Goal: Task Accomplishment & Management: Complete application form

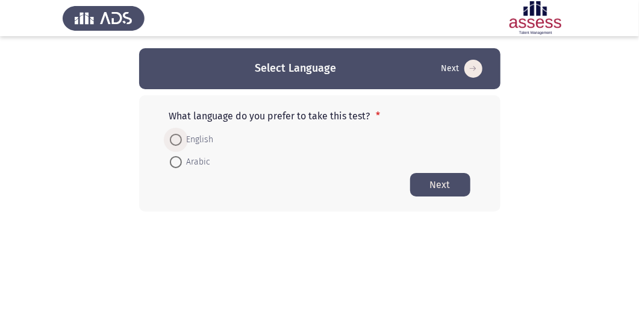
click at [175, 142] on span at bounding box center [176, 140] width 12 height 12
click at [175, 142] on input "English" at bounding box center [176, 140] width 12 height 12
radio input "true"
click at [455, 188] on button "Next" at bounding box center [440, 183] width 60 height 23
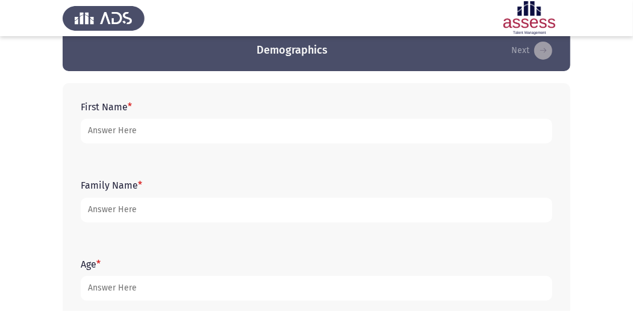
scroll to position [4, 0]
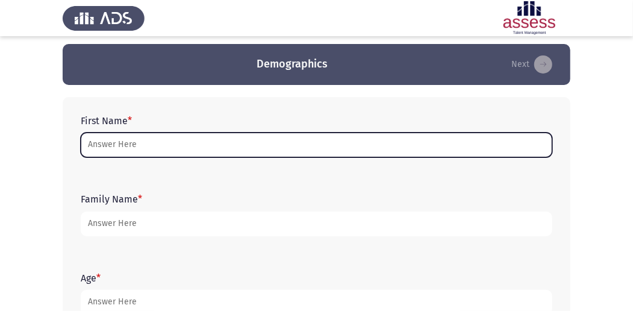
click at [264, 149] on input "First Name *" at bounding box center [317, 145] width 472 height 25
type input "h"
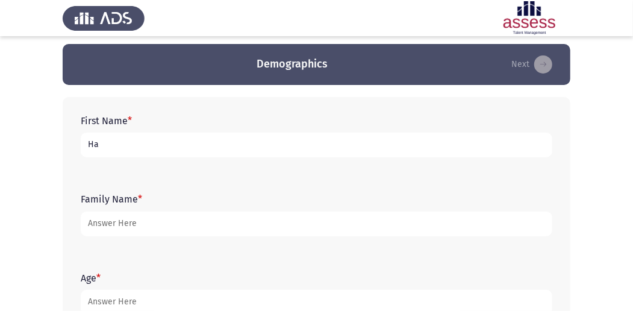
type input "H"
type input "[PERSON_NAME]"
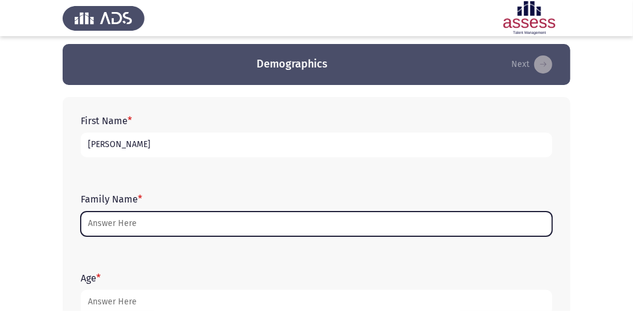
click at [346, 228] on input "Family Name *" at bounding box center [317, 223] width 472 height 25
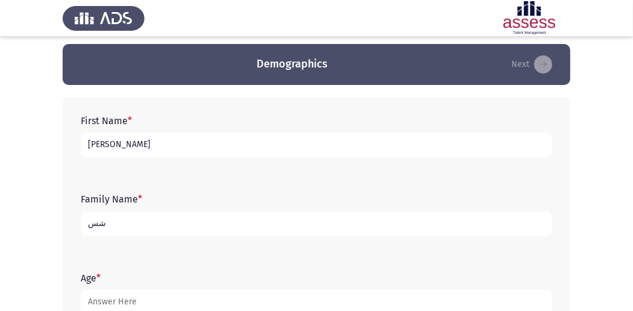
type input "ش"
type input "ASU"
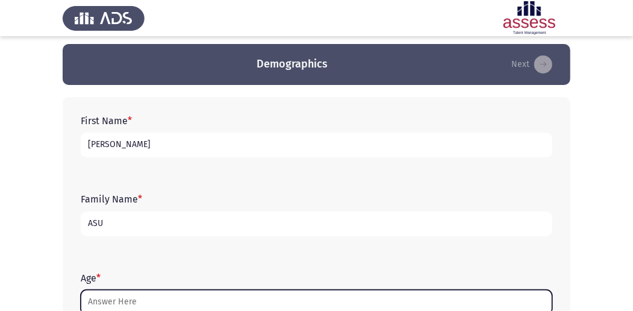
click at [196, 301] on input "Age *" at bounding box center [317, 302] width 472 height 25
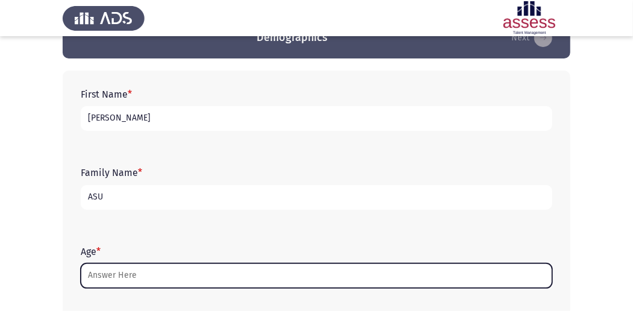
scroll to position [84, 0]
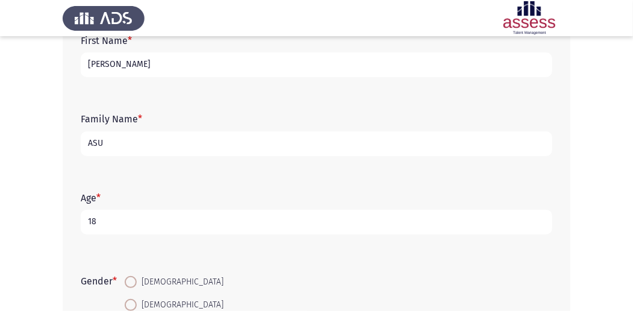
type input "18"
click at [137, 283] on span at bounding box center [131, 282] width 12 height 12
click at [137, 283] on input "[DEMOGRAPHIC_DATA]" at bounding box center [131, 282] width 12 height 12
radio input "true"
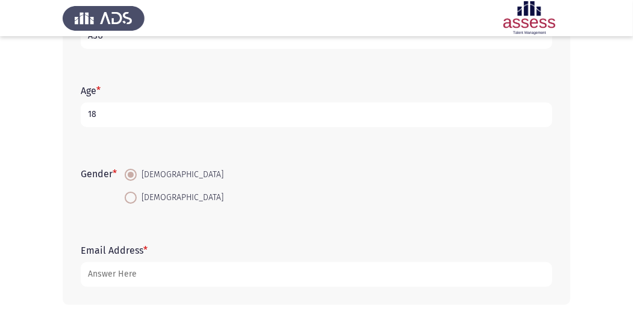
scroll to position [205, 0]
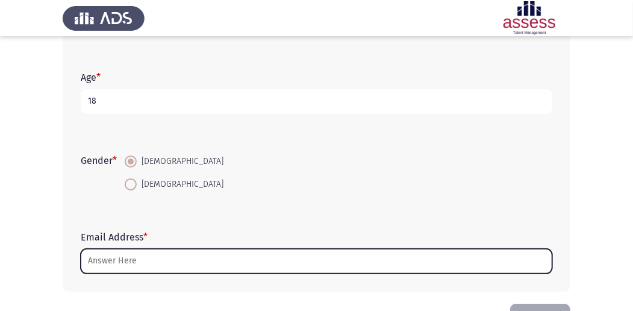
click at [215, 266] on input "Email Address *" at bounding box center [317, 261] width 472 height 25
type input "H"
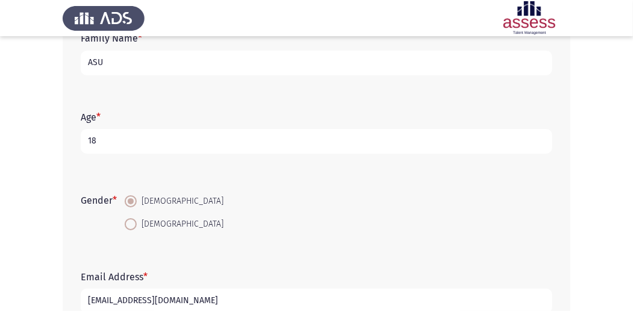
scroll to position [165, 0]
type input "[EMAIL_ADDRESS][DOMAIN_NAME]"
click at [211, 63] on input "ASU" at bounding box center [317, 63] width 472 height 25
type input "A"
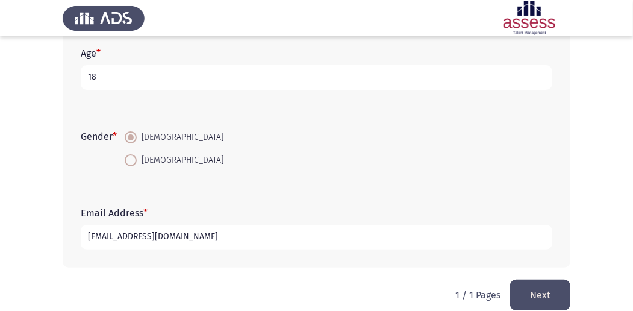
scroll to position [245, 0]
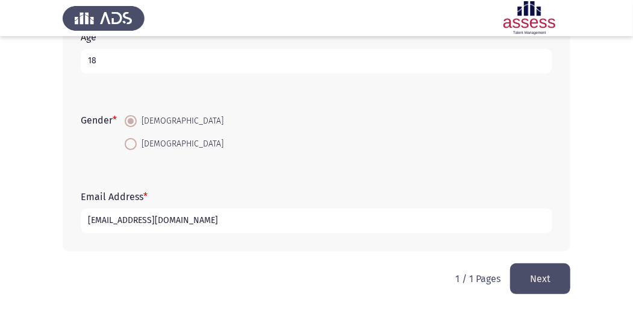
type input "30705020103653"
click at [553, 273] on button "Next" at bounding box center [540, 278] width 60 height 31
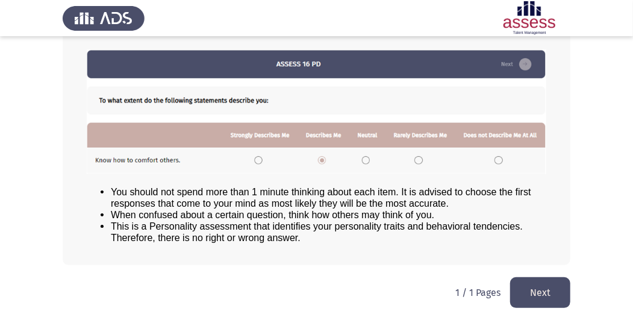
scroll to position [167, 0]
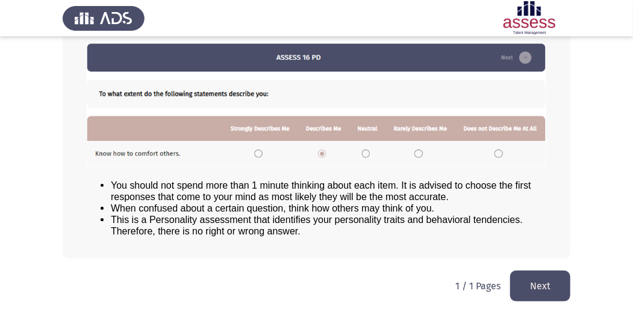
click at [548, 272] on button "Next" at bounding box center [540, 285] width 60 height 31
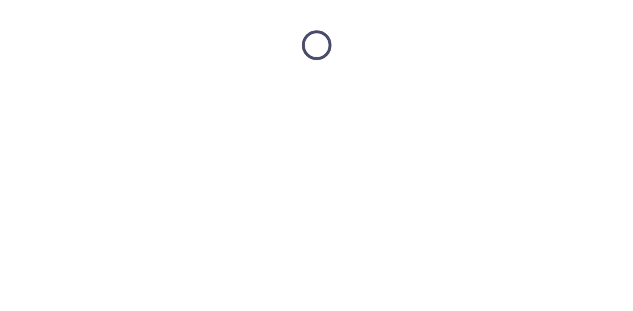
scroll to position [0, 0]
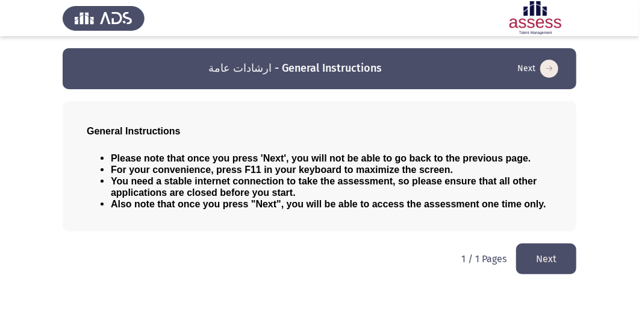
drag, startPoint x: 116, startPoint y: 159, endPoint x: 142, endPoint y: 161, distance: 26.0
click at [138, 161] on span "Please note that once you press 'Next', you will not be able to go back to the …" at bounding box center [321, 158] width 420 height 10
drag, startPoint x: 526, startPoint y: 205, endPoint x: 466, endPoint y: 196, distance: 60.9
click at [469, 195] on ul "Please note that once you press 'Next', you will not be able to go back to the …" at bounding box center [320, 180] width 466 height 57
click at [525, 259] on button "Next" at bounding box center [546, 258] width 60 height 31
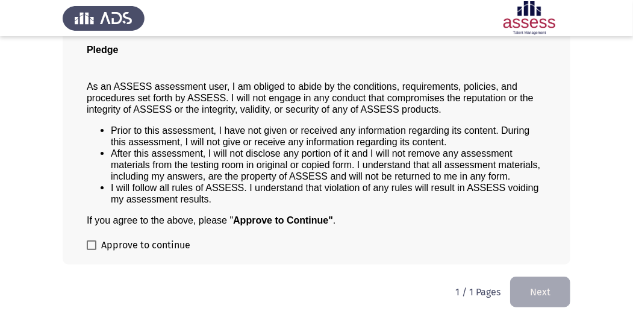
scroll to position [97, 0]
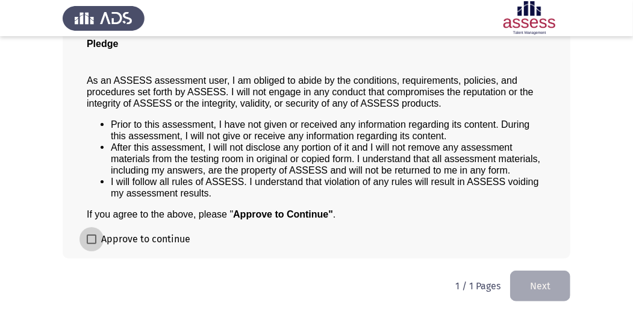
click at [92, 236] on span at bounding box center [92, 239] width 10 height 10
click at [92, 244] on input "Approve to continue" at bounding box center [91, 244] width 1 height 1
checkbox input "true"
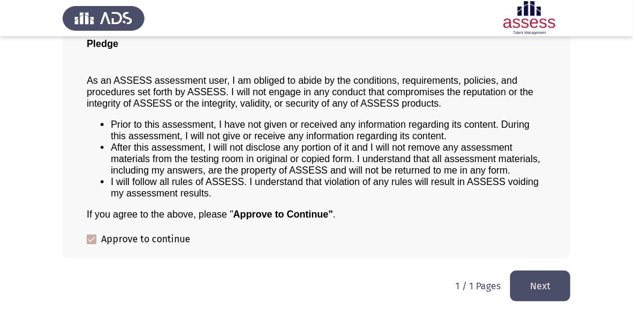
click at [531, 287] on button "Next" at bounding box center [540, 285] width 60 height 31
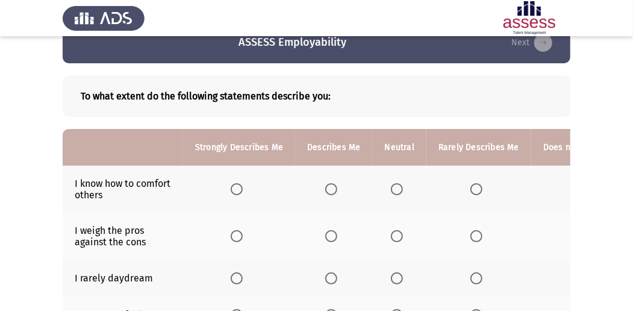
scroll to position [40, 0]
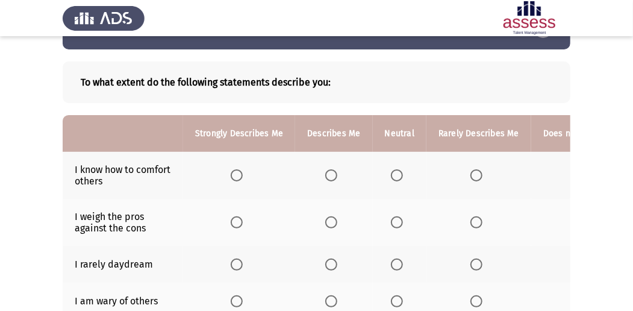
click at [234, 172] on span "Select an option" at bounding box center [237, 175] width 12 height 12
click at [234, 172] on input "Select an option" at bounding box center [237, 175] width 12 height 12
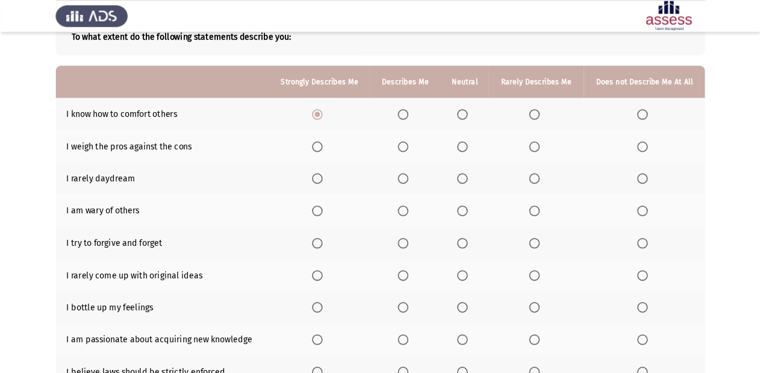
scroll to position [80, 0]
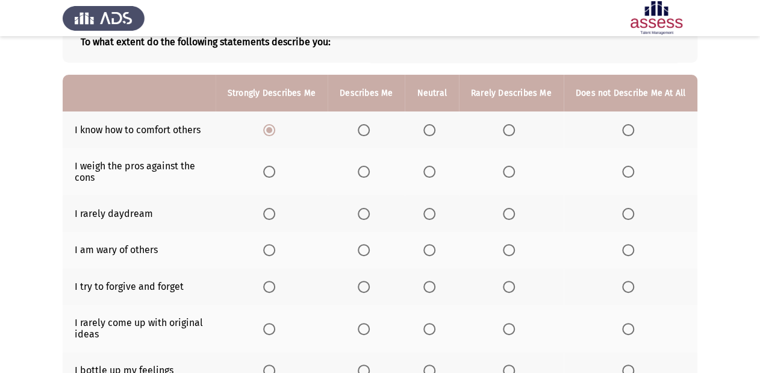
click at [638, 94] on app-assessment-container "ASSESS Employability Next To what extent do the following statements describe y…" at bounding box center [380, 267] width 760 height 598
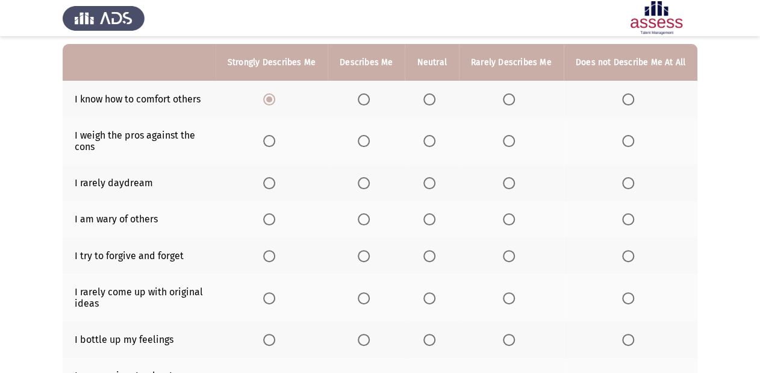
scroll to position [128, 0]
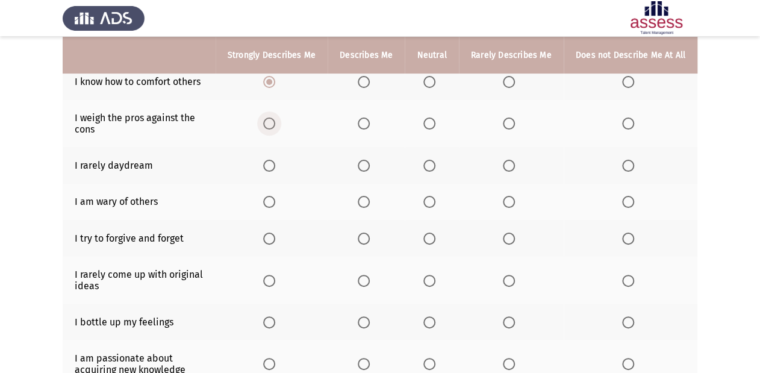
click at [271, 124] on span "Select an option" at bounding box center [269, 123] width 12 height 12
click at [271, 124] on input "Select an option" at bounding box center [269, 123] width 12 height 12
click at [272, 169] on span "Select an option" at bounding box center [269, 166] width 12 height 12
click at [272, 169] on input "Select an option" at bounding box center [269, 166] width 12 height 12
click at [628, 203] on span "Select an option" at bounding box center [628, 202] width 12 height 12
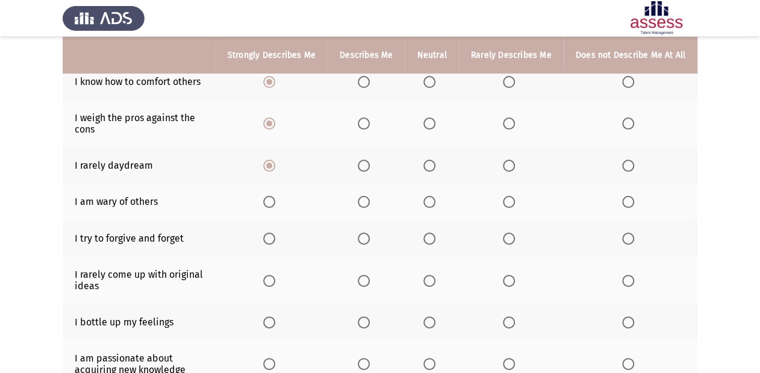
click at [628, 203] on input "Select an option" at bounding box center [628, 202] width 12 height 12
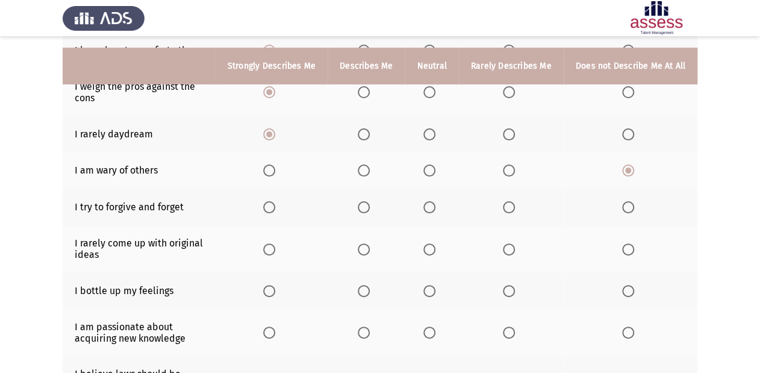
scroll to position [176, 0]
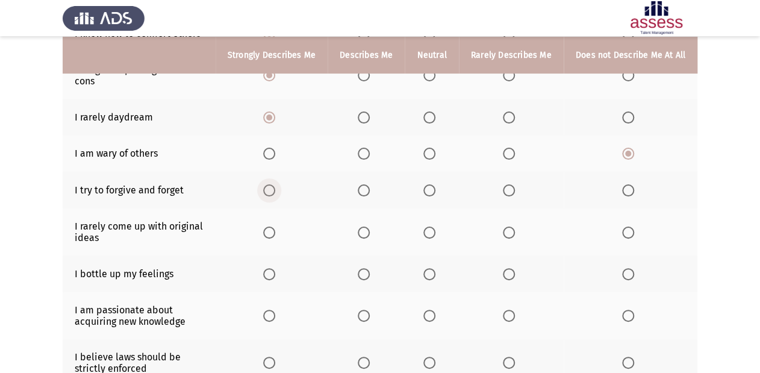
click at [275, 193] on span "Select an option" at bounding box center [269, 190] width 12 height 12
click at [275, 193] on input "Select an option" at bounding box center [269, 190] width 12 height 12
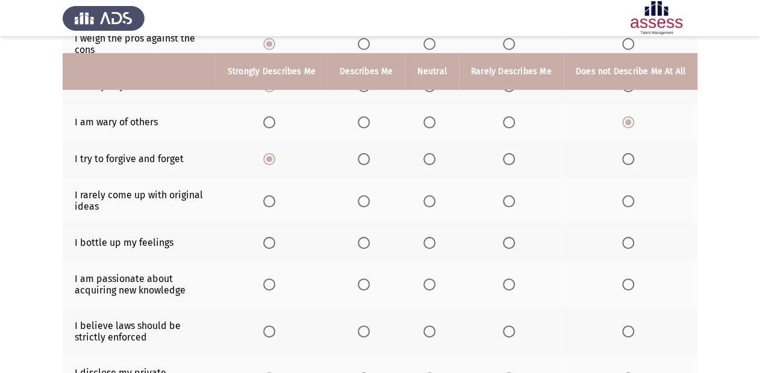
scroll to position [225, 0]
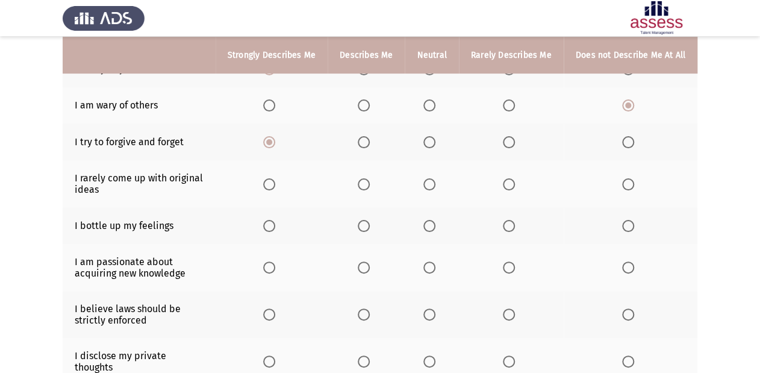
click at [366, 181] on span "Select an option" at bounding box center [364, 184] width 12 height 12
click at [366, 181] on input "Select an option" at bounding box center [364, 184] width 12 height 12
click at [435, 222] on span "Select an option" at bounding box center [429, 226] width 12 height 12
click at [435, 222] on input "Select an option" at bounding box center [429, 226] width 12 height 12
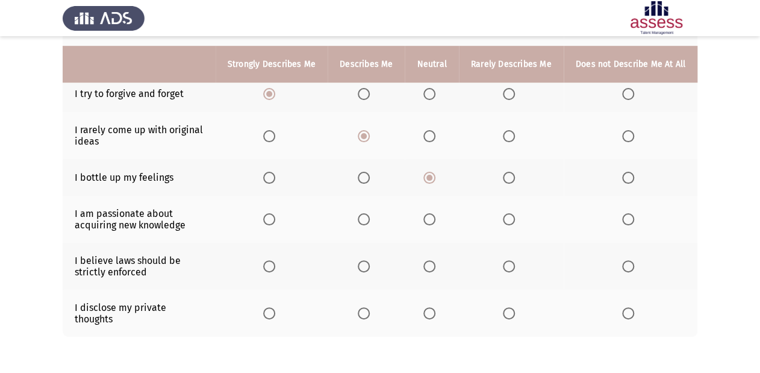
scroll to position [312, 0]
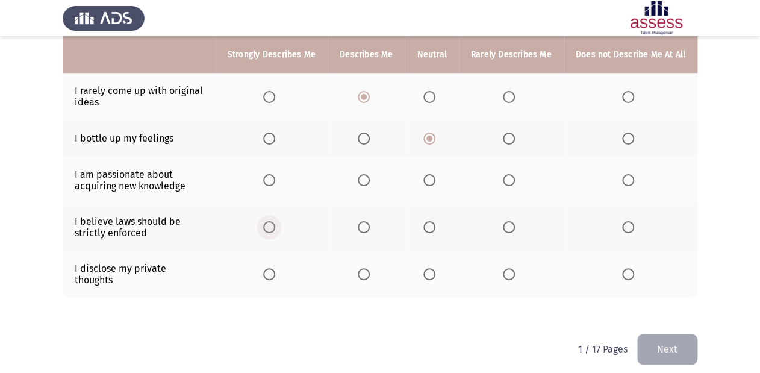
click at [272, 232] on span "Select an option" at bounding box center [269, 227] width 12 height 12
click at [272, 232] on input "Select an option" at bounding box center [269, 227] width 12 height 12
click at [363, 268] on span "Select an option" at bounding box center [364, 274] width 12 height 12
click at [363, 268] on input "Select an option" at bounding box center [364, 274] width 12 height 12
click at [370, 183] on span "Select an option" at bounding box center [364, 180] width 12 height 12
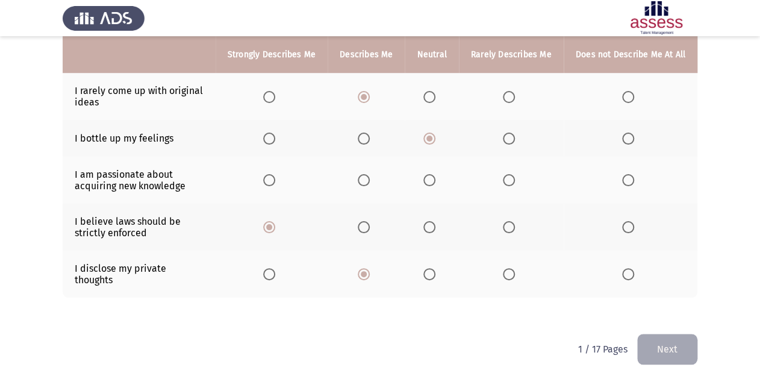
click at [370, 183] on input "Select an option" at bounding box center [364, 180] width 12 height 12
click at [638, 310] on button "Next" at bounding box center [667, 349] width 60 height 31
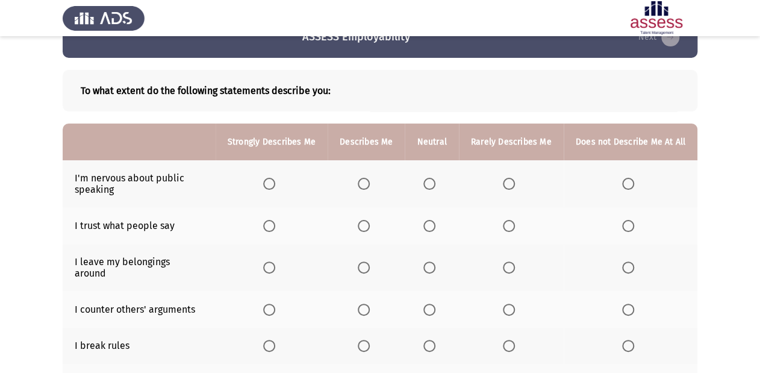
scroll to position [48, 0]
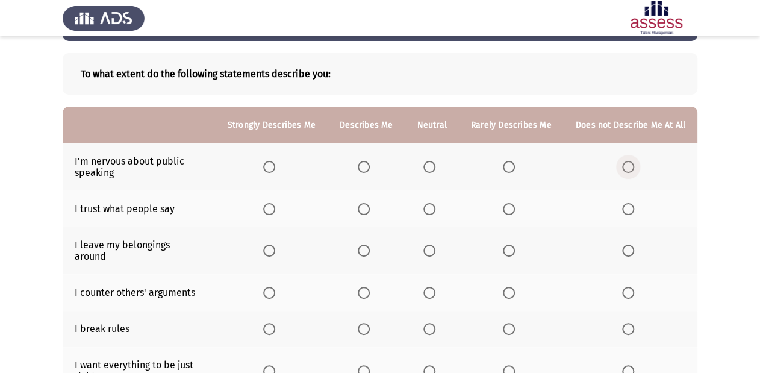
click at [626, 169] on span "Select an option" at bounding box center [628, 167] width 12 height 12
click at [626, 169] on input "Select an option" at bounding box center [628, 167] width 12 height 12
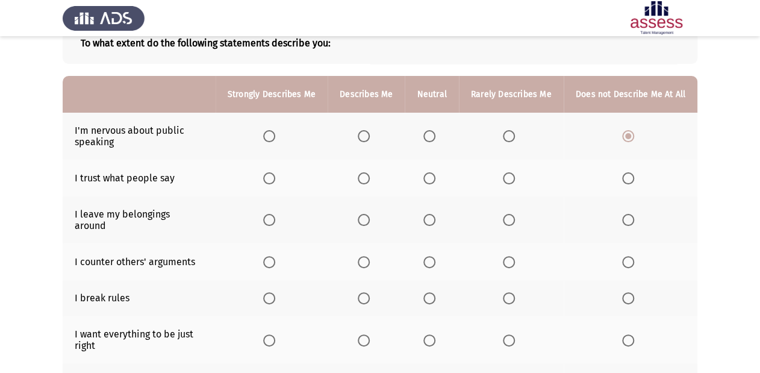
scroll to position [96, 0]
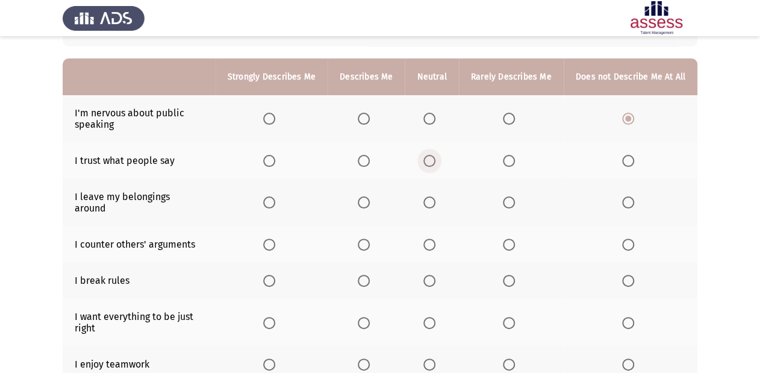
click at [434, 160] on span "Select an option" at bounding box center [429, 161] width 12 height 12
click at [434, 160] on input "Select an option" at bounding box center [429, 161] width 12 height 12
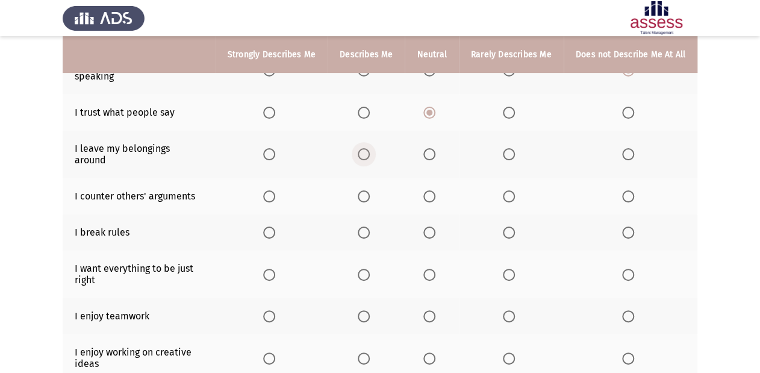
click at [366, 148] on span "Select an option" at bounding box center [364, 154] width 12 height 12
click at [366, 148] on input "Select an option" at bounding box center [364, 154] width 12 height 12
click at [628, 226] on span "Select an option" at bounding box center [628, 232] width 12 height 12
click at [628, 226] on input "Select an option" at bounding box center [628, 232] width 12 height 12
click at [366, 190] on span "Select an option" at bounding box center [364, 196] width 12 height 12
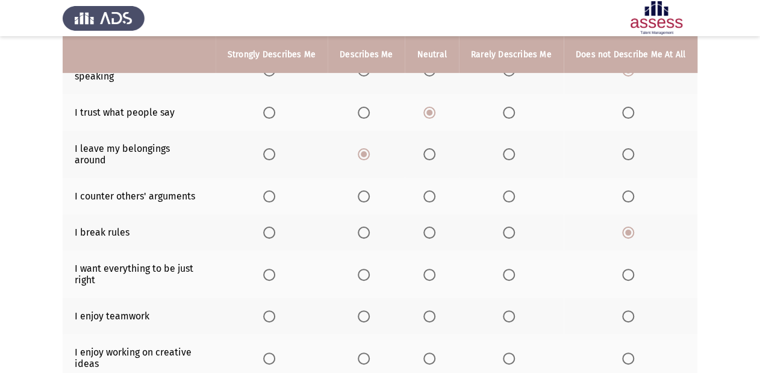
click at [366, 190] on input "Select an option" at bounding box center [364, 196] width 12 height 12
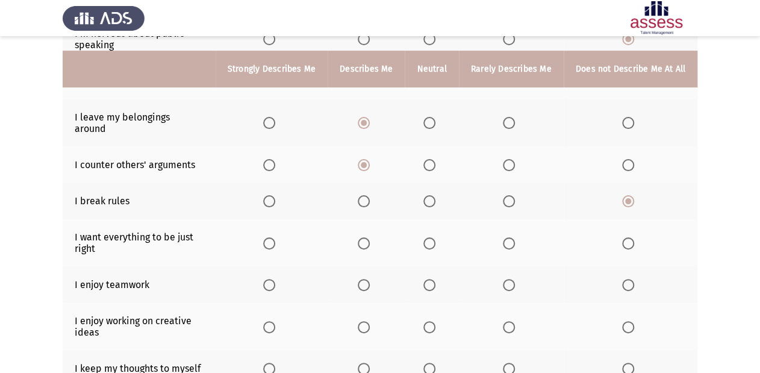
scroll to position [193, 0]
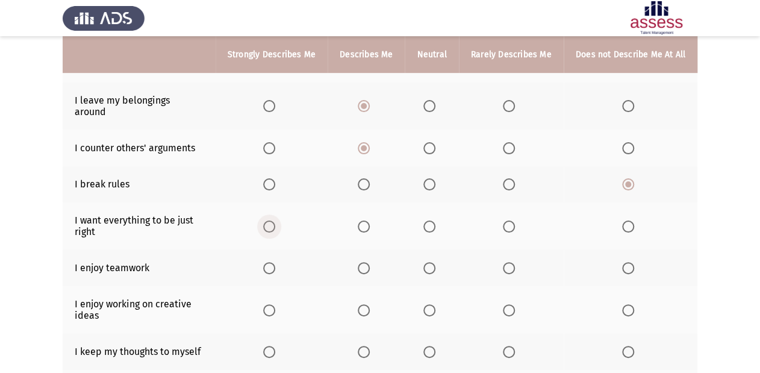
click at [270, 220] on span "Select an option" at bounding box center [269, 226] width 12 height 12
click at [270, 220] on input "Select an option" at bounding box center [269, 226] width 12 height 12
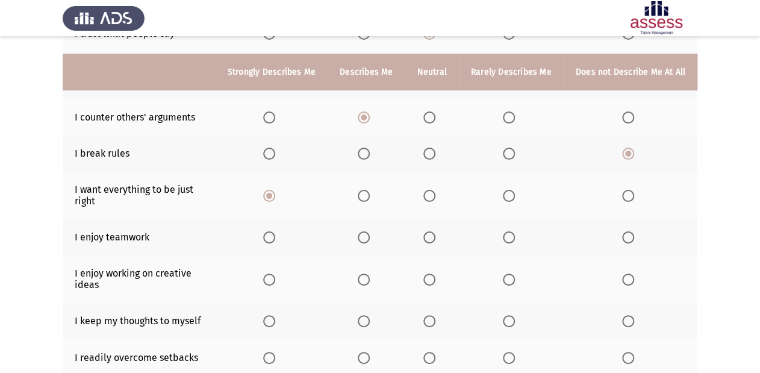
scroll to position [241, 0]
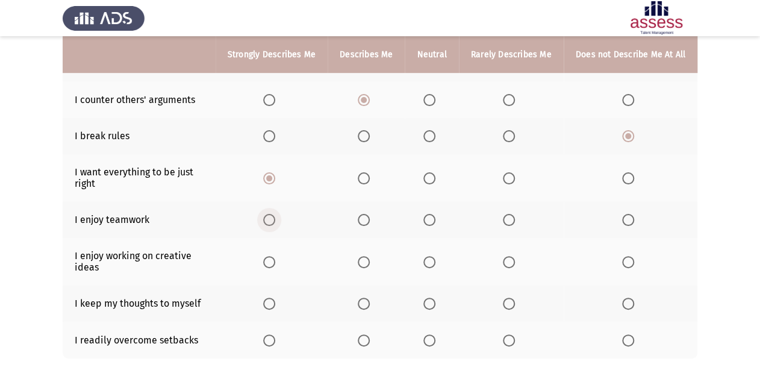
click at [272, 214] on span "Select an option" at bounding box center [269, 220] width 12 height 12
click at [272, 214] on input "Select an option" at bounding box center [269, 220] width 12 height 12
click at [275, 256] on span "Select an option" at bounding box center [269, 262] width 12 height 12
click at [275, 256] on input "Select an option" at bounding box center [269, 262] width 12 height 12
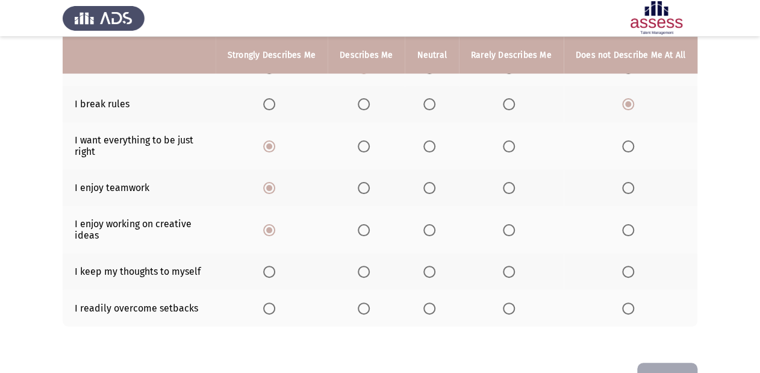
scroll to position [289, 0]
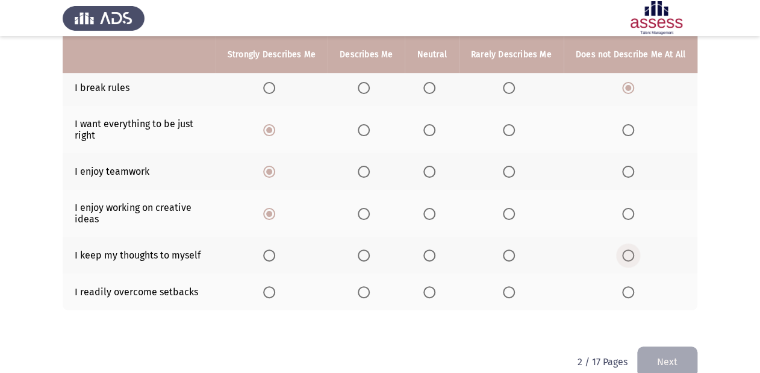
click at [626, 249] on span "Select an option" at bounding box center [628, 255] width 12 height 12
click at [626, 249] on input "Select an option" at bounding box center [628, 255] width 12 height 12
click at [505, 286] on span "Select an option" at bounding box center [509, 292] width 12 height 12
click at [505, 286] on input "Select an option" at bounding box center [509, 292] width 12 height 12
click at [514, 249] on span "Select an option" at bounding box center [509, 255] width 12 height 12
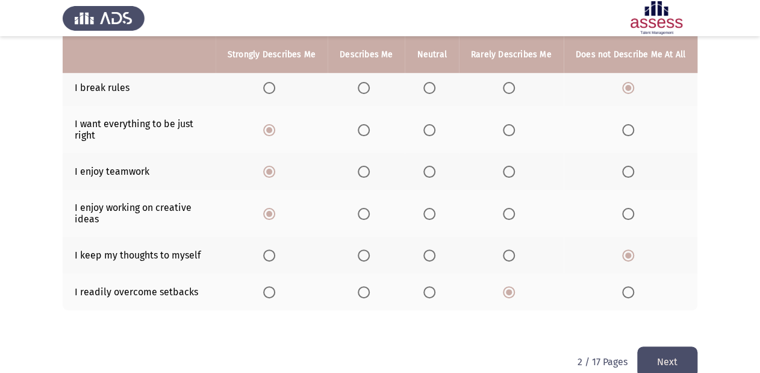
click at [514, 249] on input "Select an option" at bounding box center [509, 255] width 12 height 12
click at [434, 286] on span "Select an option" at bounding box center [429, 292] width 12 height 12
click at [434, 286] on input "Select an option" at bounding box center [429, 292] width 12 height 12
click at [638, 310] on button "Next" at bounding box center [667, 361] width 60 height 31
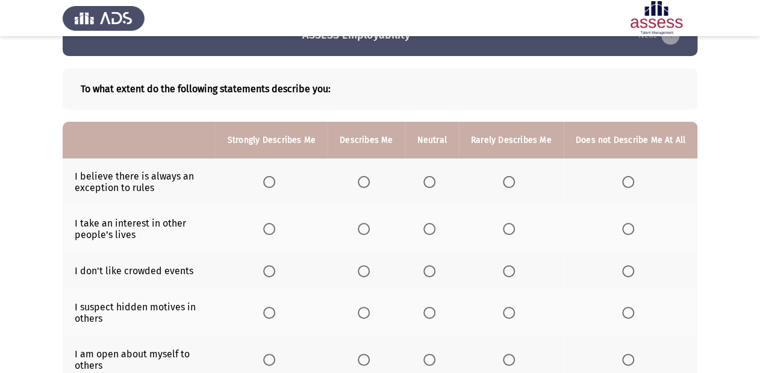
scroll to position [48, 0]
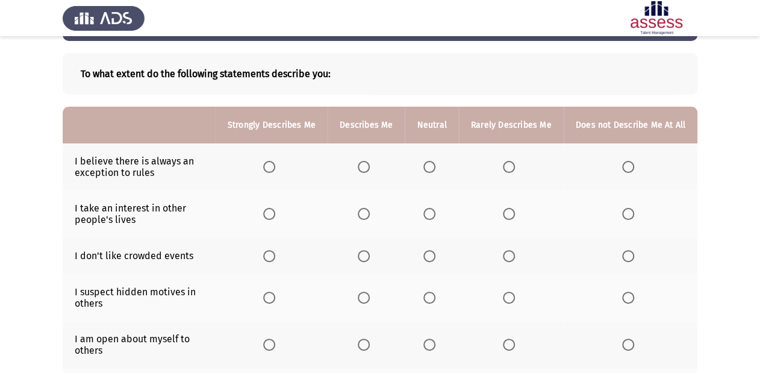
click at [513, 166] on span "Select an option" at bounding box center [509, 167] width 12 height 12
click at [513, 166] on input "Select an option" at bounding box center [509, 167] width 12 height 12
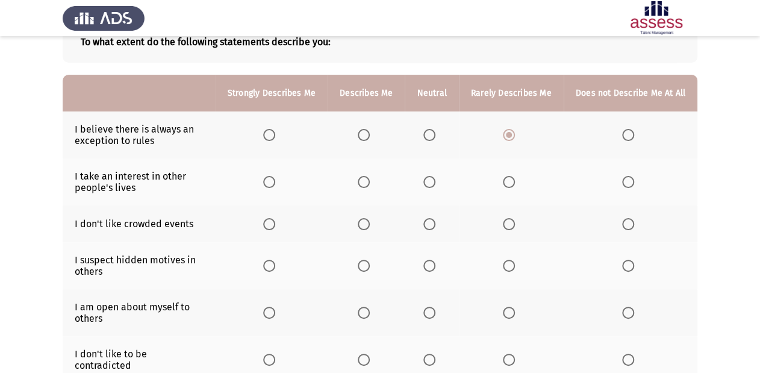
scroll to position [96, 0]
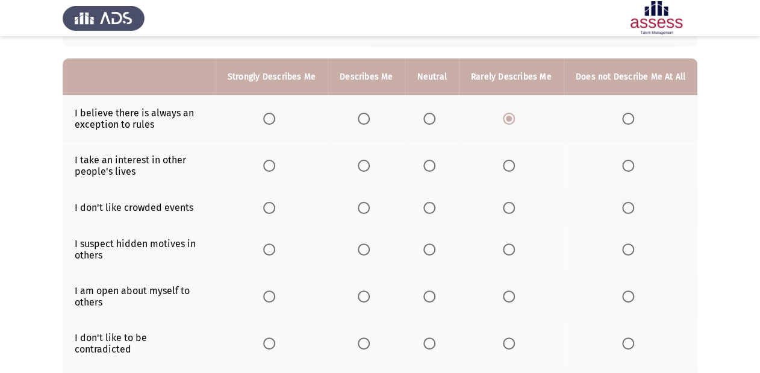
click at [429, 160] on span "Select an option" at bounding box center [429, 166] width 12 height 12
click at [429, 160] on input "Select an option" at bounding box center [429, 166] width 12 height 12
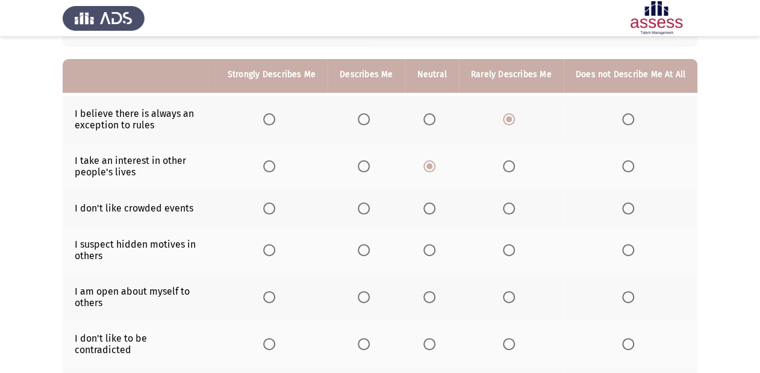
scroll to position [145, 0]
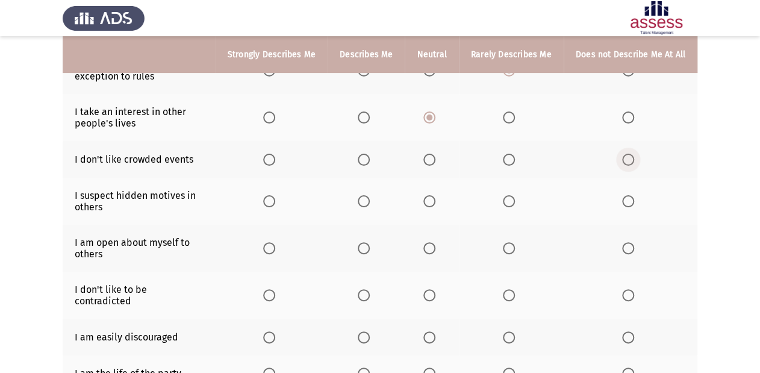
click at [629, 157] on span "Select an option" at bounding box center [628, 160] width 12 height 12
click at [629, 157] on input "Select an option" at bounding box center [628, 160] width 12 height 12
click at [427, 202] on span "Select an option" at bounding box center [429, 201] width 12 height 12
click at [427, 202] on input "Select an option" at bounding box center [429, 201] width 12 height 12
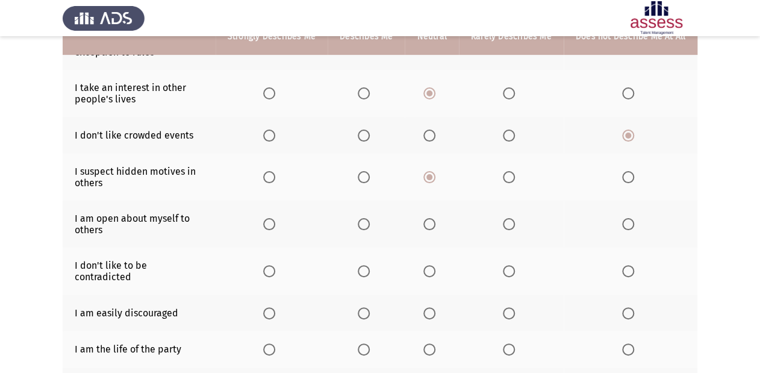
scroll to position [193, 0]
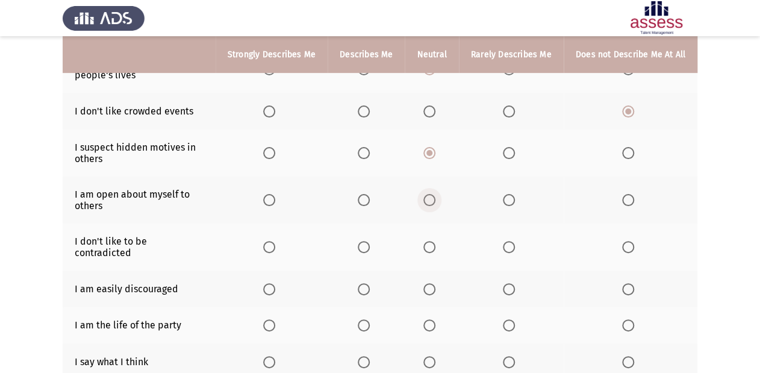
click at [434, 203] on span "Select an option" at bounding box center [429, 200] width 12 height 12
click at [434, 203] on input "Select an option" at bounding box center [429, 200] width 12 height 12
click at [367, 200] on span "Select an option" at bounding box center [364, 200] width 12 height 12
click at [367, 200] on input "Select an option" at bounding box center [364, 200] width 12 height 12
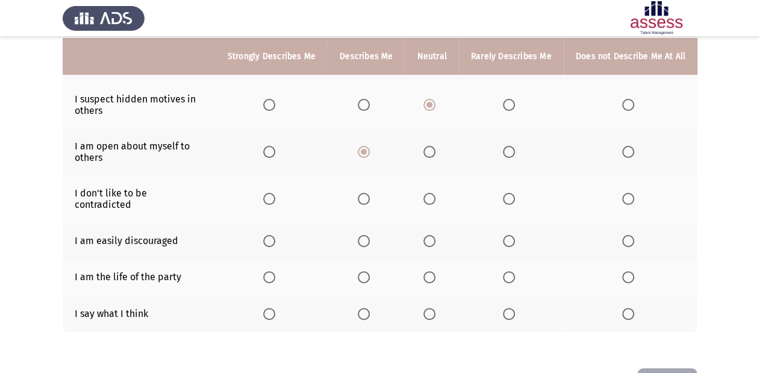
scroll to position [275, 0]
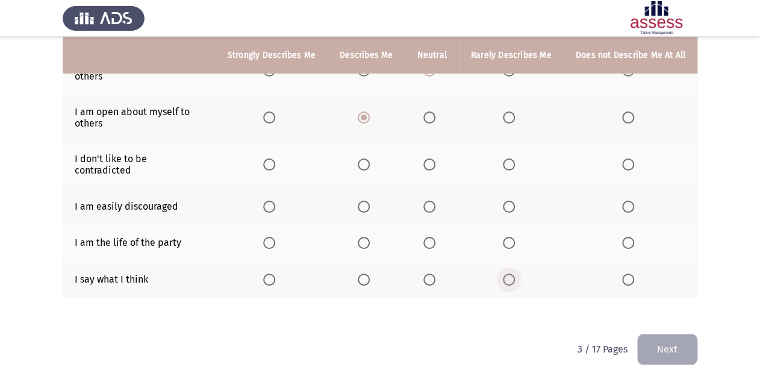
click at [513, 273] on span "Select an option" at bounding box center [509, 279] width 12 height 12
click at [513, 273] on input "Select an option" at bounding box center [509, 279] width 12 height 12
click at [432, 238] on span "Select an option" at bounding box center [429, 243] width 12 height 12
click at [432, 238] on input "Select an option" at bounding box center [429, 243] width 12 height 12
click at [434, 201] on span "Select an option" at bounding box center [429, 207] width 12 height 12
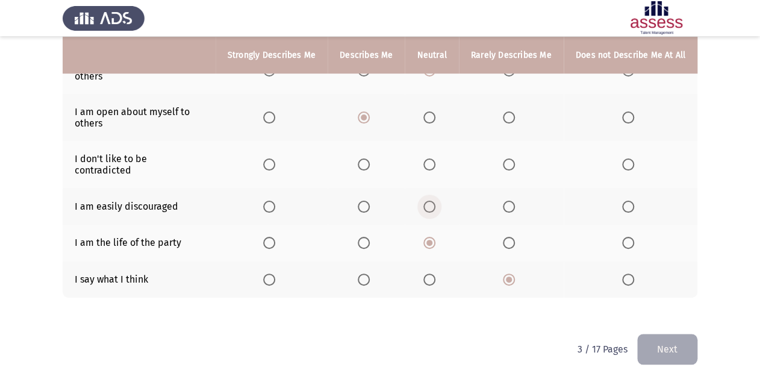
click at [434, 201] on input "Select an option" at bounding box center [429, 207] width 12 height 12
click at [434, 164] on span "Select an option" at bounding box center [429, 164] width 12 height 12
click at [434, 164] on input "Select an option" at bounding box center [429, 164] width 12 height 12
click at [638, 310] on button "Next" at bounding box center [667, 349] width 60 height 31
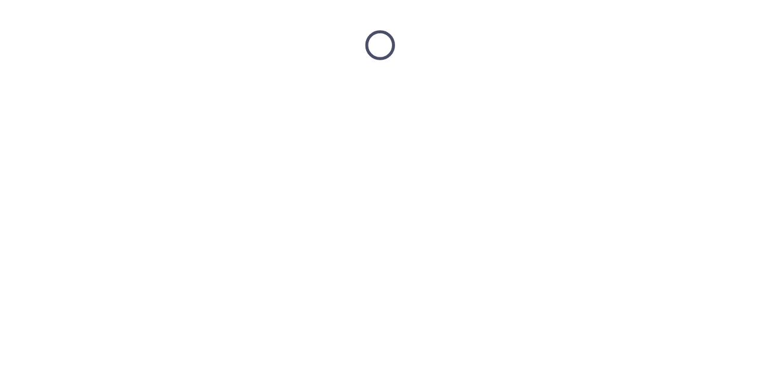
scroll to position [0, 0]
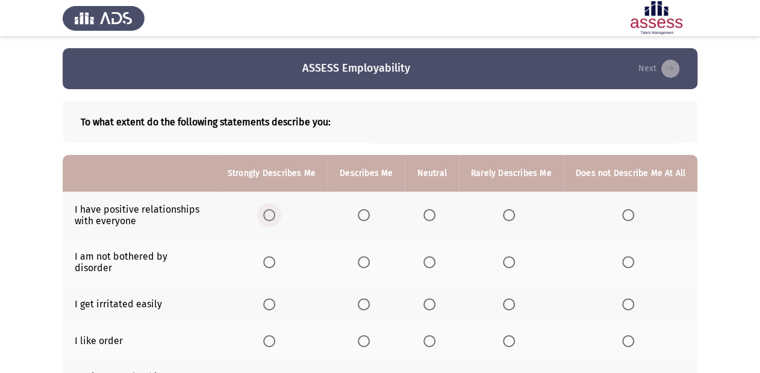
click at [273, 213] on span "Select an option" at bounding box center [269, 215] width 12 height 12
click at [273, 213] on input "Select an option" at bounding box center [269, 215] width 12 height 12
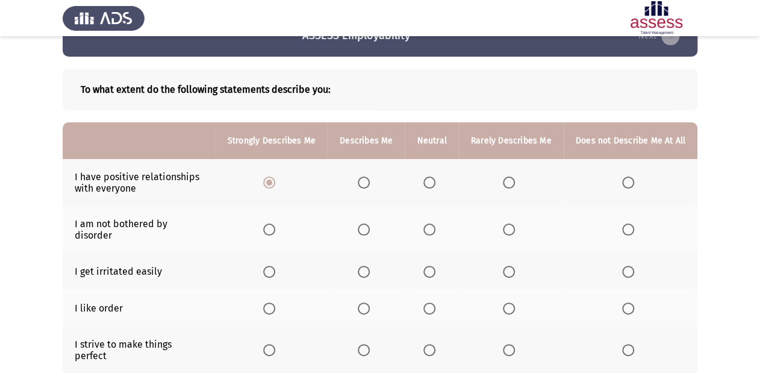
scroll to position [48, 0]
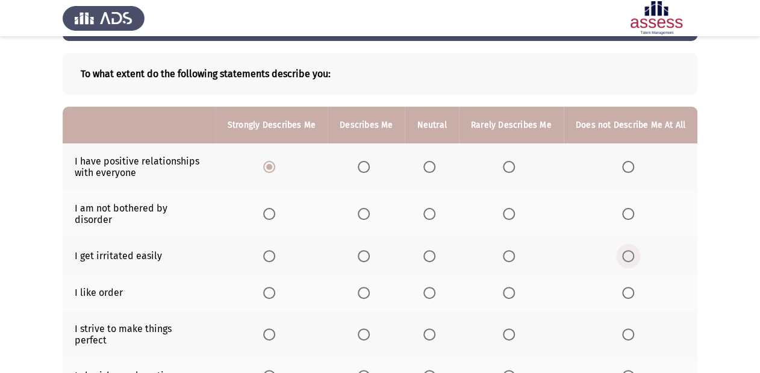
click at [631, 250] on span "Select an option" at bounding box center [628, 256] width 12 height 12
click at [631, 250] on input "Select an option" at bounding box center [628, 256] width 12 height 12
click at [432, 210] on span "Select an option" at bounding box center [429, 214] width 12 height 12
click at [432, 210] on input "Select an option" at bounding box center [429, 214] width 12 height 12
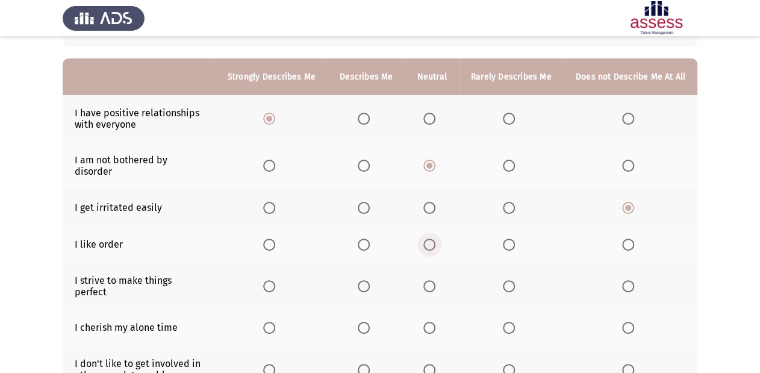
click at [430, 239] on span "Select an option" at bounding box center [429, 245] width 12 height 12
click at [430, 239] on input "Select an option" at bounding box center [429, 245] width 12 height 12
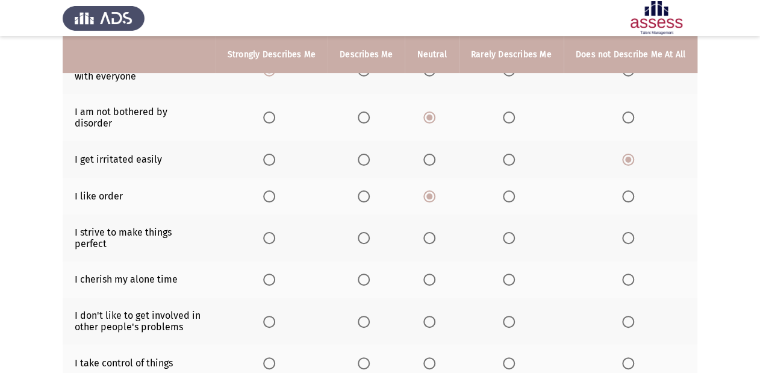
click at [275, 232] on span "Select an option" at bounding box center [269, 238] width 12 height 12
click at [275, 232] on input "Select an option" at bounding box center [269, 238] width 12 height 12
click at [509, 273] on span "Select an option" at bounding box center [509, 279] width 12 height 12
click at [509, 273] on input "Select an option" at bounding box center [509, 279] width 12 height 12
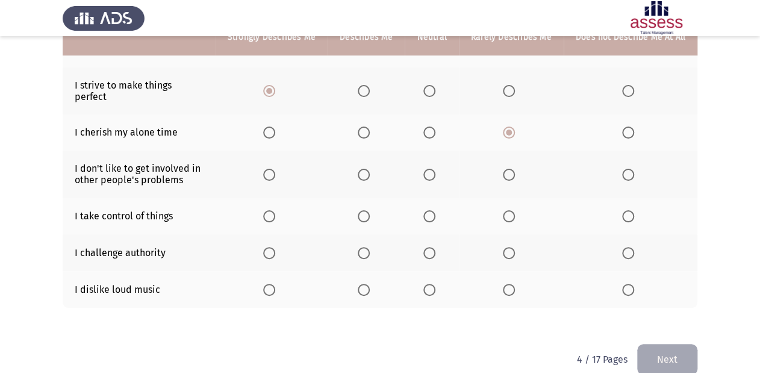
scroll to position [243, 0]
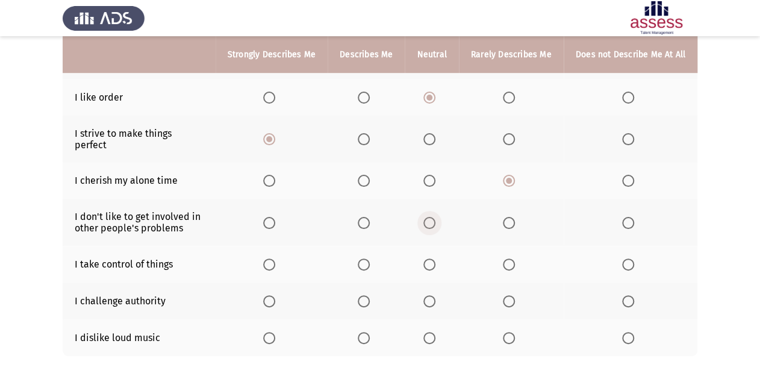
click at [427, 217] on span "Select an option" at bounding box center [429, 223] width 12 height 12
click at [427, 217] on input "Select an option" at bounding box center [429, 223] width 12 height 12
click at [275, 258] on span "Select an option" at bounding box center [269, 264] width 12 height 12
click at [275, 258] on input "Select an option" at bounding box center [269, 264] width 12 height 12
click at [269, 295] on span "Select an option" at bounding box center [269, 301] width 12 height 12
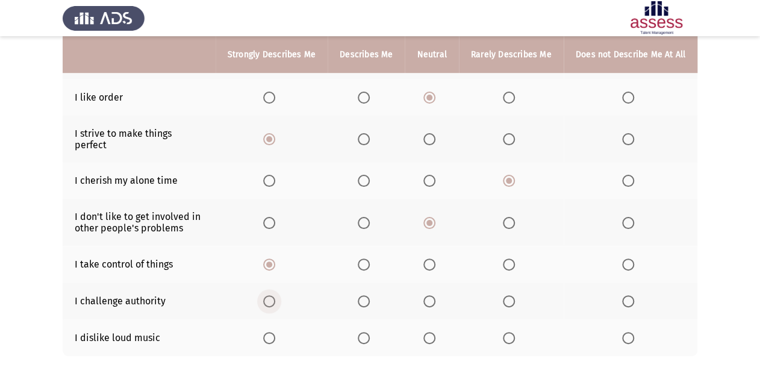
click at [269, 295] on input "Select an option" at bounding box center [269, 301] width 12 height 12
click at [631, 310] on span "Select an option" at bounding box center [628, 338] width 12 height 12
click at [631, 310] on input "Select an option" at bounding box center [628, 338] width 12 height 12
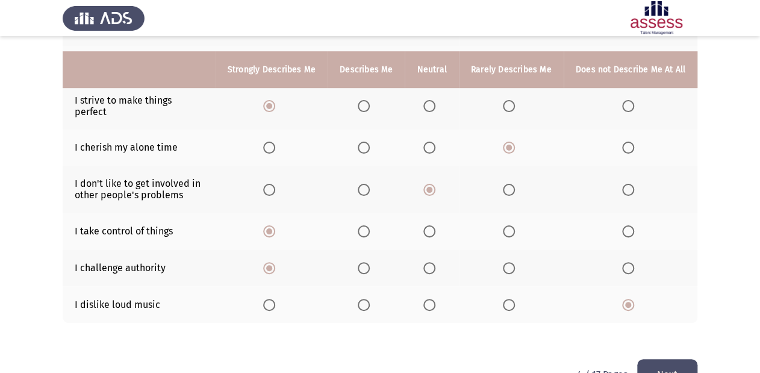
scroll to position [292, 0]
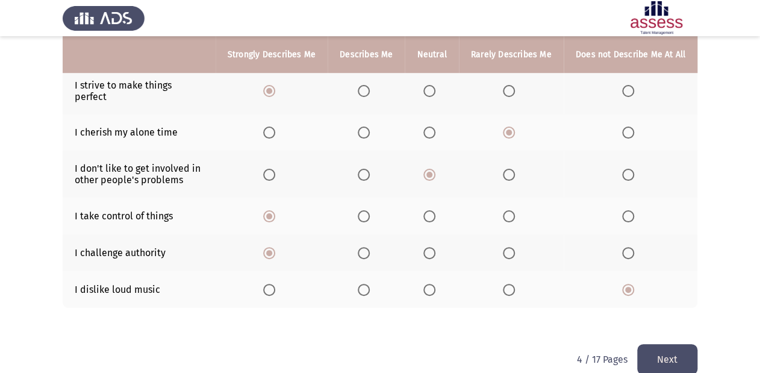
click at [638, 310] on button "Next" at bounding box center [667, 359] width 60 height 31
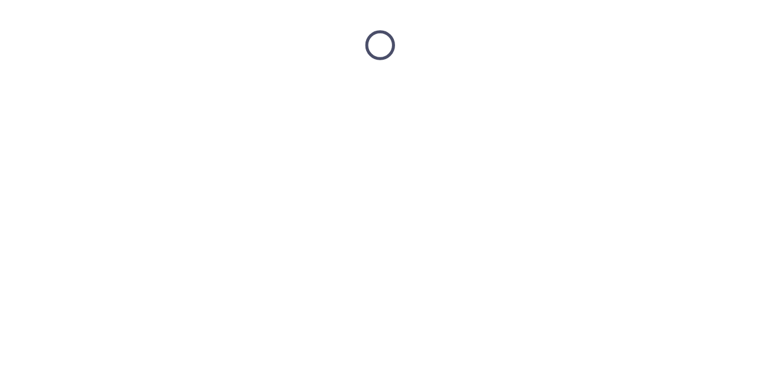
scroll to position [0, 0]
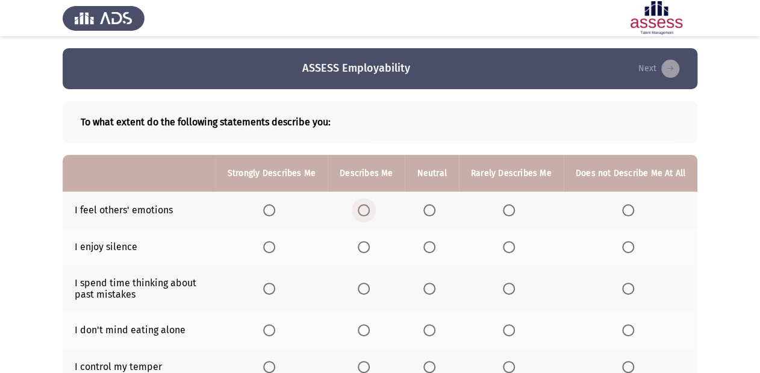
click at [367, 207] on span "Select an option" at bounding box center [364, 210] width 12 height 12
click at [367, 207] on input "Select an option" at bounding box center [364, 210] width 12 height 12
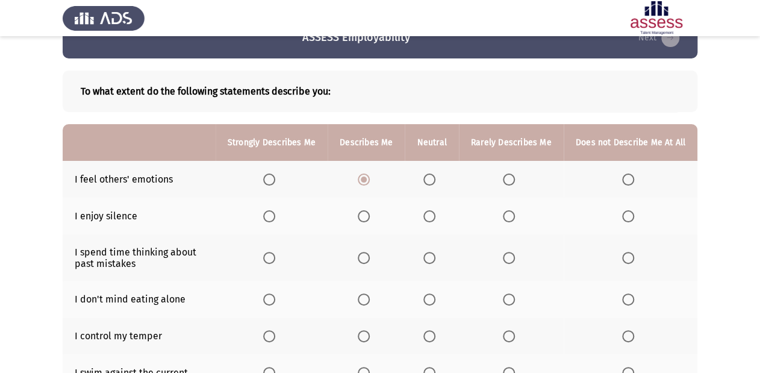
scroll to position [48, 0]
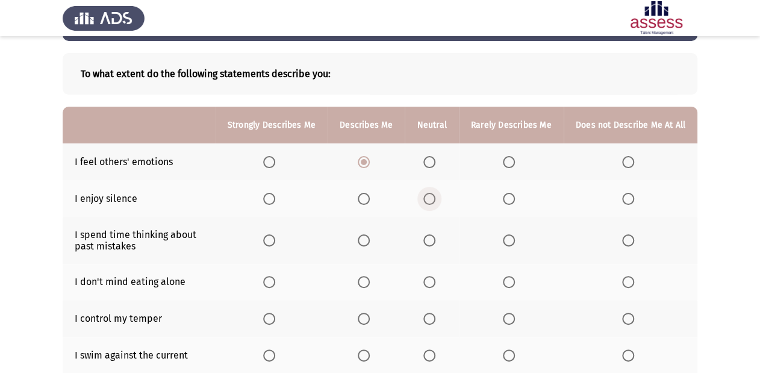
click at [434, 195] on span "Select an option" at bounding box center [429, 199] width 12 height 12
click at [434, 195] on input "Select an option" at bounding box center [429, 199] width 12 height 12
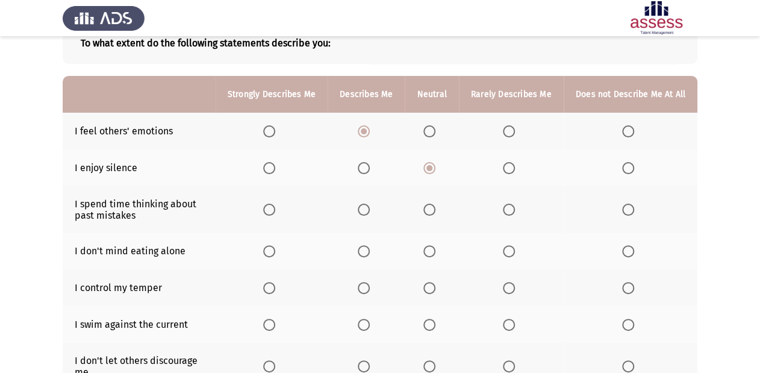
scroll to position [96, 0]
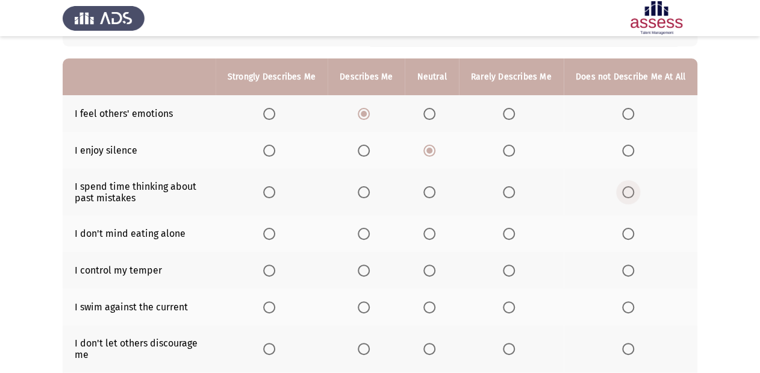
click at [626, 195] on span "Select an option" at bounding box center [628, 192] width 12 height 12
click at [626, 195] on input "Select an option" at bounding box center [628, 192] width 12 height 12
click at [431, 229] on span "Select an option" at bounding box center [429, 234] width 12 height 12
click at [431, 229] on input "Select an option" at bounding box center [429, 234] width 12 height 12
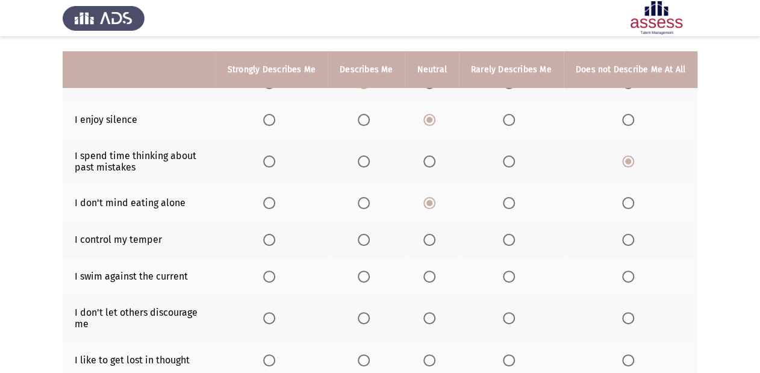
scroll to position [145, 0]
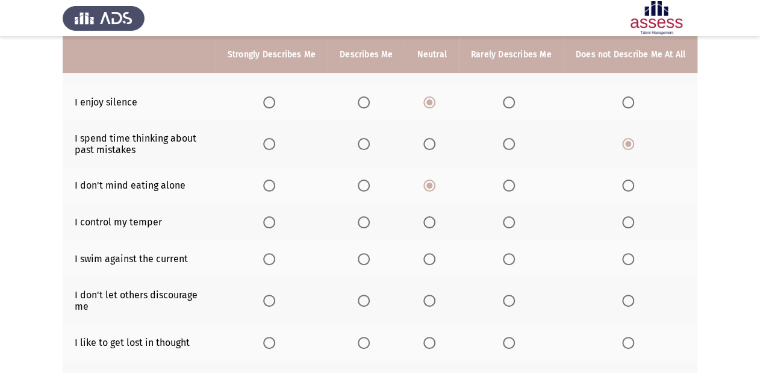
click at [365, 222] on span "Select an option" at bounding box center [364, 222] width 12 height 12
click at [365, 222] on input "Select an option" at bounding box center [364, 222] width 12 height 12
click at [269, 257] on span "Select an option" at bounding box center [269, 259] width 12 height 12
click at [269, 257] on input "Select an option" at bounding box center [269, 259] width 12 height 12
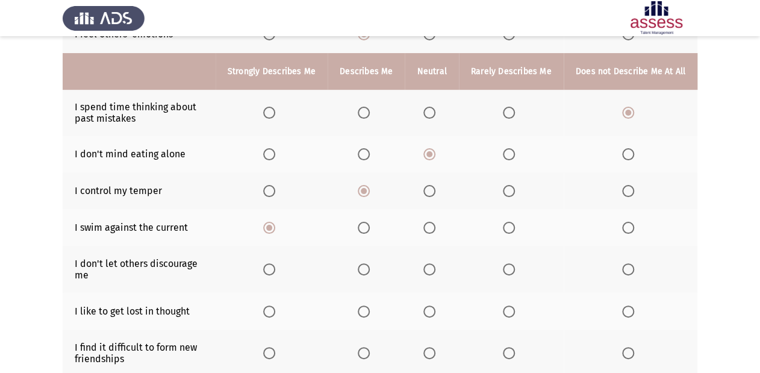
scroll to position [193, 0]
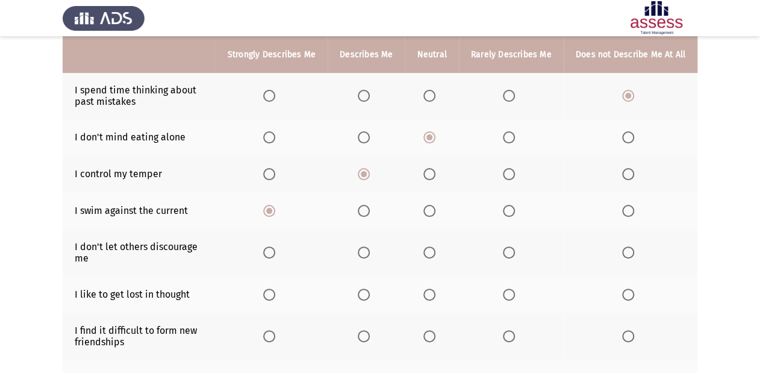
click at [364, 248] on span "Select an option" at bounding box center [364, 252] width 12 height 12
click at [364, 248] on input "Select an option" at bounding box center [364, 252] width 12 height 12
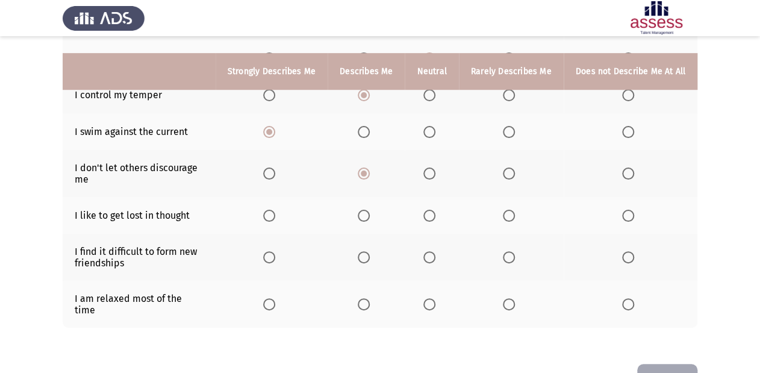
scroll to position [289, 0]
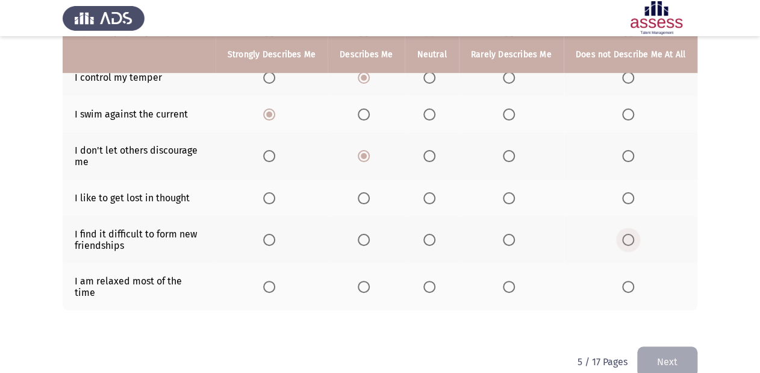
click at [630, 238] on span "Select an option" at bounding box center [628, 240] width 12 height 12
click at [630, 238] on input "Select an option" at bounding box center [628, 240] width 12 height 12
click at [626, 281] on span "Select an option" at bounding box center [628, 287] width 12 height 12
click at [626, 281] on input "Select an option" at bounding box center [628, 287] width 12 height 12
click at [626, 196] on span "Select an option" at bounding box center [628, 198] width 12 height 12
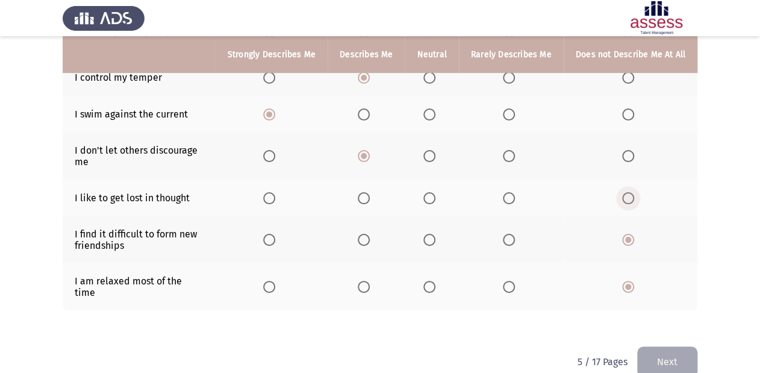
click at [626, 196] on input "Select an option" at bounding box center [628, 198] width 12 height 12
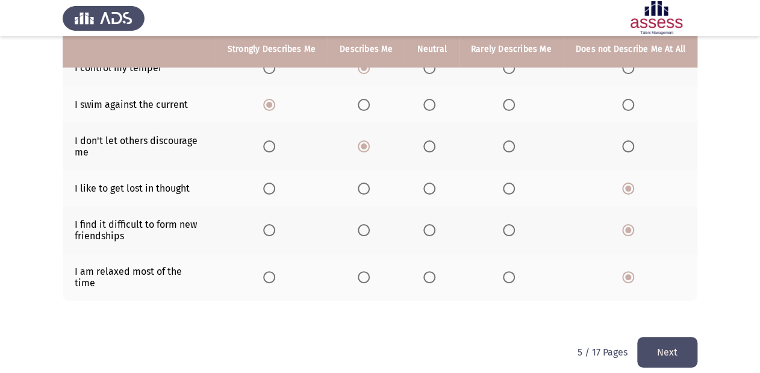
scroll to position [301, 0]
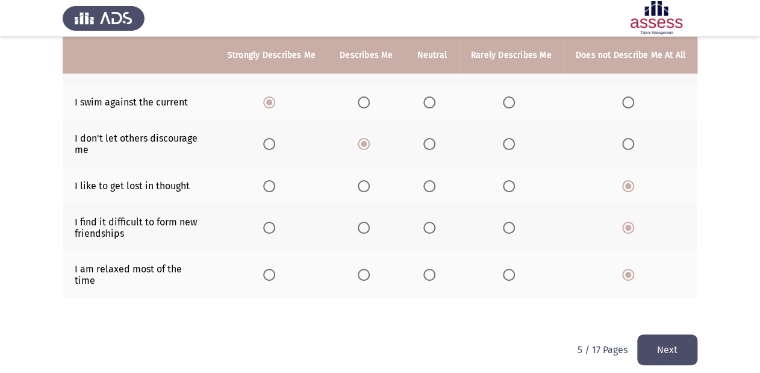
drag, startPoint x: 646, startPoint y: 334, endPoint x: 644, endPoint y: 328, distance: 7.1
click at [638, 310] on button "Next" at bounding box center [667, 349] width 60 height 31
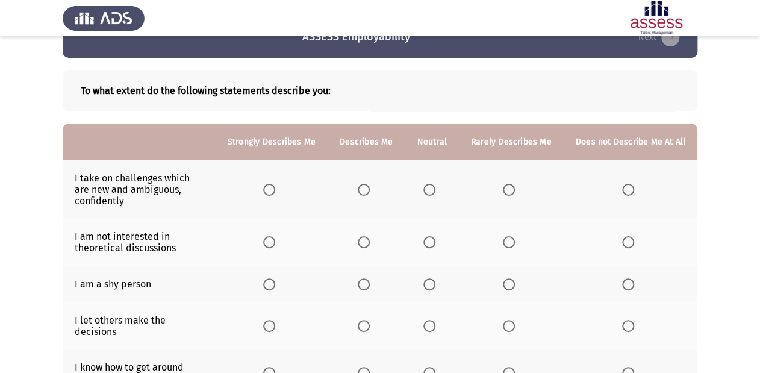
scroll to position [48, 0]
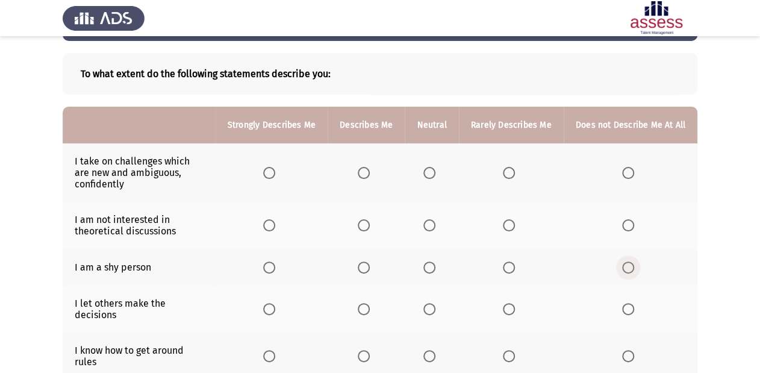
click at [628, 266] on span "Select an option" at bounding box center [628, 267] width 12 height 12
click at [628, 266] on input "Select an option" at bounding box center [628, 267] width 12 height 12
click at [434, 229] on span "Select an option" at bounding box center [429, 225] width 12 height 12
click at [434, 229] on input "Select an option" at bounding box center [429, 225] width 12 height 12
click at [270, 175] on span "Select an option" at bounding box center [269, 173] width 12 height 12
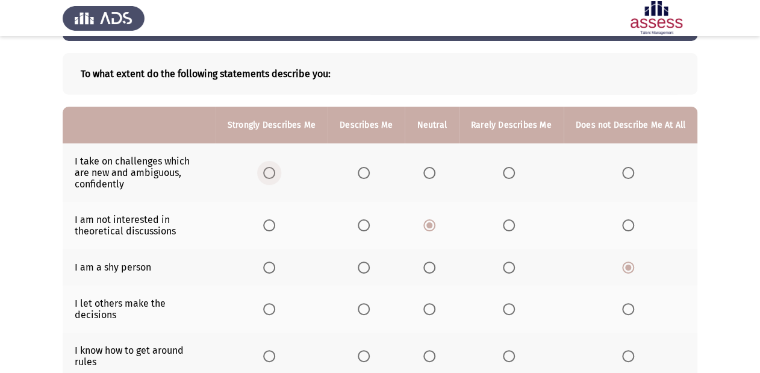
click at [270, 175] on input "Select an option" at bounding box center [269, 173] width 12 height 12
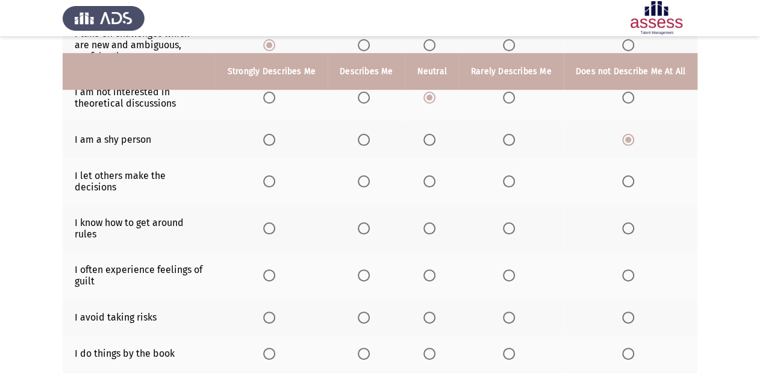
scroll to position [193, 0]
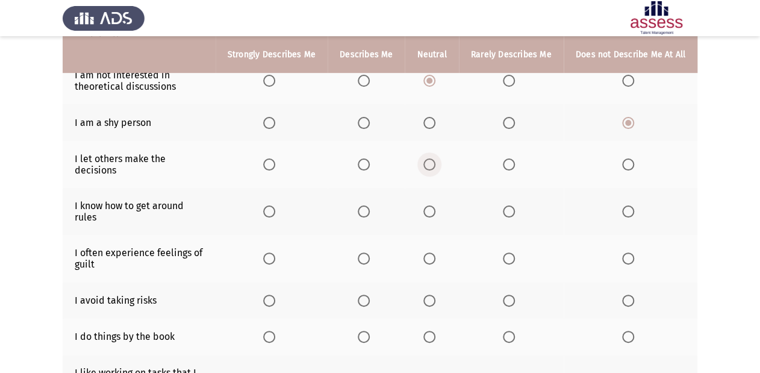
click at [439, 161] on label "Select an option" at bounding box center [431, 164] width 17 height 12
click at [435, 161] on input "Select an option" at bounding box center [429, 164] width 12 height 12
click at [367, 205] on span "Select an option" at bounding box center [364, 211] width 12 height 12
click at [367, 205] on input "Select an option" at bounding box center [364, 211] width 12 height 12
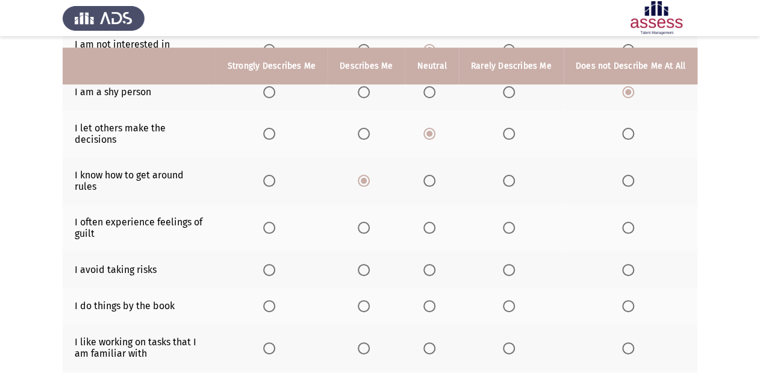
scroll to position [241, 0]
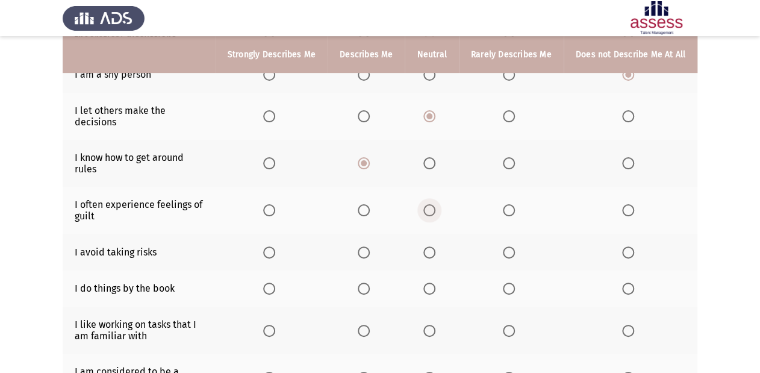
click at [428, 204] on span "Select an option" at bounding box center [429, 210] width 12 height 12
click at [428, 204] on input "Select an option" at bounding box center [429, 210] width 12 height 12
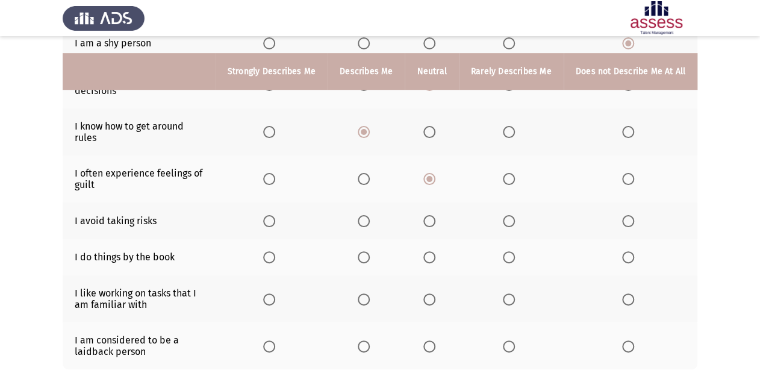
scroll to position [289, 0]
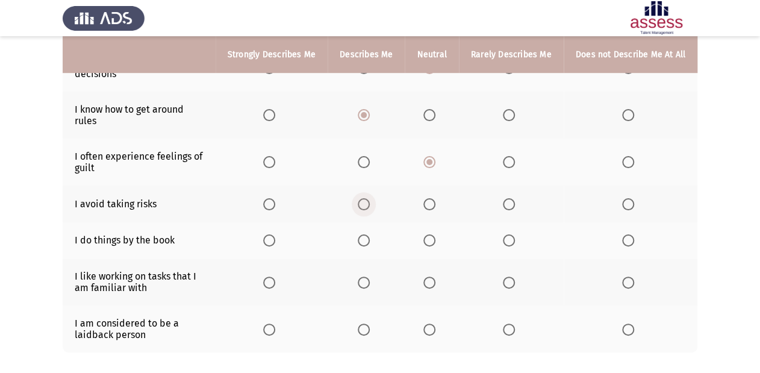
click at [364, 198] on span "Select an option" at bounding box center [364, 204] width 12 height 12
click at [364, 198] on input "Select an option" at bounding box center [364, 204] width 12 height 12
click at [429, 234] on span "Select an option" at bounding box center [429, 240] width 12 height 12
click at [429, 234] on input "Select an option" at bounding box center [429, 240] width 12 height 12
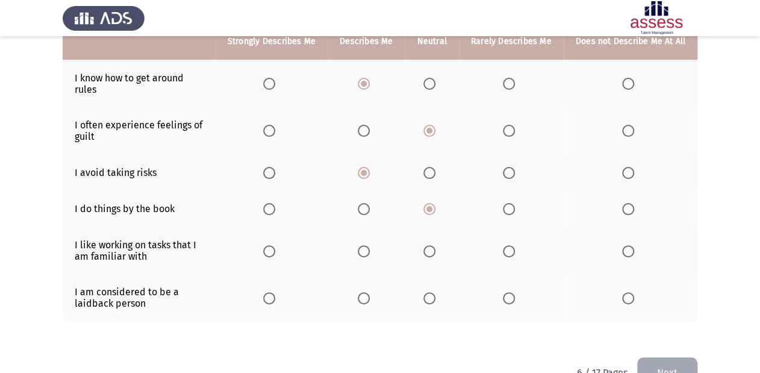
scroll to position [337, 0]
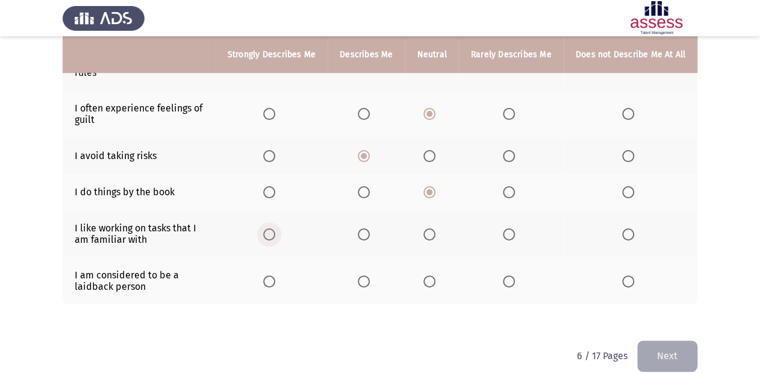
click at [275, 228] on span "Select an option" at bounding box center [269, 234] width 12 height 12
click at [275, 228] on input "Select an option" at bounding box center [269, 234] width 12 height 12
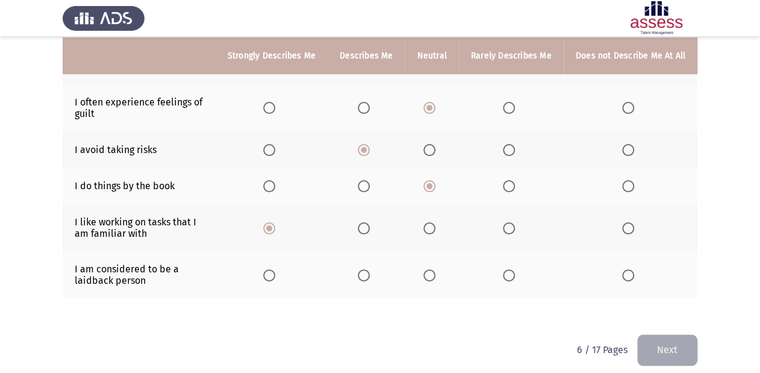
scroll to position [345, 0]
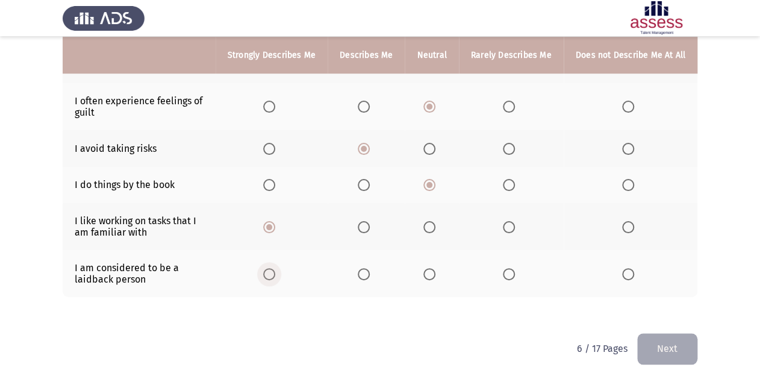
click at [273, 268] on span "Select an option" at bounding box center [269, 274] width 12 height 12
click at [273, 268] on input "Select an option" at bounding box center [269, 274] width 12 height 12
click at [638, 310] on button "Next" at bounding box center [667, 348] width 60 height 31
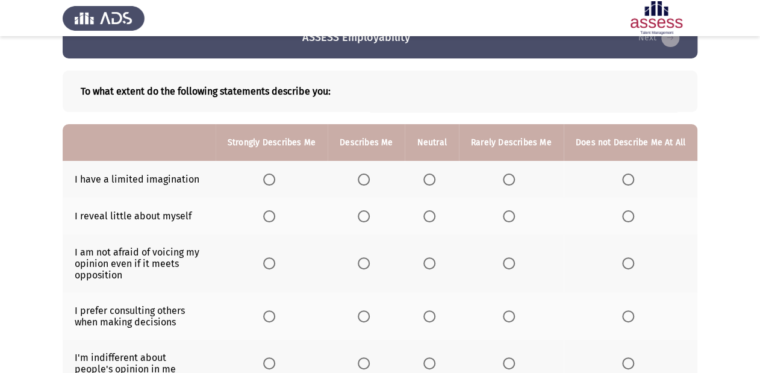
scroll to position [48, 0]
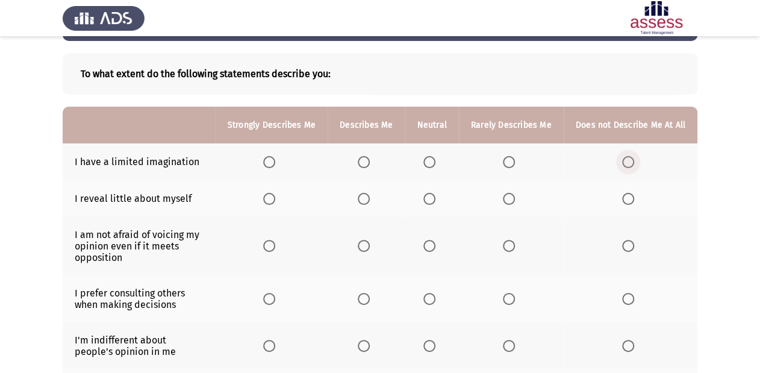
click at [624, 159] on span "Select an option" at bounding box center [628, 162] width 12 height 12
click at [624, 159] on input "Select an option" at bounding box center [628, 162] width 12 height 12
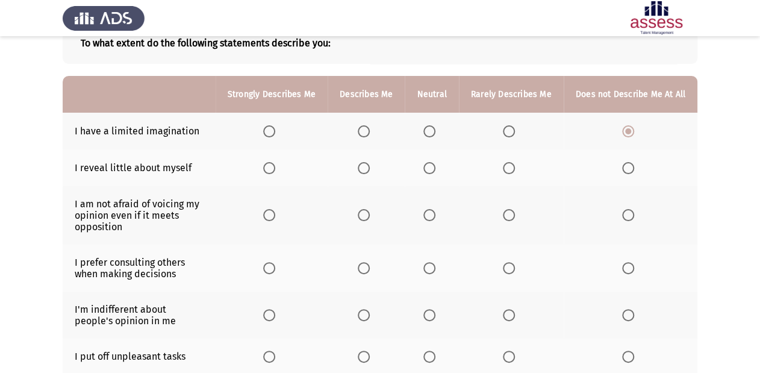
scroll to position [96, 0]
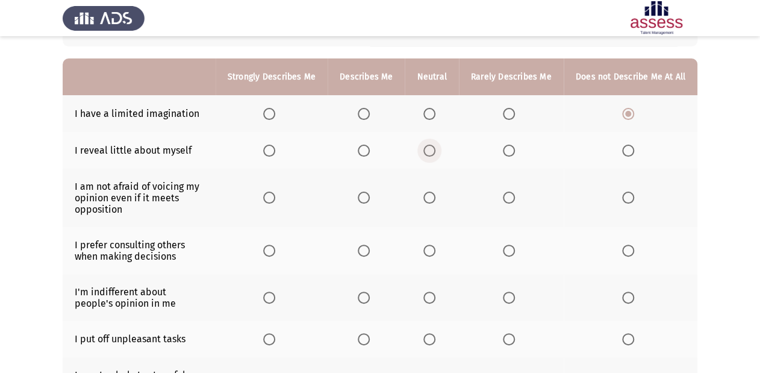
click at [427, 150] on span "Select an option" at bounding box center [429, 151] width 12 height 12
click at [427, 150] on input "Select an option" at bounding box center [429, 151] width 12 height 12
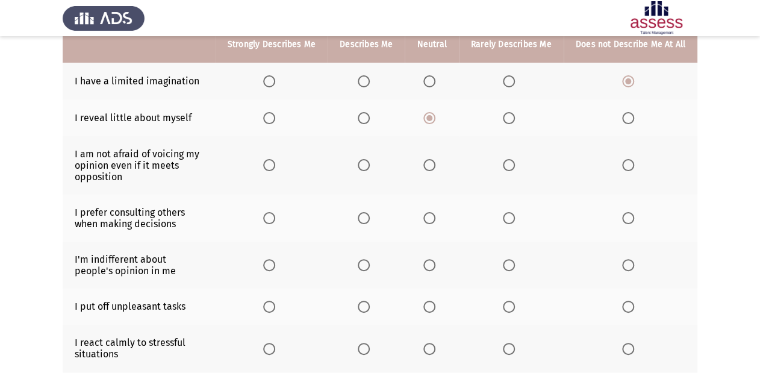
scroll to position [145, 0]
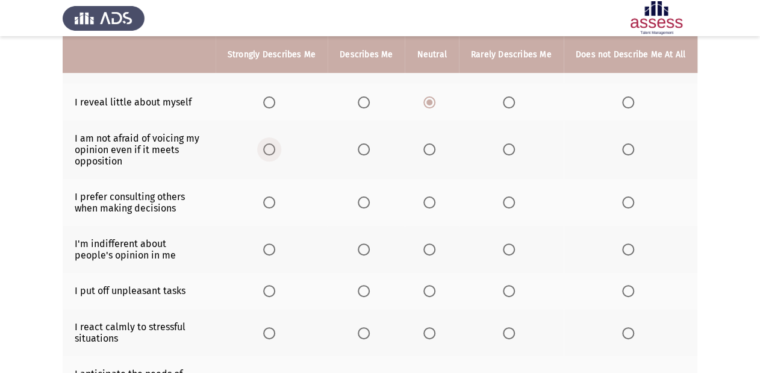
click at [275, 151] on span "Select an option" at bounding box center [269, 149] width 12 height 12
click at [275, 151] on input "Select an option" at bounding box center [269, 149] width 12 height 12
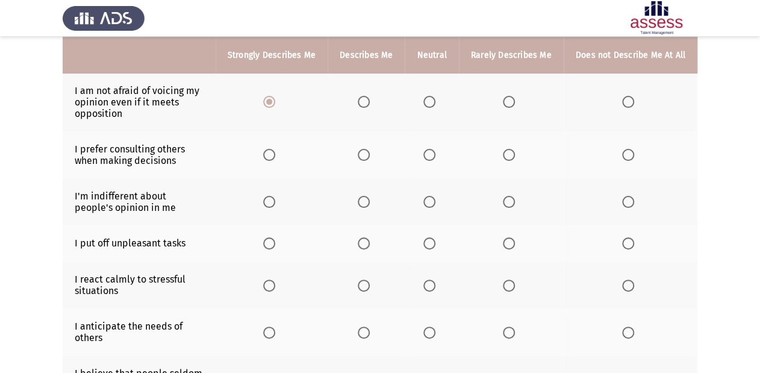
scroll to position [193, 0]
click at [428, 155] on span "Select an option" at bounding box center [429, 154] width 12 height 12
click at [428, 155] on input "Select an option" at bounding box center [429, 154] width 12 height 12
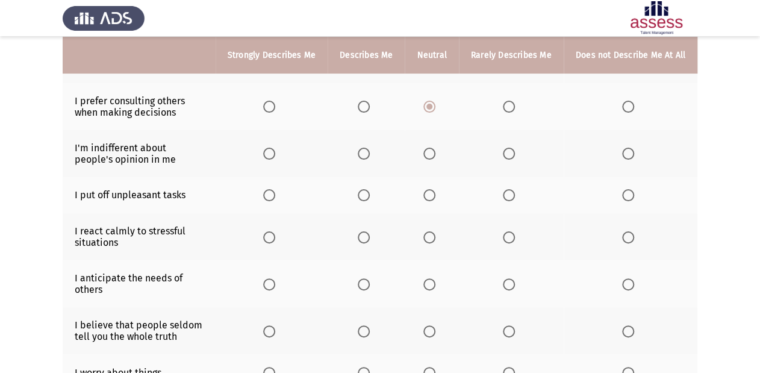
scroll to position [241, 0]
click at [434, 154] on span "Select an option" at bounding box center [429, 153] width 12 height 12
click at [434, 154] on input "Select an option" at bounding box center [429, 153] width 12 height 12
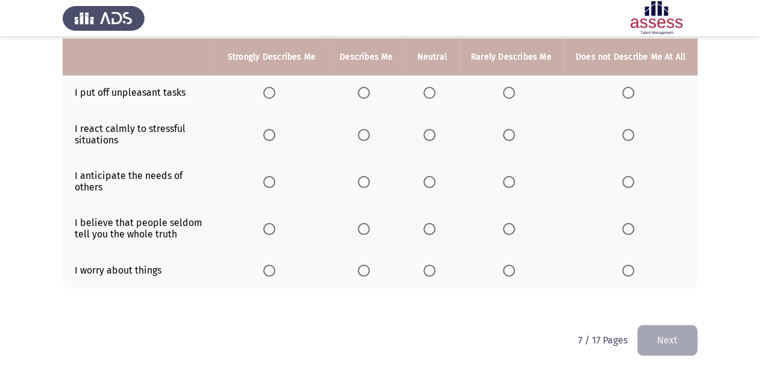
scroll to position [345, 0]
click at [635, 266] on label "Select an option" at bounding box center [630, 270] width 17 height 12
click at [634, 266] on input "Select an option" at bounding box center [628, 270] width 12 height 12
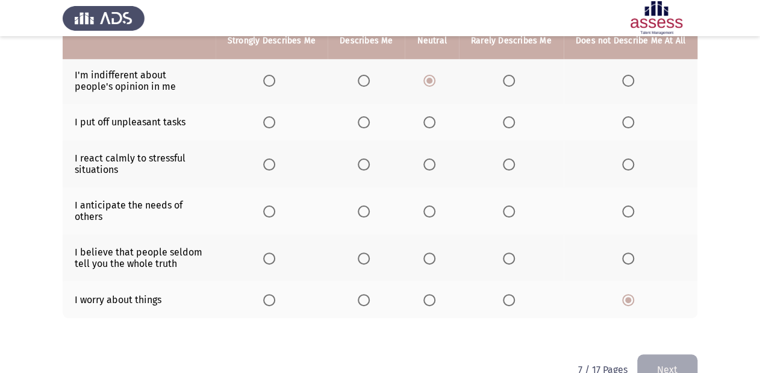
scroll to position [296, 0]
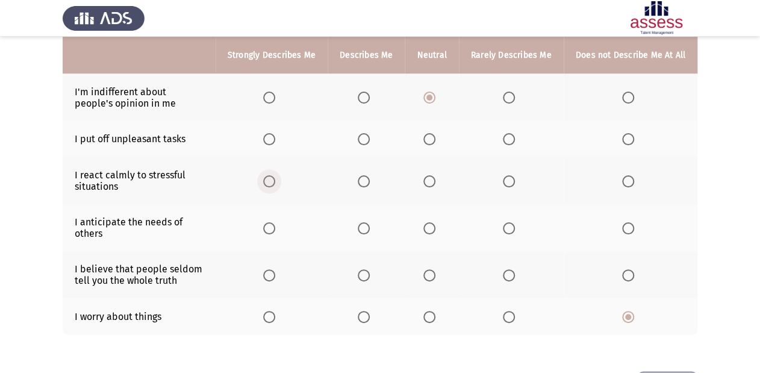
click at [270, 185] on span "Select an option" at bounding box center [269, 181] width 12 height 12
click at [270, 185] on input "Select an option" at bounding box center [269, 181] width 12 height 12
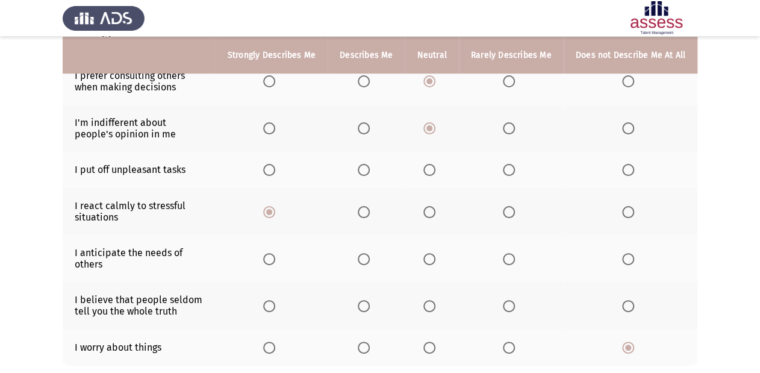
scroll to position [248, 0]
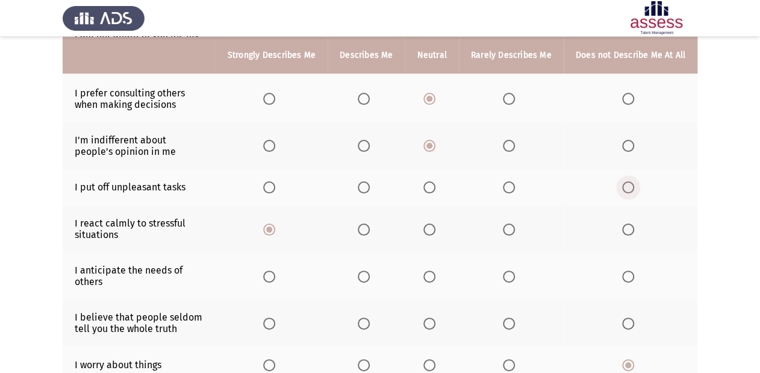
click at [629, 190] on span "Select an option" at bounding box center [628, 187] width 12 height 12
click at [629, 190] on input "Select an option" at bounding box center [628, 187] width 12 height 12
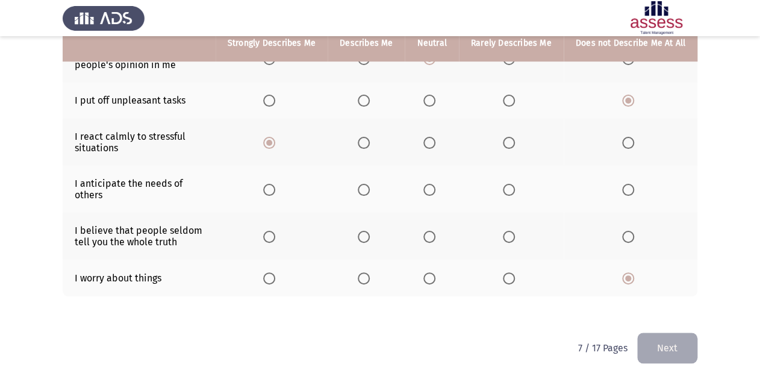
scroll to position [345, 0]
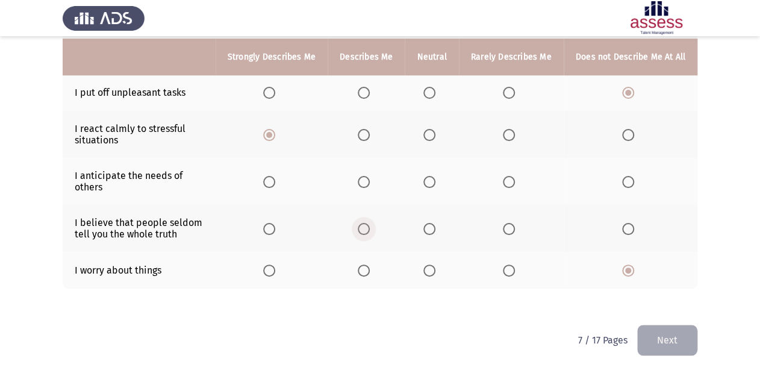
click at [364, 229] on span "Select an option" at bounding box center [364, 229] width 12 height 12
click at [364, 229] on input "Select an option" at bounding box center [364, 229] width 12 height 12
click at [427, 187] on span "Select an option" at bounding box center [429, 182] width 12 height 12
click at [427, 187] on input "Select an option" at bounding box center [429, 182] width 12 height 12
drag, startPoint x: 690, startPoint y: 354, endPoint x: 663, endPoint y: 335, distance: 32.9
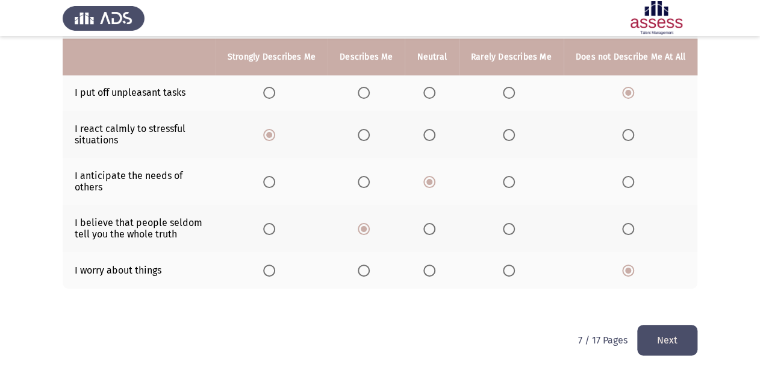
click at [638, 310] on button "Next" at bounding box center [667, 340] width 60 height 31
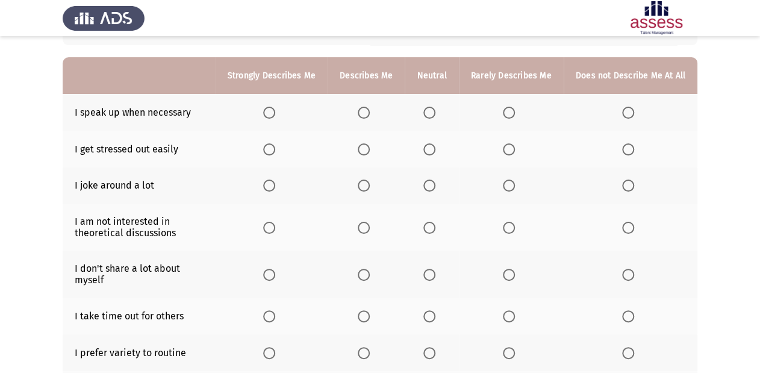
scroll to position [71, 0]
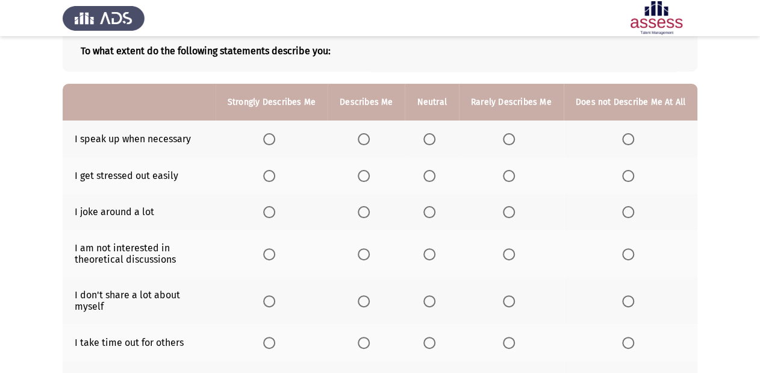
click at [274, 139] on span "Select an option" at bounding box center [269, 139] width 12 height 12
click at [274, 139] on input "Select an option" at bounding box center [269, 139] width 12 height 12
click at [626, 172] on span "Select an option" at bounding box center [628, 176] width 12 height 12
click at [626, 172] on input "Select an option" at bounding box center [628, 176] width 12 height 12
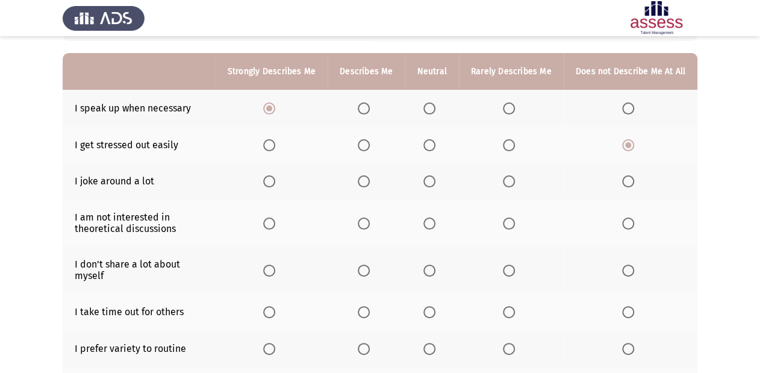
scroll to position [119, 0]
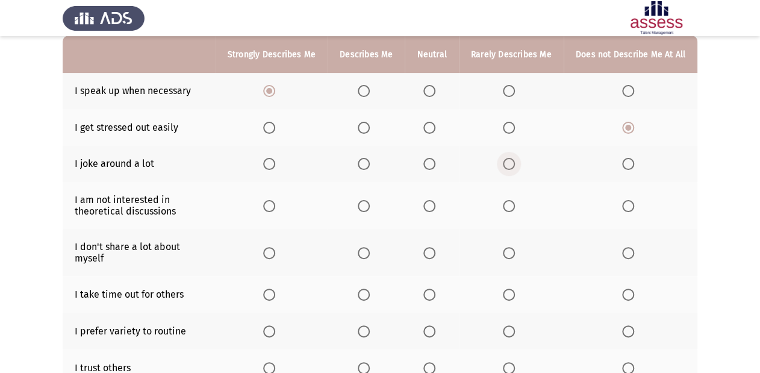
click at [507, 164] on span "Select an option" at bounding box center [509, 164] width 12 height 12
click at [507, 164] on input "Select an option" at bounding box center [509, 164] width 12 height 12
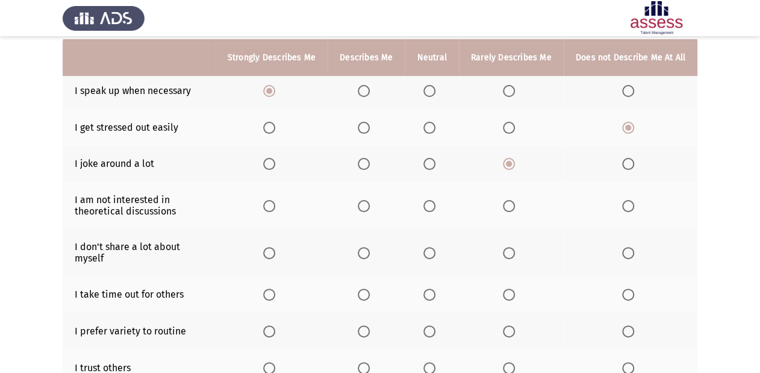
scroll to position [167, 0]
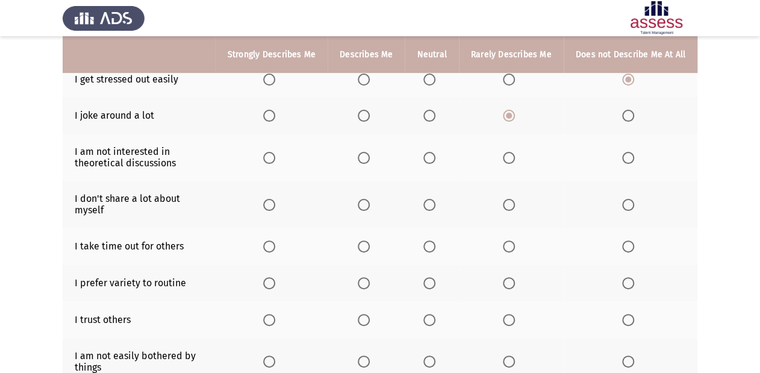
click at [435, 159] on span "Select an option" at bounding box center [429, 158] width 12 height 12
click at [435, 159] on input "Select an option" at bounding box center [429, 158] width 12 height 12
click at [431, 202] on span "Select an option" at bounding box center [429, 205] width 12 height 12
click at [431, 202] on input "Select an option" at bounding box center [429, 205] width 12 height 12
click at [501, 205] on th at bounding box center [511, 204] width 105 height 47
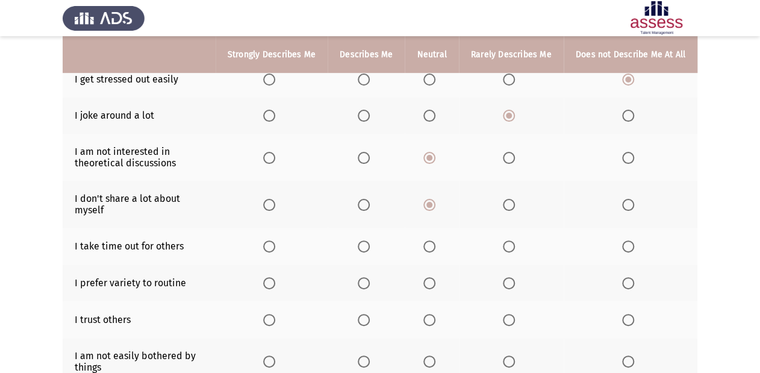
click at [507, 204] on span "Select an option" at bounding box center [509, 205] width 12 height 12
click at [507, 204] on input "Select an option" at bounding box center [509, 205] width 12 height 12
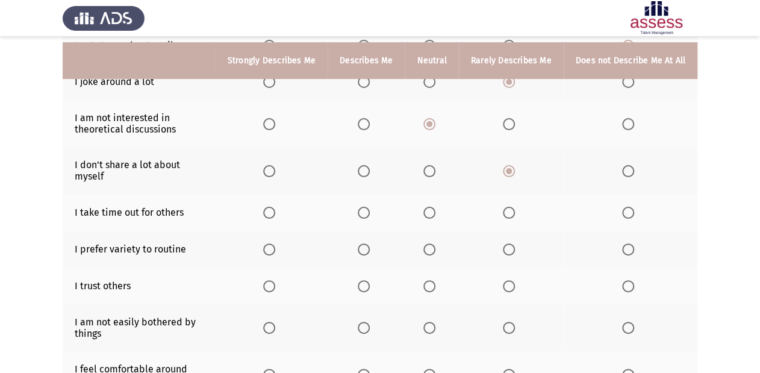
scroll to position [216, 0]
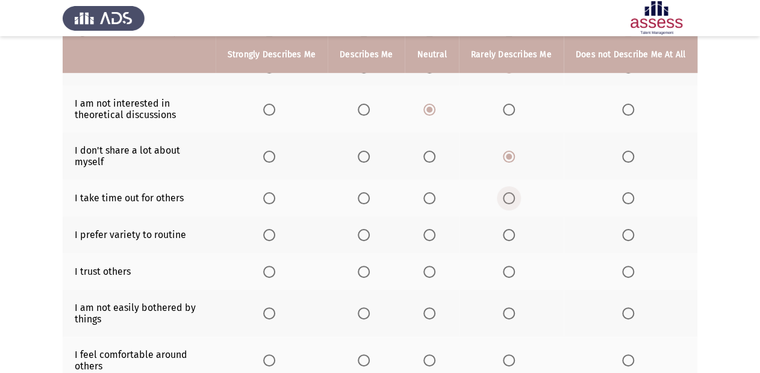
click at [508, 203] on span "Select an option" at bounding box center [509, 198] width 12 height 12
click at [508, 203] on input "Select an option" at bounding box center [509, 198] width 12 height 12
click at [275, 235] on span "Select an option" at bounding box center [269, 235] width 12 height 12
click at [275, 235] on input "Select an option" at bounding box center [269, 235] width 12 height 12
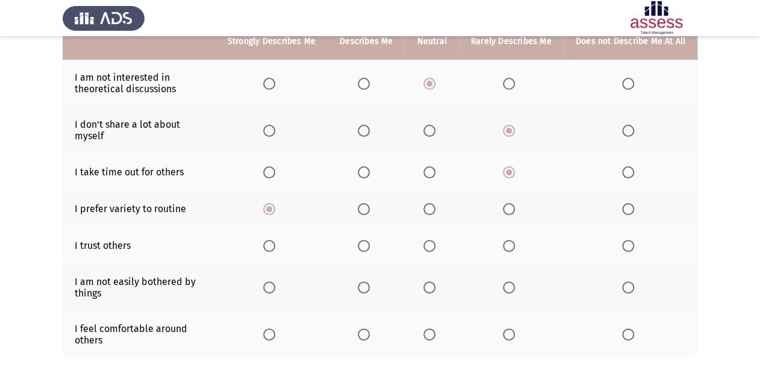
scroll to position [264, 0]
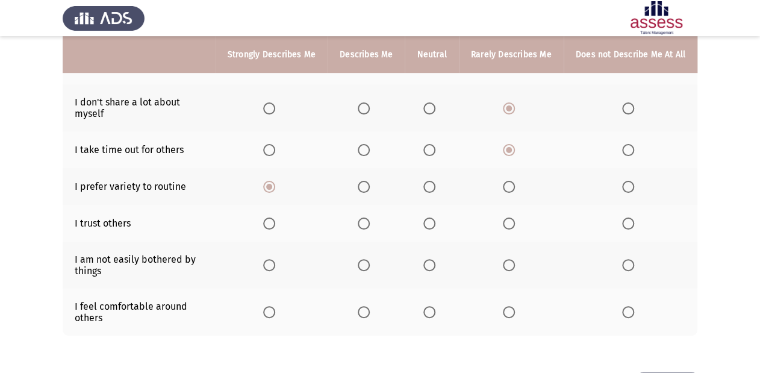
click at [430, 219] on span "Select an option" at bounding box center [429, 223] width 12 height 12
click at [430, 219] on input "Select an option" at bounding box center [429, 223] width 12 height 12
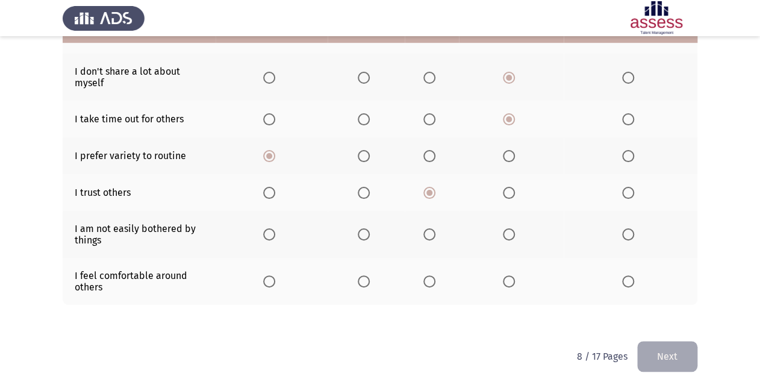
scroll to position [312, 0]
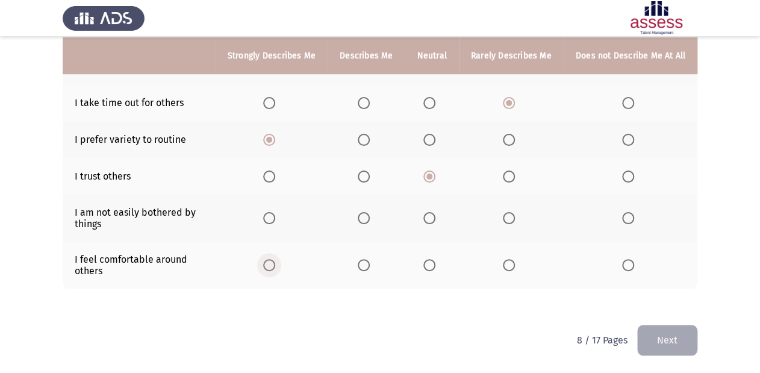
click at [275, 264] on span "Select an option" at bounding box center [269, 265] width 12 height 12
click at [275, 264] on input "Select an option" at bounding box center [269, 265] width 12 height 12
click at [370, 217] on span "Select an option" at bounding box center [364, 218] width 12 height 12
click at [370, 217] on input "Select an option" at bounding box center [364, 218] width 12 height 12
click at [638, 310] on button "Next" at bounding box center [667, 340] width 60 height 31
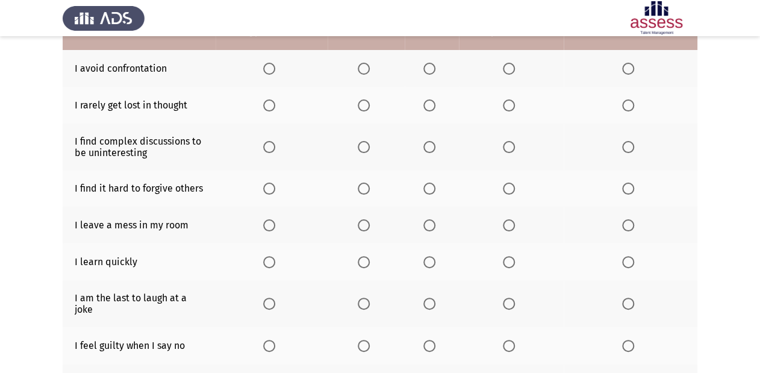
scroll to position [2, 0]
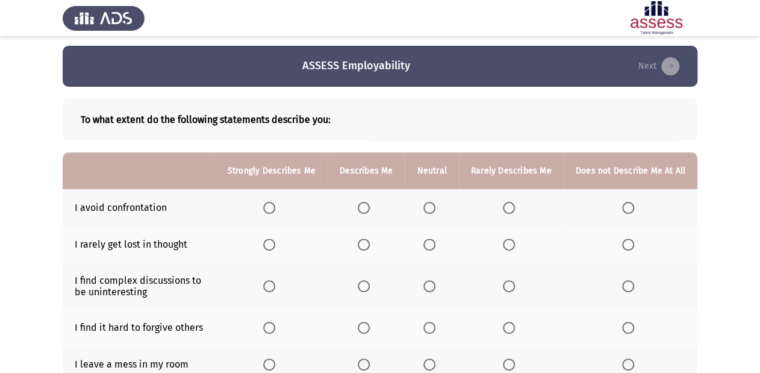
click at [432, 203] on span "Select an option" at bounding box center [429, 208] width 12 height 12
click at [432, 203] on input "Select an option" at bounding box center [429, 208] width 12 height 12
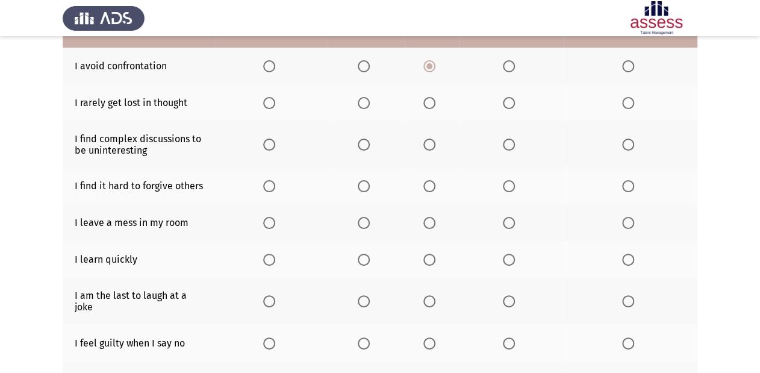
scroll to position [147, 0]
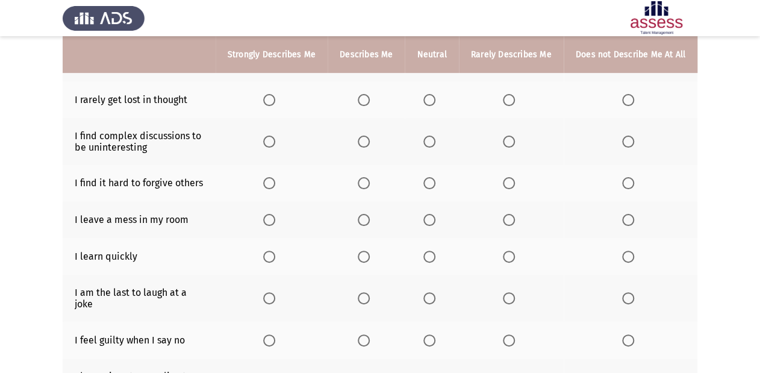
click at [271, 258] on span "Select an option" at bounding box center [269, 257] width 12 height 12
click at [271, 258] on input "Select an option" at bounding box center [269, 257] width 12 height 12
click at [630, 219] on span "Select an option" at bounding box center [628, 220] width 12 height 12
click at [630, 219] on input "Select an option" at bounding box center [628, 220] width 12 height 12
click at [628, 184] on span "Select an option" at bounding box center [628, 183] width 12 height 12
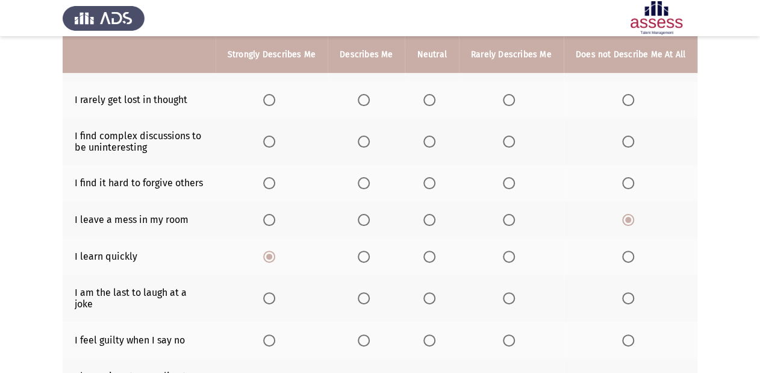
click at [628, 184] on input "Select an option" at bounding box center [628, 183] width 12 height 12
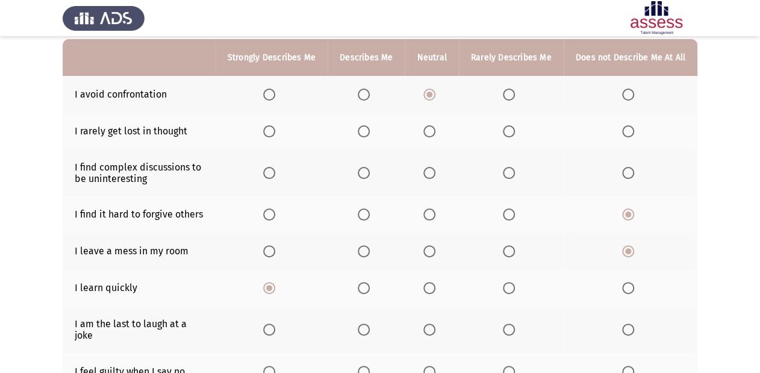
scroll to position [99, 0]
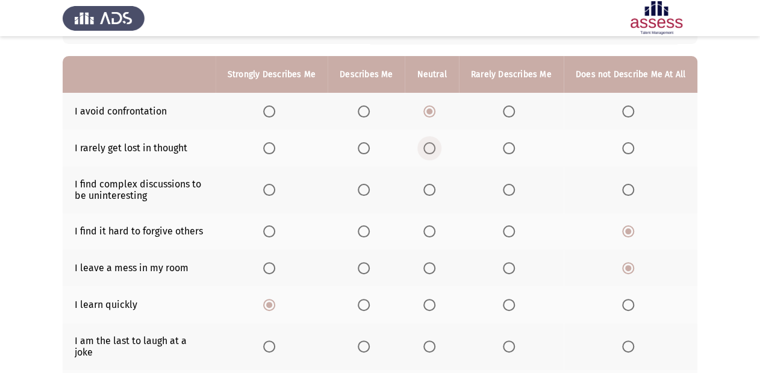
click at [431, 147] on span "Select an option" at bounding box center [429, 148] width 12 height 12
click at [431, 147] on input "Select an option" at bounding box center [429, 148] width 12 height 12
click at [631, 152] on span "Select an option" at bounding box center [628, 148] width 12 height 12
click at [631, 152] on input "Select an option" at bounding box center [628, 148] width 12 height 12
click at [431, 188] on span "Select an option" at bounding box center [429, 190] width 12 height 12
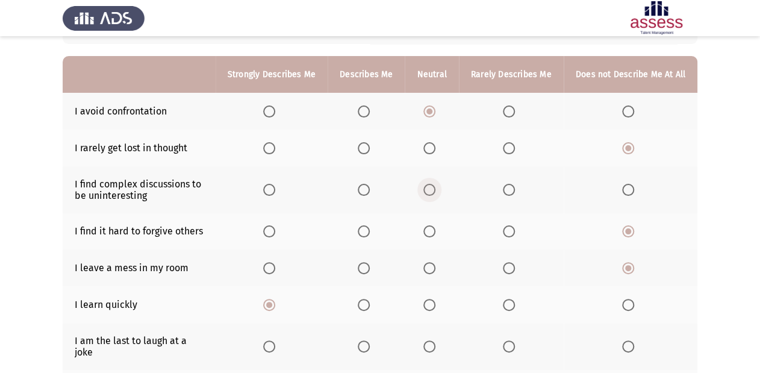
click at [431, 188] on input "Select an option" at bounding box center [429, 190] width 12 height 12
click at [504, 190] on th at bounding box center [511, 189] width 105 height 47
click at [510, 189] on span "Select an option" at bounding box center [509, 190] width 12 height 12
click at [510, 189] on input "Select an option" at bounding box center [509, 190] width 12 height 12
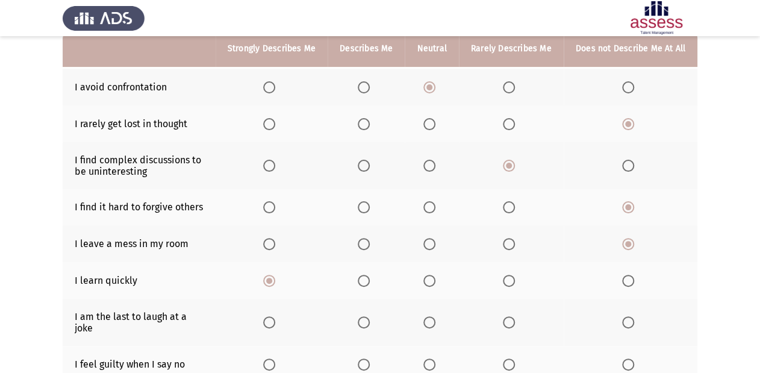
scroll to position [147, 0]
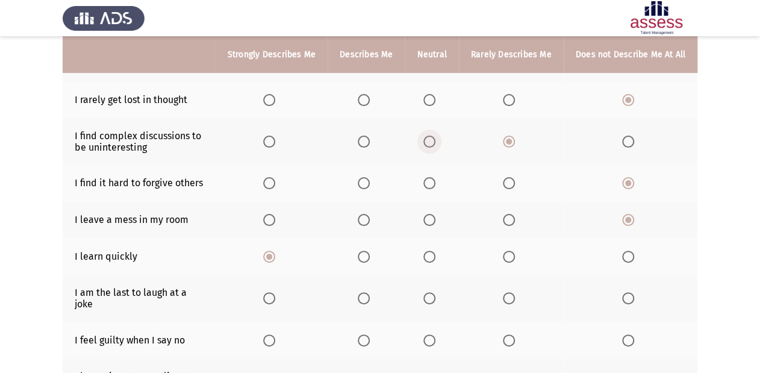
click at [433, 144] on span "Select an option" at bounding box center [429, 142] width 12 height 12
click at [433, 144] on input "Select an option" at bounding box center [429, 142] width 12 height 12
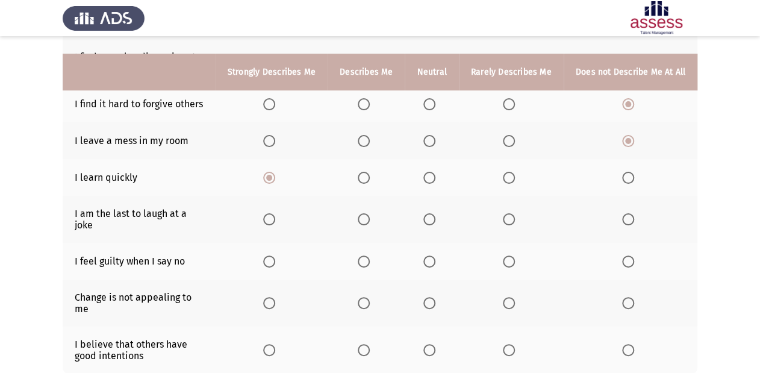
scroll to position [243, 0]
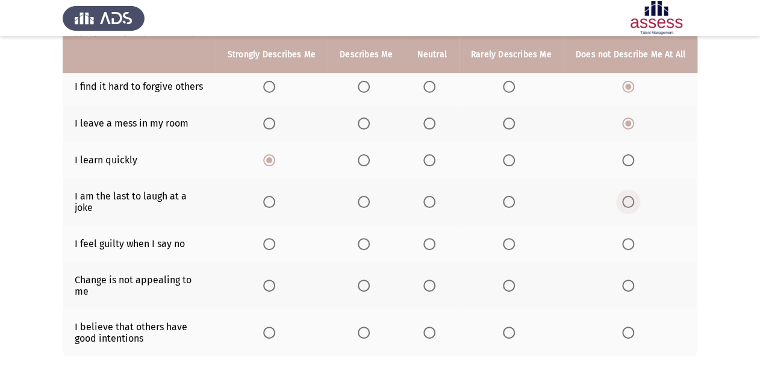
click at [631, 196] on span "Select an option" at bounding box center [628, 202] width 12 height 12
click at [631, 196] on input "Select an option" at bounding box center [628, 202] width 12 height 12
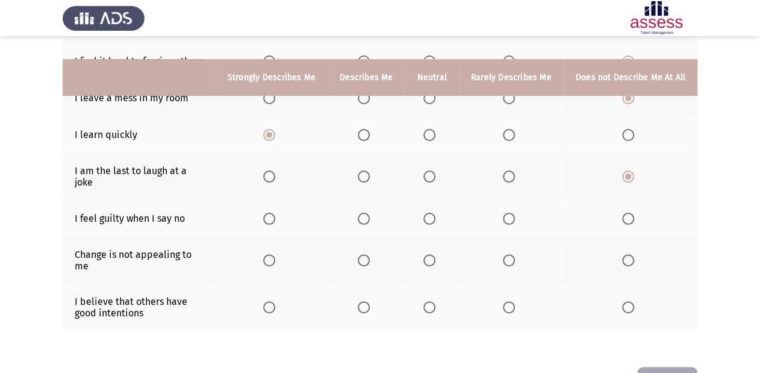
scroll to position [292, 0]
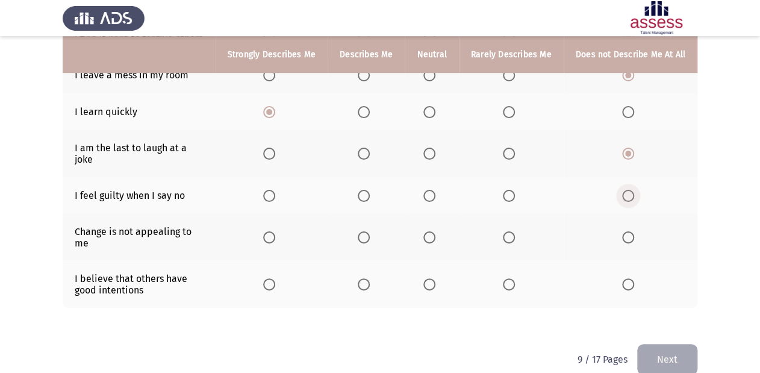
click at [626, 190] on span "Select an option" at bounding box center [628, 196] width 12 height 12
click at [626, 190] on input "Select an option" at bounding box center [628, 196] width 12 height 12
click at [624, 231] on span "Select an option" at bounding box center [628, 237] width 12 height 12
click at [624, 231] on input "Select an option" at bounding box center [628, 237] width 12 height 12
click at [370, 278] on span "Select an option" at bounding box center [364, 284] width 12 height 12
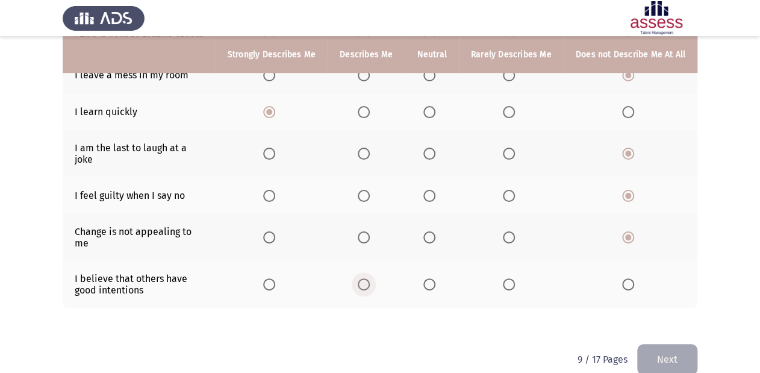
click at [370, 278] on input "Select an option" at bounding box center [364, 284] width 12 height 12
click at [638, 310] on button "Next" at bounding box center [667, 359] width 60 height 31
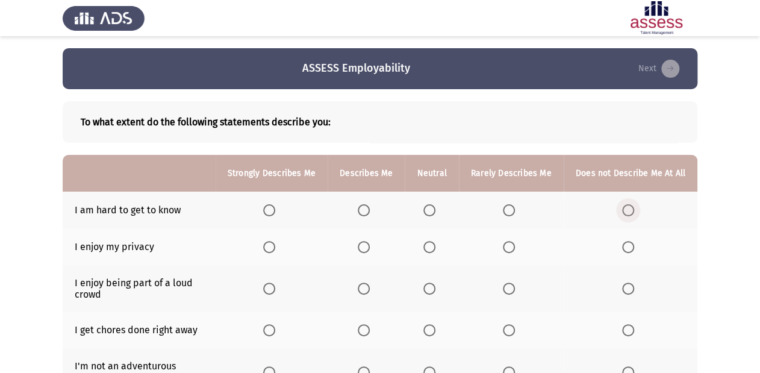
click at [626, 205] on span "Select an option" at bounding box center [628, 210] width 12 height 12
click at [626, 205] on input "Select an option" at bounding box center [628, 210] width 12 height 12
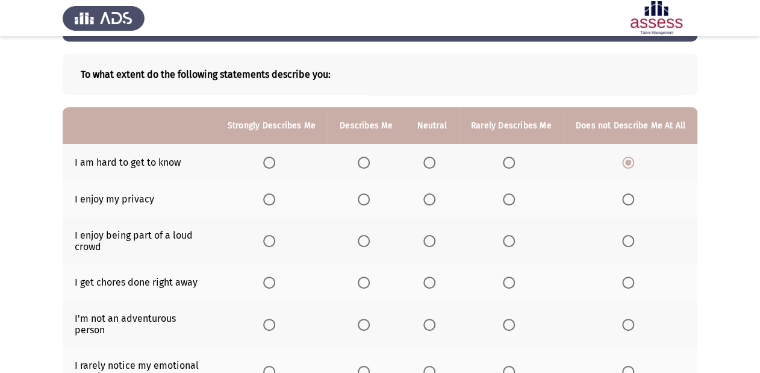
scroll to position [48, 0]
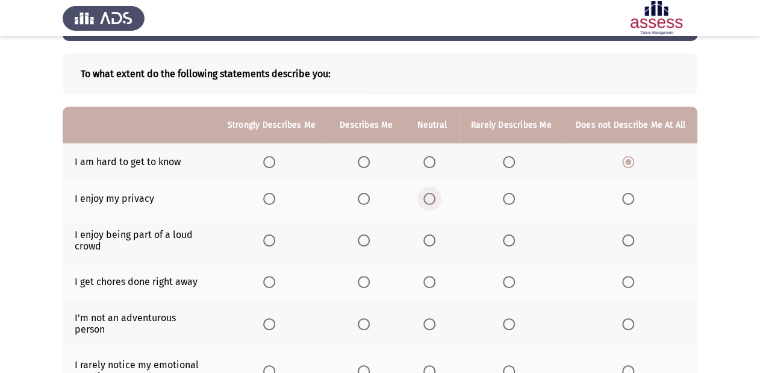
click at [434, 198] on span "Select an option" at bounding box center [429, 199] width 12 height 12
click at [434, 198] on input "Select an option" at bounding box center [429, 199] width 12 height 12
click at [367, 237] on span "Select an option" at bounding box center [364, 240] width 12 height 12
click at [367, 237] on input "Select an option" at bounding box center [364, 240] width 12 height 12
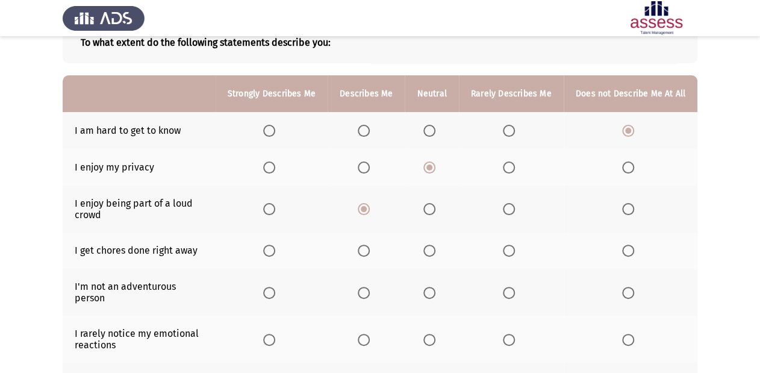
scroll to position [96, 0]
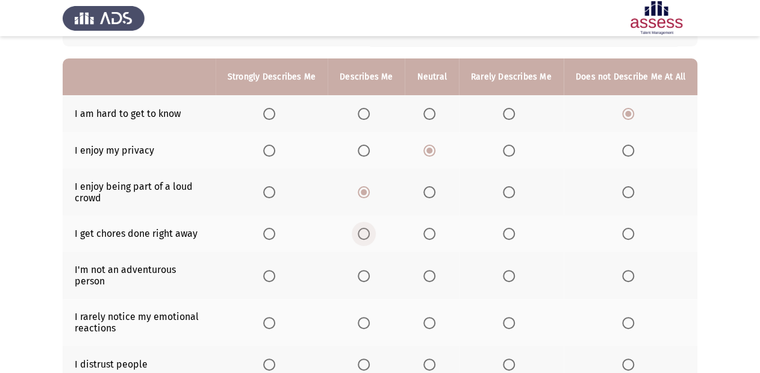
click at [370, 231] on span "Select an option" at bounding box center [364, 234] width 12 height 12
click at [370, 231] on input "Select an option" at bounding box center [364, 234] width 12 height 12
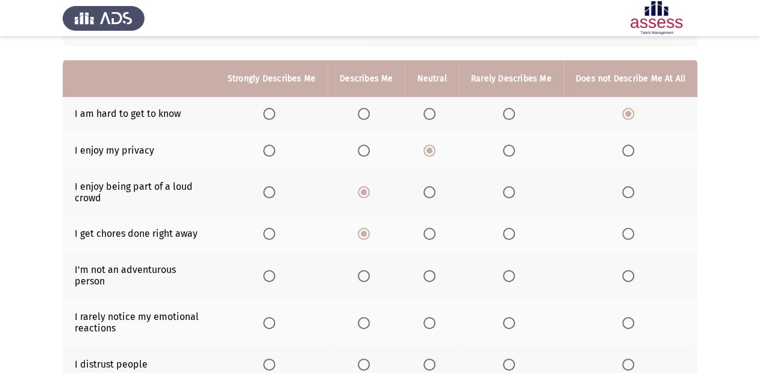
scroll to position [145, 0]
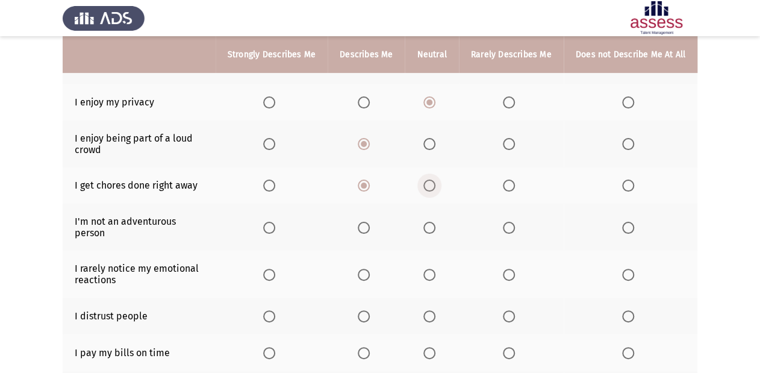
click at [434, 190] on span "Select an option" at bounding box center [429, 185] width 12 height 12
click at [434, 190] on input "Select an option" at bounding box center [429, 185] width 12 height 12
click at [629, 222] on span "Select an option" at bounding box center [628, 228] width 12 height 12
click at [629, 222] on input "Select an option" at bounding box center [628, 228] width 12 height 12
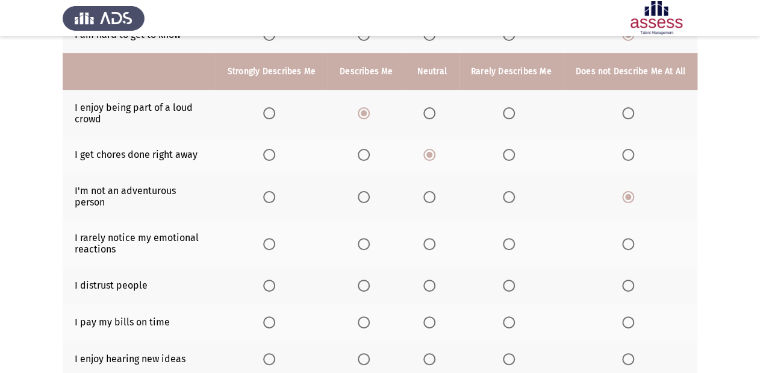
scroll to position [193, 0]
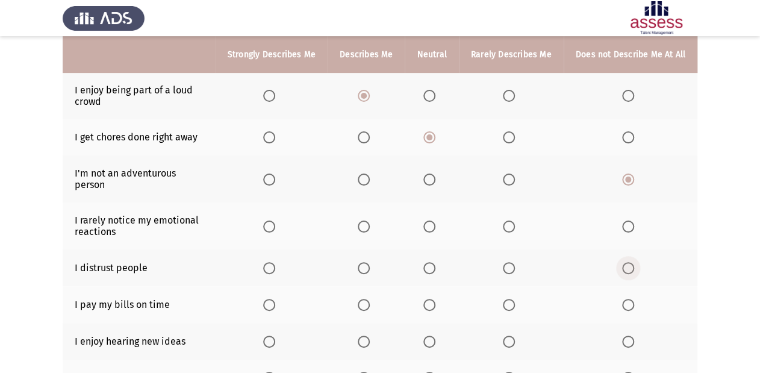
click at [629, 265] on th at bounding box center [631, 267] width 134 height 37
click at [628, 262] on span "Select an option" at bounding box center [628, 268] width 12 height 12
click at [628, 262] on input "Select an option" at bounding box center [628, 268] width 12 height 12
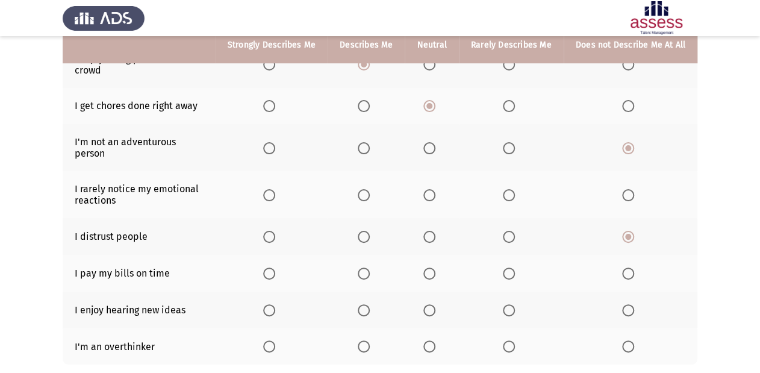
scroll to position [241, 0]
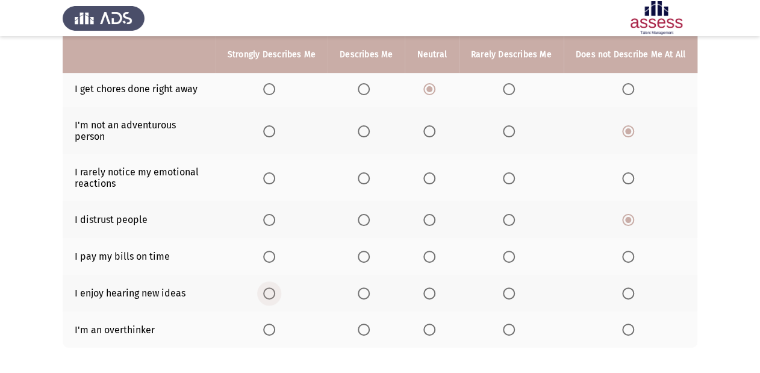
click at [273, 287] on span "Select an option" at bounding box center [269, 293] width 12 height 12
click at [273, 287] on input "Select an option" at bounding box center [269, 293] width 12 height 12
click at [622, 310] on span "Select an option" at bounding box center [628, 329] width 12 height 12
click at [622, 310] on input "Select an option" at bounding box center [628, 329] width 12 height 12
click at [428, 172] on span "Select an option" at bounding box center [429, 178] width 12 height 12
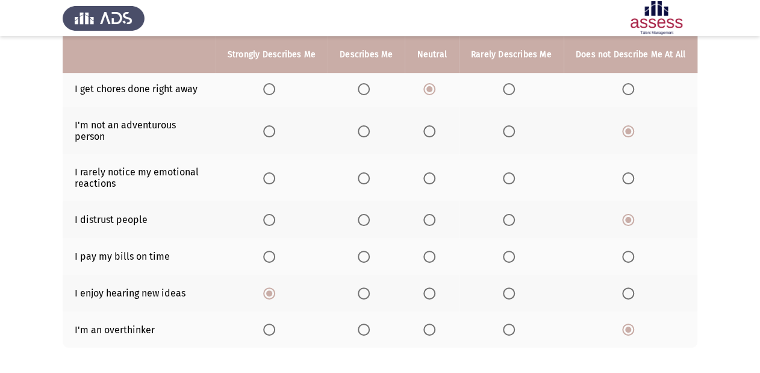
click at [428, 172] on input "Select an option" at bounding box center [429, 178] width 12 height 12
click at [432, 251] on span "Select an option" at bounding box center [429, 257] width 12 height 12
click at [432, 251] on input "Select an option" at bounding box center [429, 257] width 12 height 12
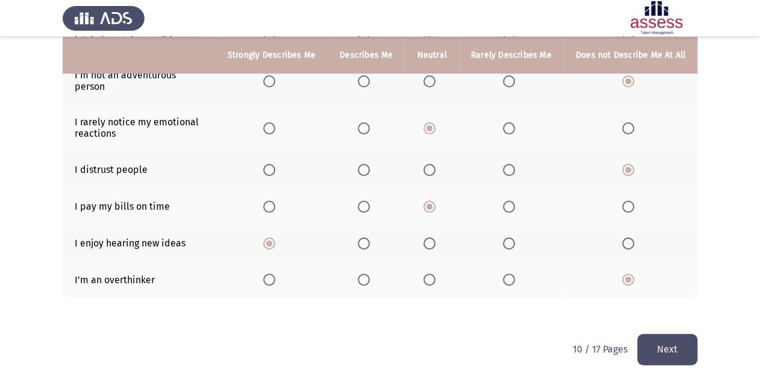
scroll to position [292, 0]
drag, startPoint x: 672, startPoint y: 336, endPoint x: 665, endPoint y: 334, distance: 7.1
click at [638, 310] on button "Next" at bounding box center [667, 348] width 60 height 31
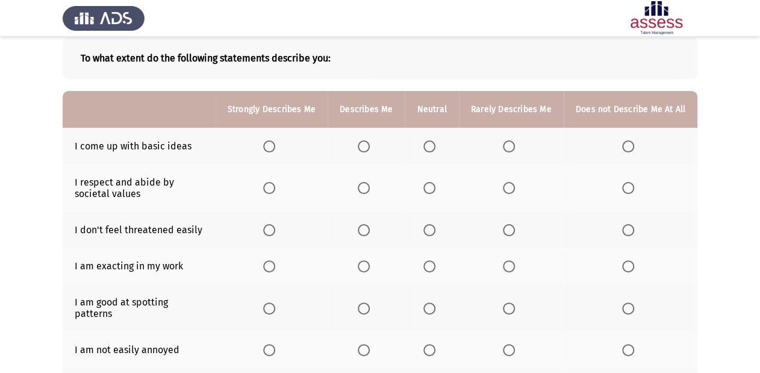
scroll to position [48, 0]
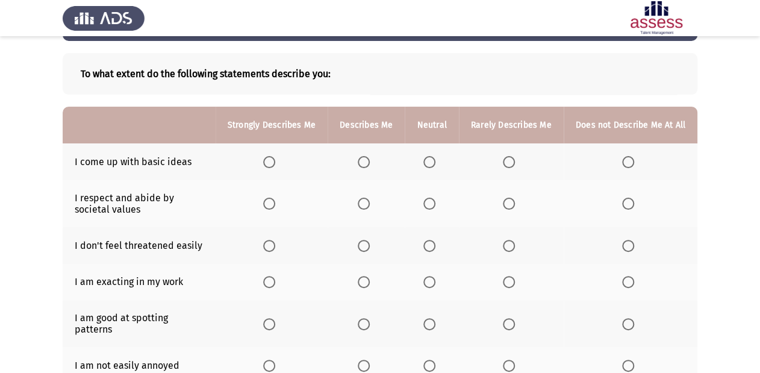
click at [509, 164] on span "Select an option" at bounding box center [509, 162] width 12 height 12
click at [509, 164] on input "Select an option" at bounding box center [509, 162] width 12 height 12
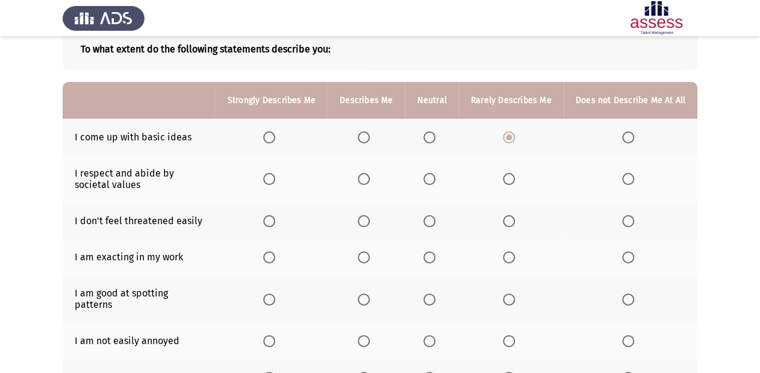
scroll to position [96, 0]
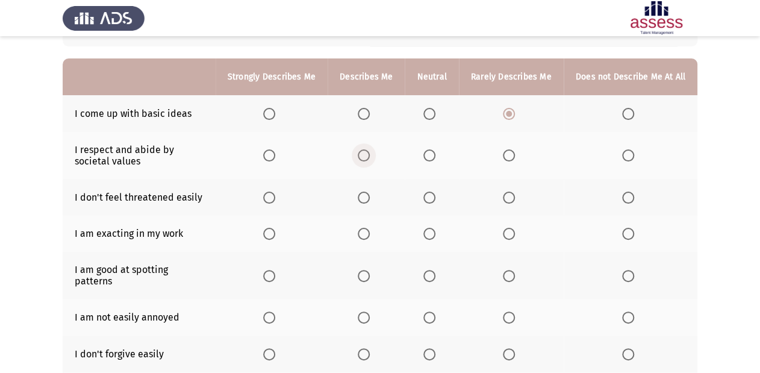
click at [364, 157] on span "Select an option" at bounding box center [364, 155] width 12 height 12
click at [364, 157] on input "Select an option" at bounding box center [364, 155] width 12 height 12
click at [272, 199] on span "Select an option" at bounding box center [269, 198] width 12 height 12
click at [272, 199] on input "Select an option" at bounding box center [269, 198] width 12 height 12
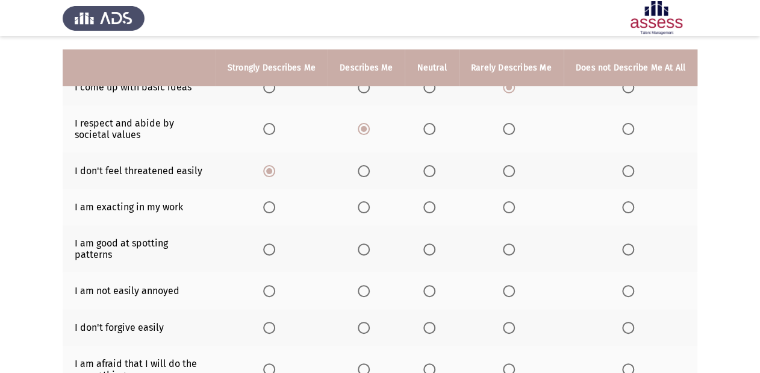
scroll to position [145, 0]
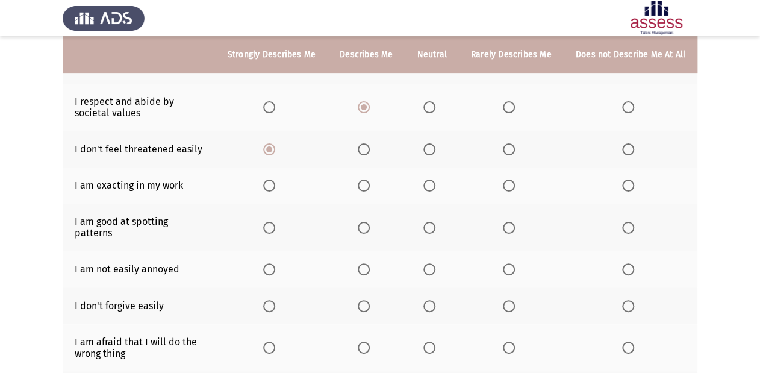
click at [275, 183] on span "Select an option" at bounding box center [269, 185] width 12 height 12
click at [275, 183] on input "Select an option" at bounding box center [269, 185] width 12 height 12
click at [275, 263] on span "Select an option" at bounding box center [269, 269] width 12 height 12
click at [275, 263] on input "Select an option" at bounding box center [269, 269] width 12 height 12
click at [626, 300] on span "Select an option" at bounding box center [628, 306] width 12 height 12
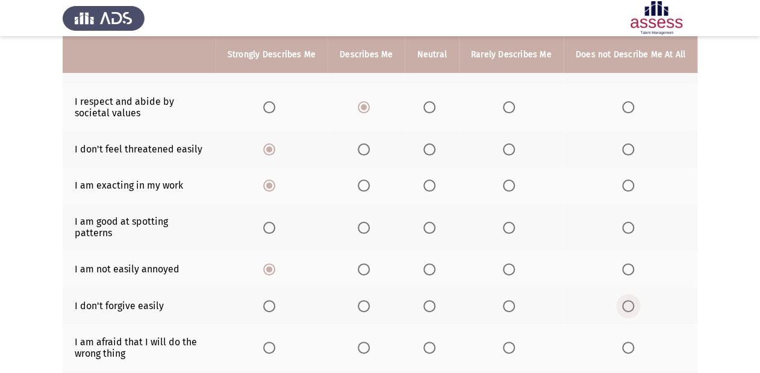
click at [626, 300] on input "Select an option" at bounding box center [628, 306] width 12 height 12
click at [430, 222] on span "Select an option" at bounding box center [429, 228] width 12 height 12
click at [430, 222] on input "Select an option" at bounding box center [429, 228] width 12 height 12
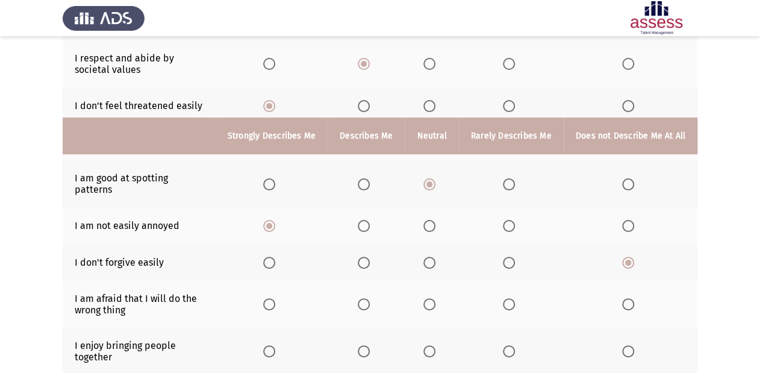
scroll to position [289, 0]
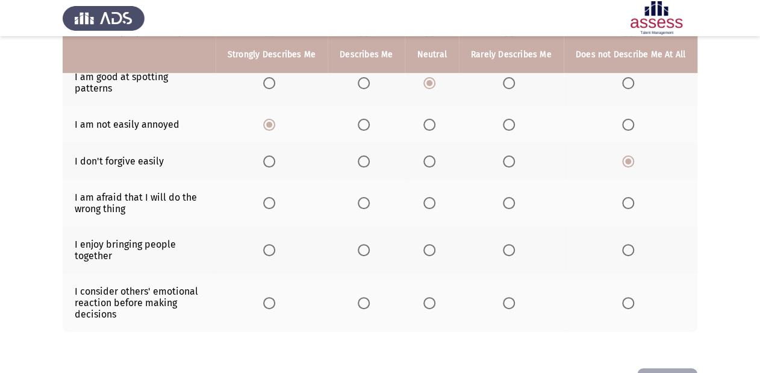
click at [621, 190] on th at bounding box center [631, 202] width 134 height 47
click at [625, 197] on span "Select an option" at bounding box center [628, 203] width 12 height 12
click at [625, 197] on input "Select an option" at bounding box center [628, 203] width 12 height 12
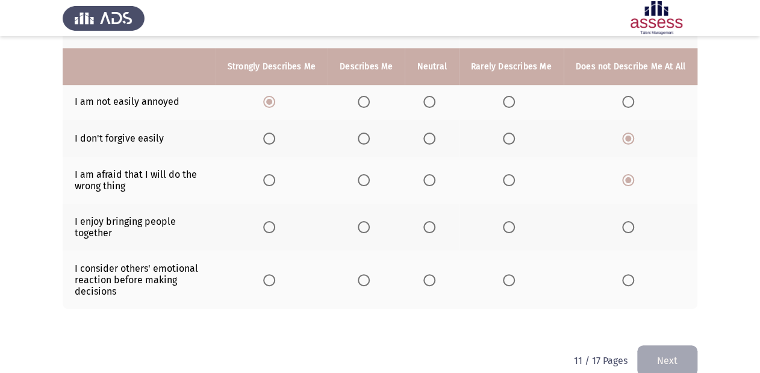
scroll to position [323, 0]
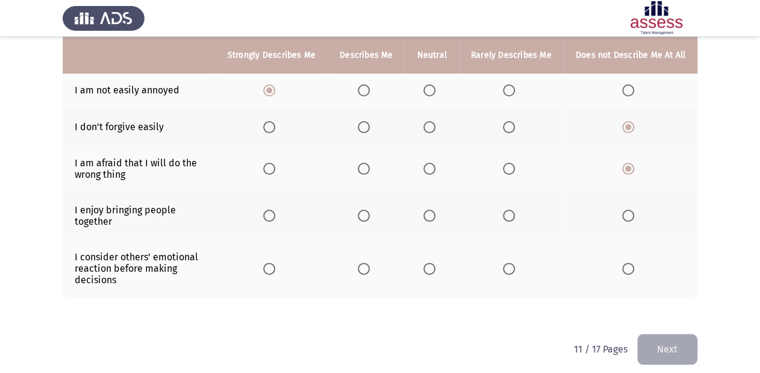
click at [435, 263] on span "Select an option" at bounding box center [429, 269] width 12 height 12
click at [435, 263] on input "Select an option" at bounding box center [429, 269] width 12 height 12
click at [434, 210] on span "Select an option" at bounding box center [429, 216] width 12 height 12
click at [434, 210] on input "Select an option" at bounding box center [429, 216] width 12 height 12
click at [638, 310] on button "Next" at bounding box center [667, 349] width 60 height 31
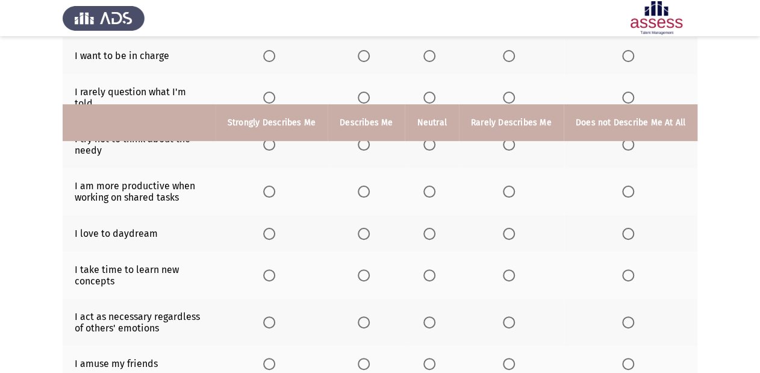
scroll to position [83, 0]
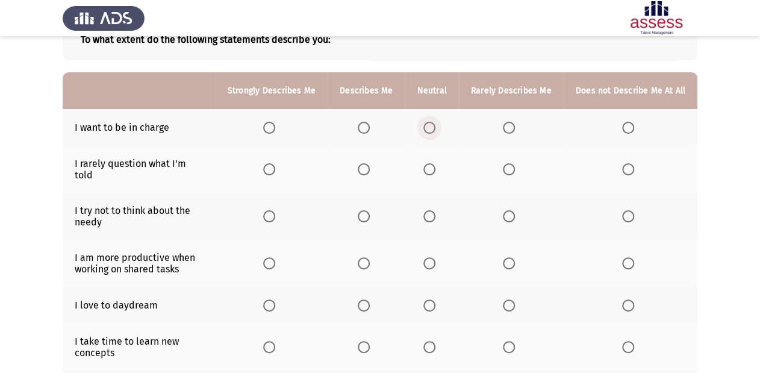
click at [435, 126] on span "Select an option" at bounding box center [429, 128] width 12 height 12
click at [435, 126] on input "Select an option" at bounding box center [429, 128] width 12 height 12
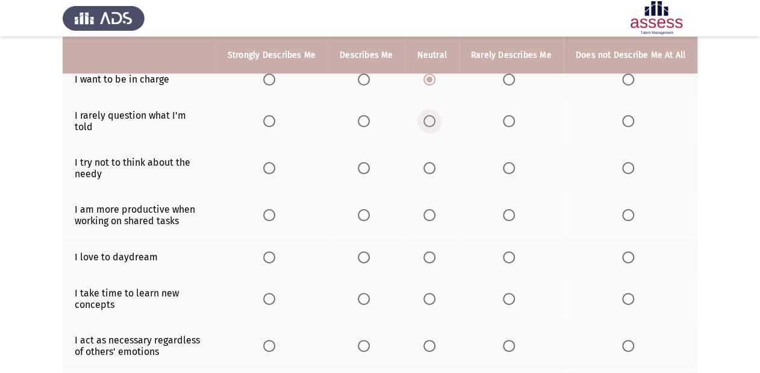
click at [434, 118] on span "Select an option" at bounding box center [429, 121] width 12 height 12
click at [434, 118] on input "Select an option" at bounding box center [429, 121] width 12 height 12
click at [426, 155] on th at bounding box center [432, 168] width 54 height 47
click at [429, 162] on span "Select an option" at bounding box center [429, 168] width 12 height 12
click at [429, 162] on input "Select an option" at bounding box center [429, 168] width 12 height 12
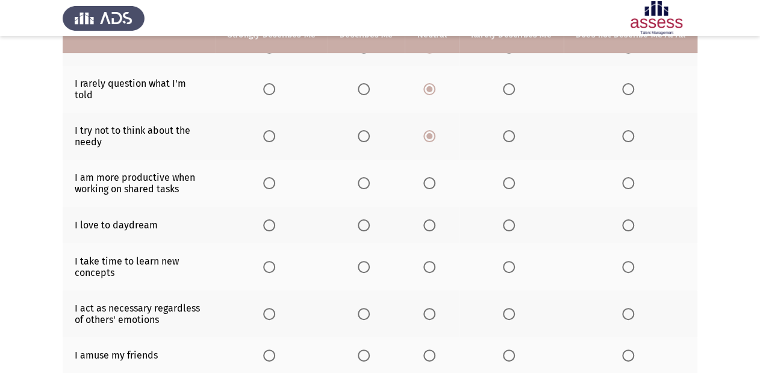
scroll to position [179, 0]
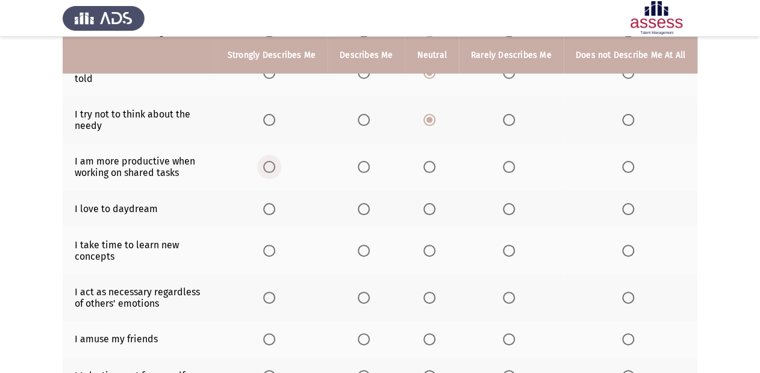
click at [273, 161] on span "Select an option" at bounding box center [269, 167] width 12 height 12
click at [273, 161] on input "Select an option" at bounding box center [269, 167] width 12 height 12
click at [273, 203] on span "Select an option" at bounding box center [269, 209] width 12 height 12
click at [273, 203] on input "Select an option" at bounding box center [269, 209] width 12 height 12
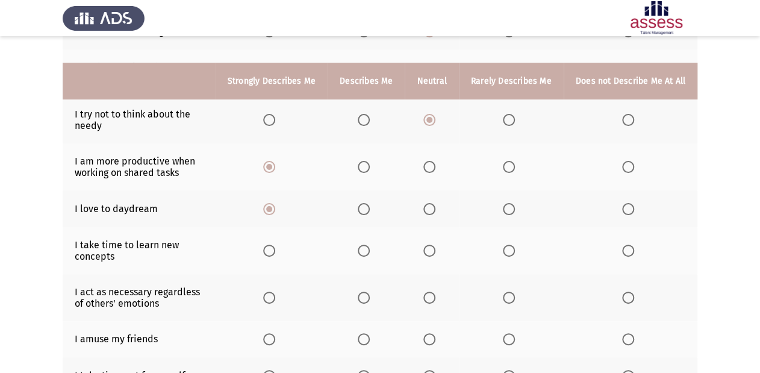
scroll to position [227, 0]
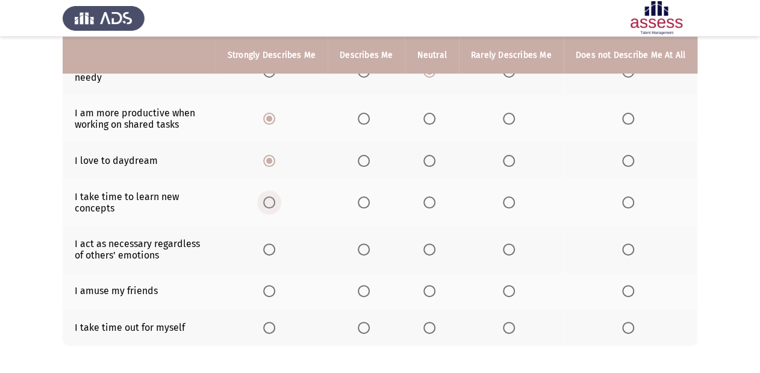
click at [269, 196] on span "Select an option" at bounding box center [269, 202] width 12 height 12
click at [269, 196] on input "Select an option" at bounding box center [269, 202] width 12 height 12
click at [508, 243] on span "Select an option" at bounding box center [509, 249] width 12 height 12
click at [508, 243] on input "Select an option" at bounding box center [509, 249] width 12 height 12
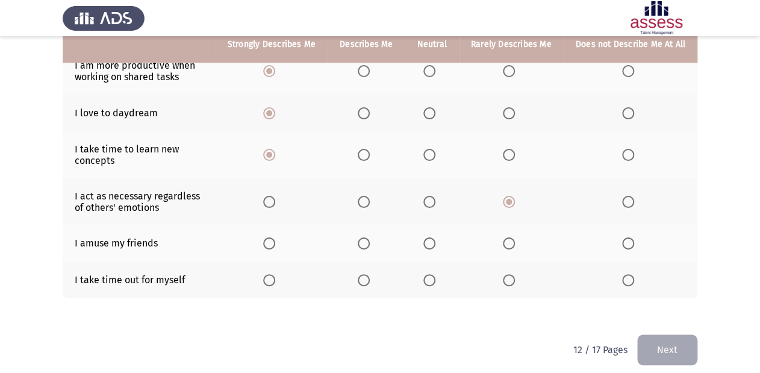
scroll to position [275, 0]
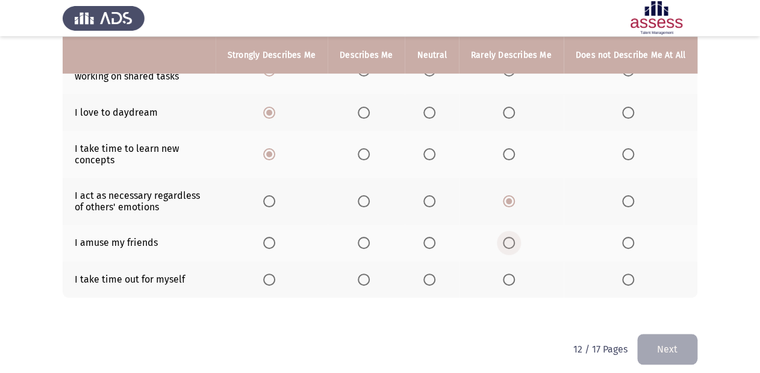
click at [507, 237] on span "Select an option" at bounding box center [509, 243] width 12 height 12
click at [507, 237] on input "Select an option" at bounding box center [509, 243] width 12 height 12
click at [370, 273] on span "Select an option" at bounding box center [364, 279] width 12 height 12
click at [370, 273] on input "Select an option" at bounding box center [364, 279] width 12 height 12
click at [638, 310] on button "Next" at bounding box center [667, 349] width 60 height 31
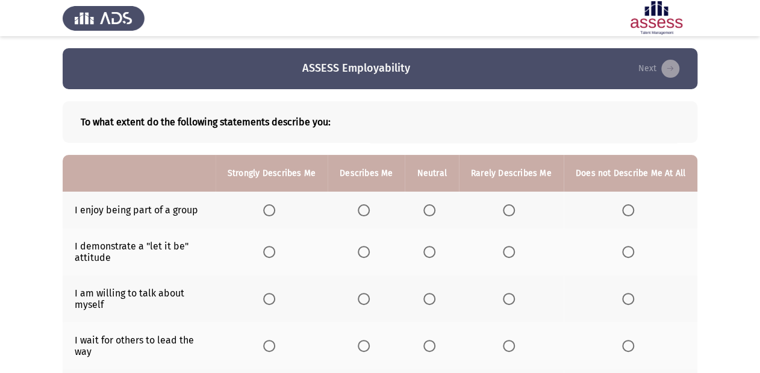
scroll to position [48, 0]
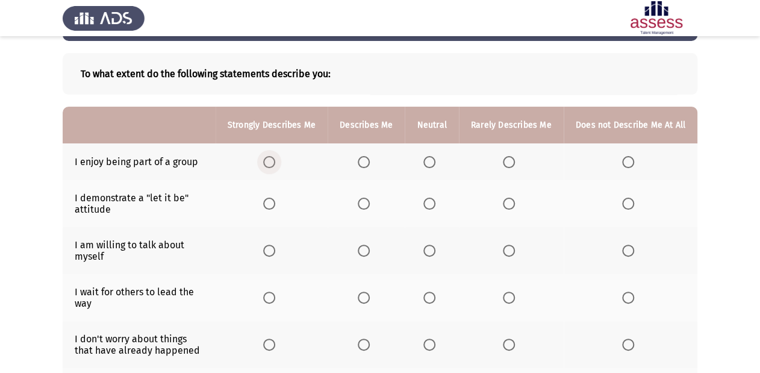
click at [271, 160] on span "Select an option" at bounding box center [269, 162] width 12 height 12
click at [271, 160] on input "Select an option" at bounding box center [269, 162] width 12 height 12
click at [431, 202] on span "Select an option" at bounding box center [429, 204] width 12 height 12
click at [431, 202] on input "Select an option" at bounding box center [429, 204] width 12 height 12
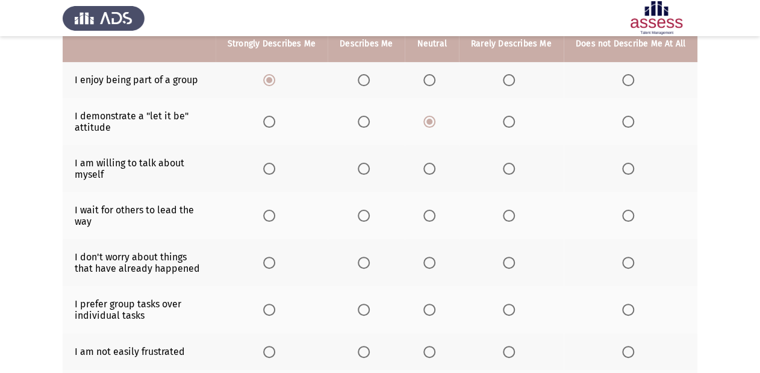
scroll to position [82, 0]
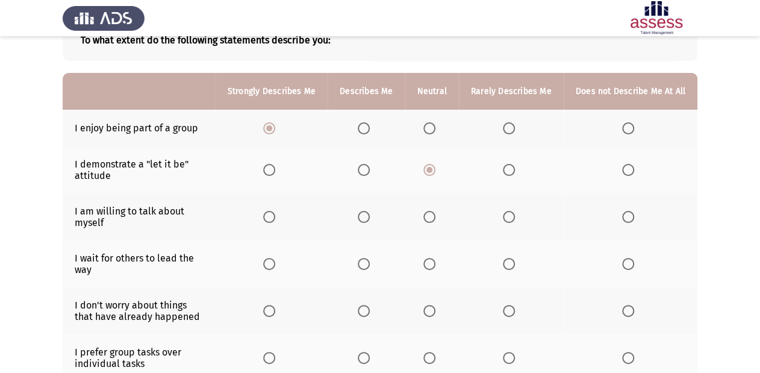
click at [432, 214] on span "Select an option" at bounding box center [429, 217] width 12 height 12
click at [432, 214] on input "Select an option" at bounding box center [429, 217] width 12 height 12
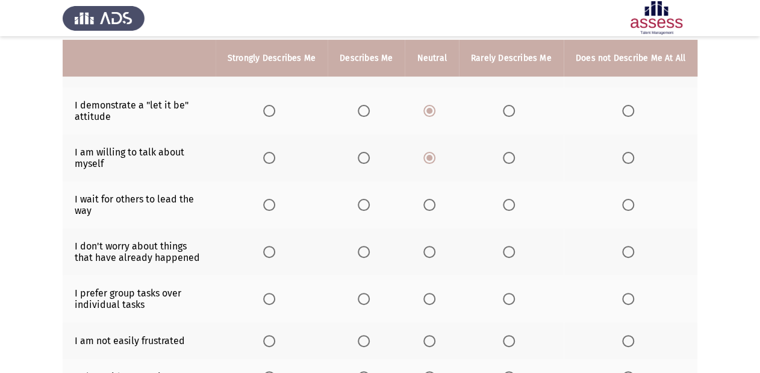
scroll to position [145, 0]
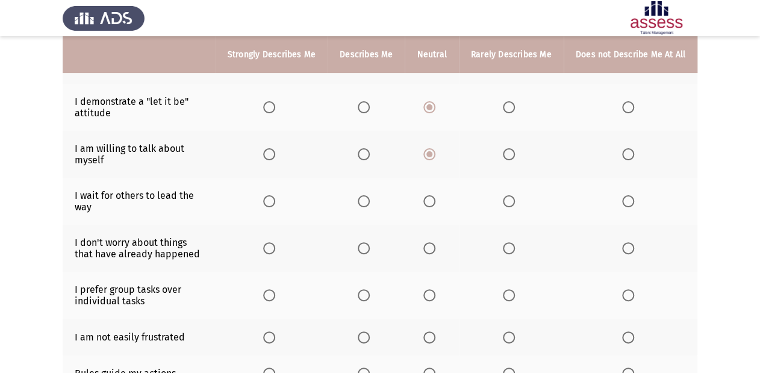
click at [631, 198] on span "Select an option" at bounding box center [628, 201] width 12 height 12
click at [631, 198] on input "Select an option" at bounding box center [628, 201] width 12 height 12
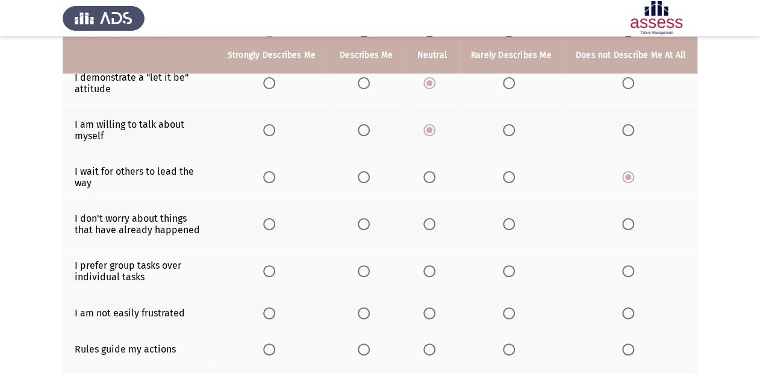
scroll to position [193, 0]
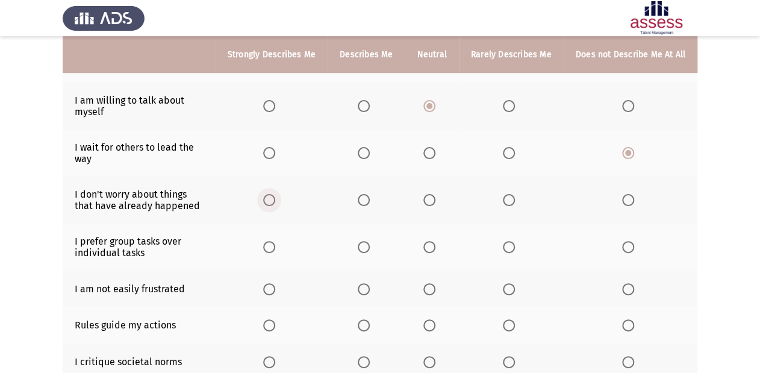
click at [270, 200] on span "Select an option" at bounding box center [269, 200] width 12 height 12
click at [270, 200] on input "Select an option" at bounding box center [269, 200] width 12 height 12
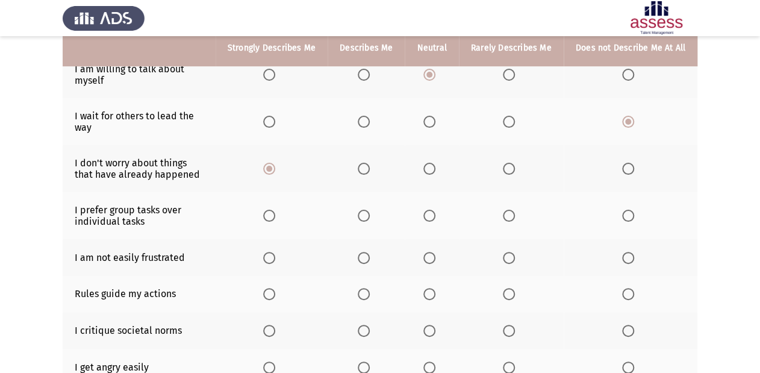
scroll to position [241, 0]
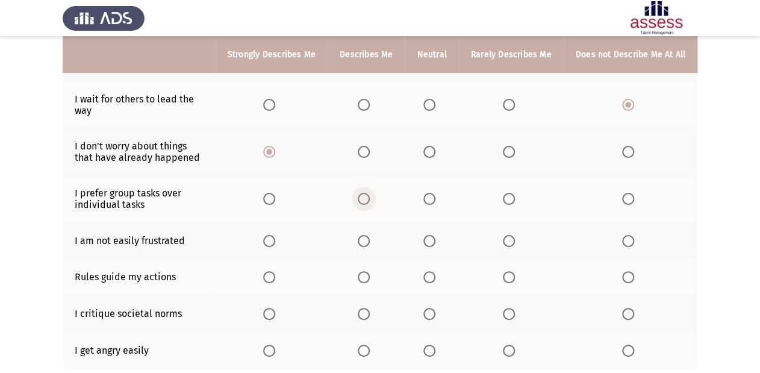
click at [367, 199] on span "Select an option" at bounding box center [364, 199] width 12 height 12
click at [367, 199] on input "Select an option" at bounding box center [364, 199] width 12 height 12
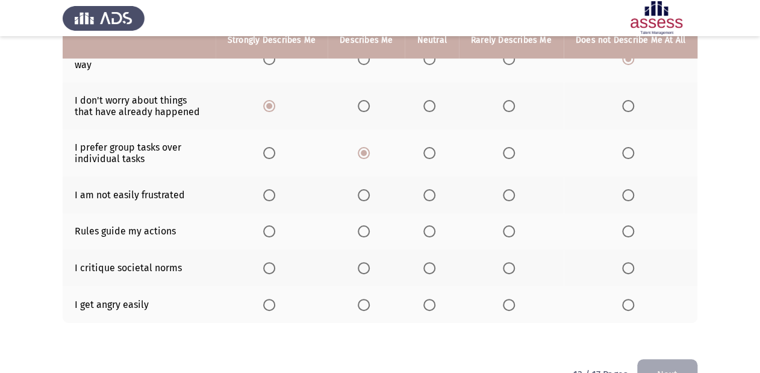
scroll to position [289, 0]
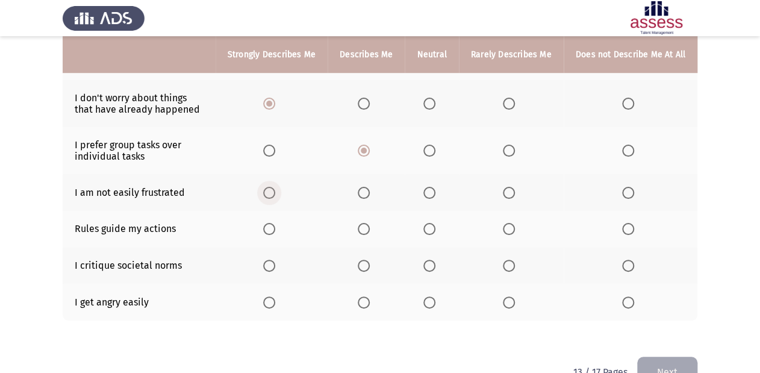
click at [270, 195] on span "Select an option" at bounding box center [269, 193] width 12 height 12
click at [270, 195] on input "Select an option" at bounding box center [269, 193] width 12 height 12
click at [367, 228] on span "Select an option" at bounding box center [364, 229] width 12 height 12
click at [367, 228] on input "Select an option" at bounding box center [364, 229] width 12 height 12
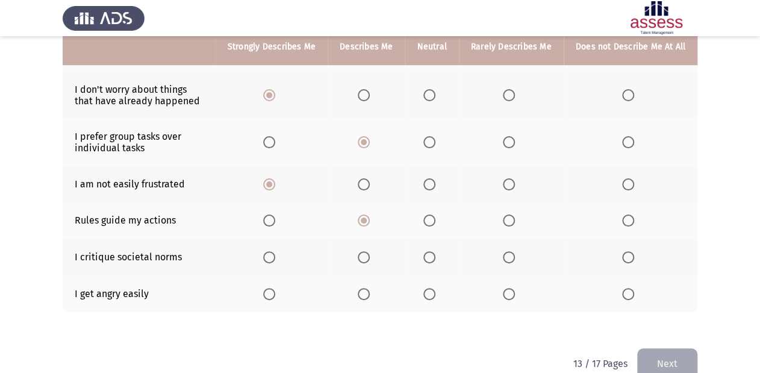
scroll to position [323, 0]
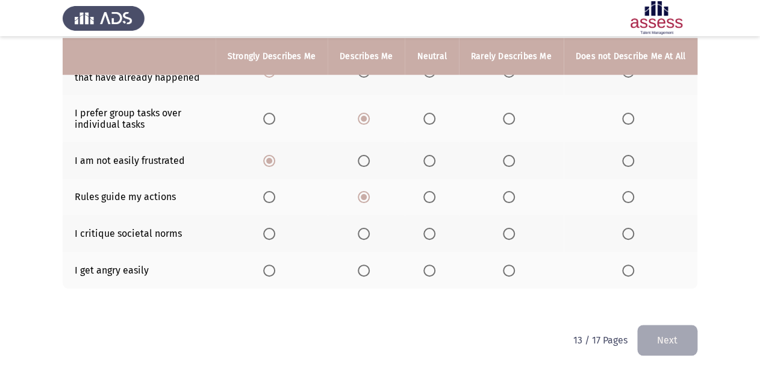
click at [513, 267] on span "Select an option" at bounding box center [509, 270] width 12 height 12
click at [513, 267] on input "Select an option" at bounding box center [509, 270] width 12 height 12
click at [439, 234] on label "Select an option" at bounding box center [431, 234] width 17 height 12
click at [435, 234] on input "Select an option" at bounding box center [429, 234] width 12 height 12
click at [638, 310] on button "Next" at bounding box center [667, 340] width 60 height 31
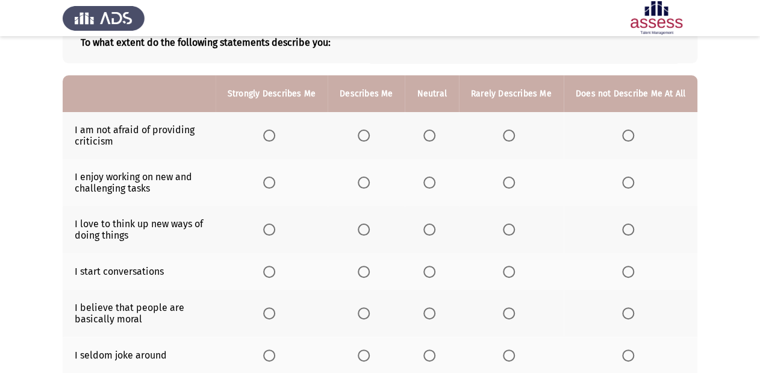
scroll to position [96, 0]
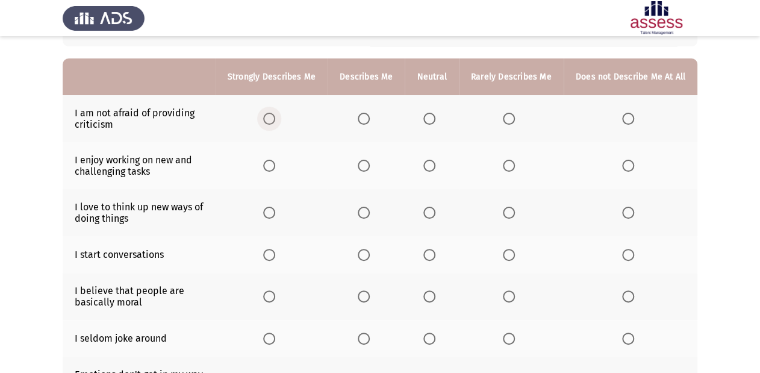
click at [272, 119] on span "Select an option" at bounding box center [269, 119] width 12 height 12
click at [272, 119] on input "Select an option" at bounding box center [269, 119] width 12 height 12
click at [269, 161] on span "Select an option" at bounding box center [269, 166] width 12 height 12
click at [269, 161] on input "Select an option" at bounding box center [269, 166] width 12 height 12
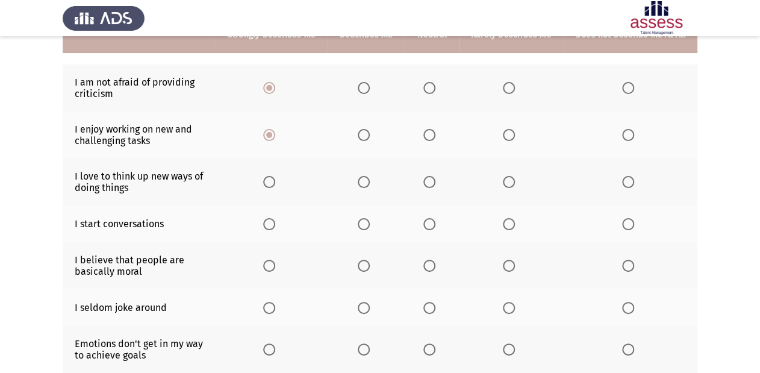
scroll to position [145, 0]
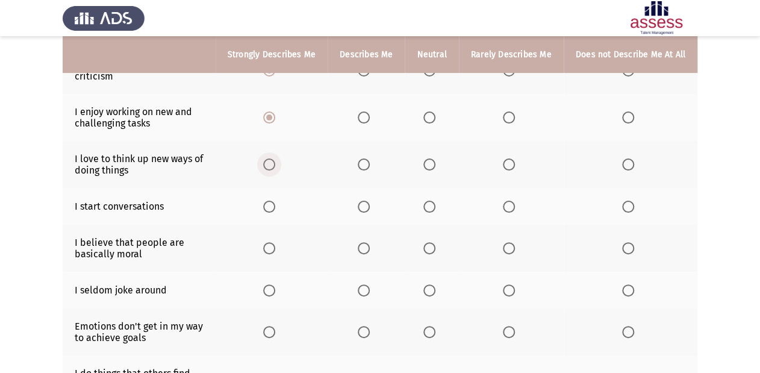
click at [275, 164] on span "Select an option" at bounding box center [269, 164] width 12 height 12
click at [275, 164] on input "Select an option" at bounding box center [269, 164] width 12 height 12
click at [280, 204] on label "Select an option" at bounding box center [271, 207] width 17 height 12
click at [275, 204] on input "Select an option" at bounding box center [269, 207] width 12 height 12
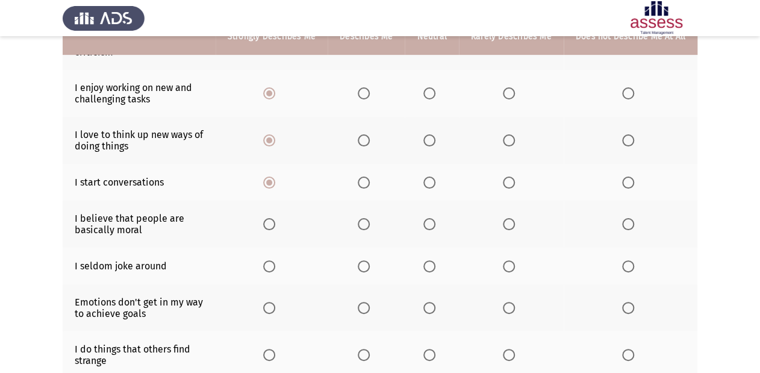
scroll to position [193, 0]
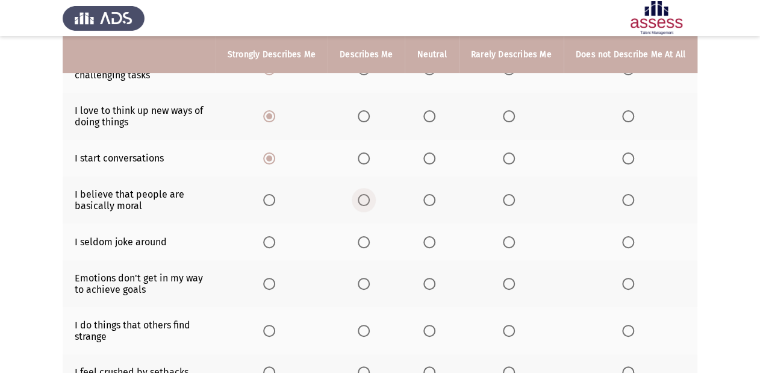
click at [369, 202] on span "Select an option" at bounding box center [364, 200] width 12 height 12
click at [369, 202] on input "Select an option" at bounding box center [364, 200] width 12 height 12
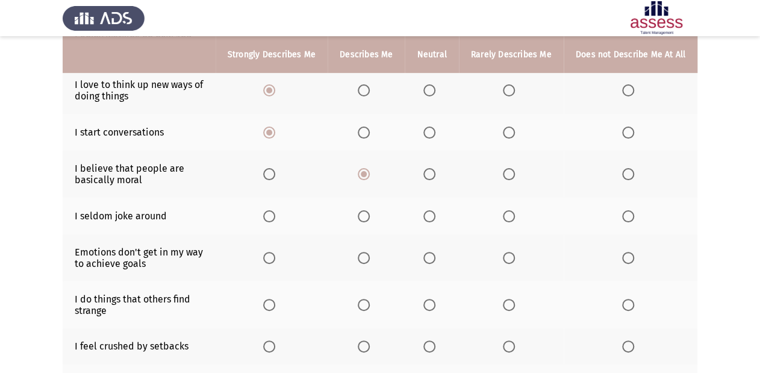
scroll to position [241, 0]
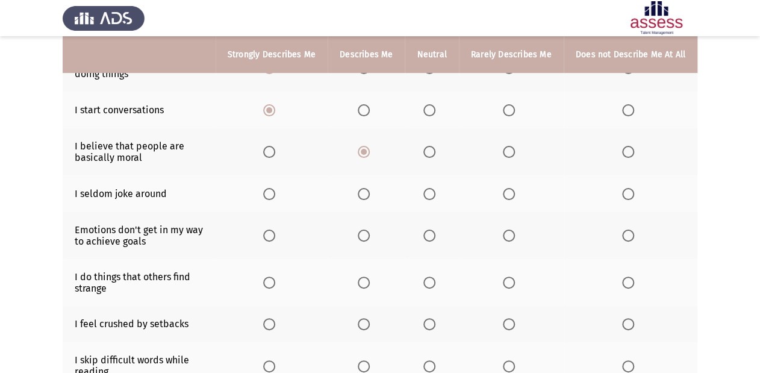
click at [428, 192] on span "Select an option" at bounding box center [429, 194] width 12 height 12
click at [428, 192] on input "Select an option" at bounding box center [429, 194] width 12 height 12
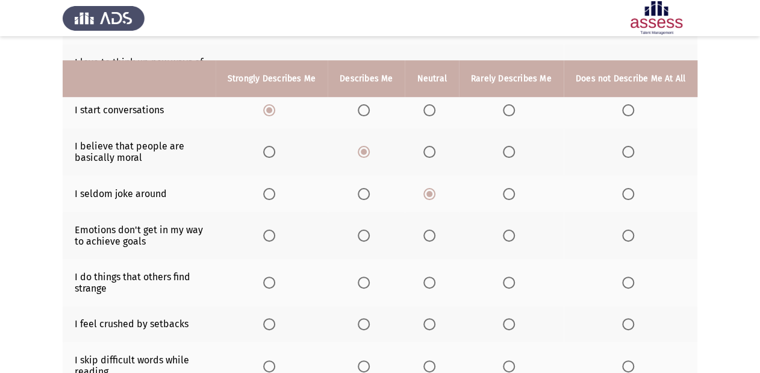
scroll to position [289, 0]
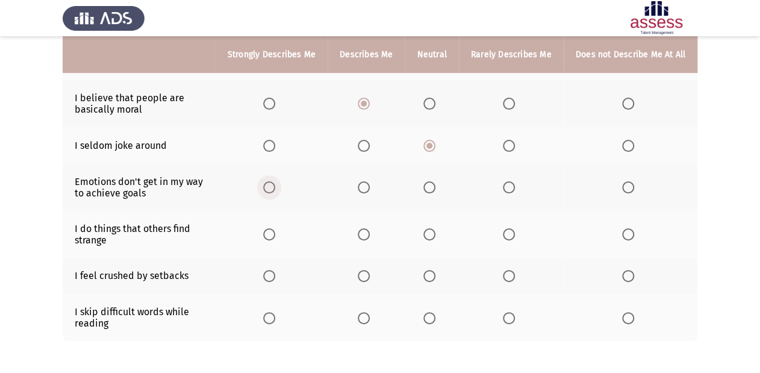
click at [272, 189] on span "Select an option" at bounding box center [269, 187] width 12 height 12
click at [272, 189] on input "Select an option" at bounding box center [269, 187] width 12 height 12
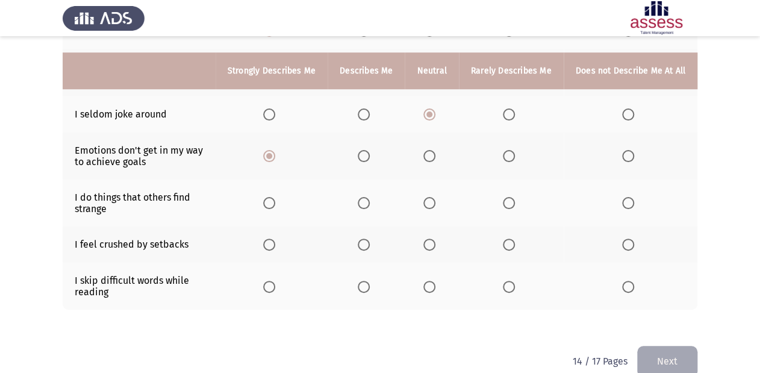
scroll to position [337, 0]
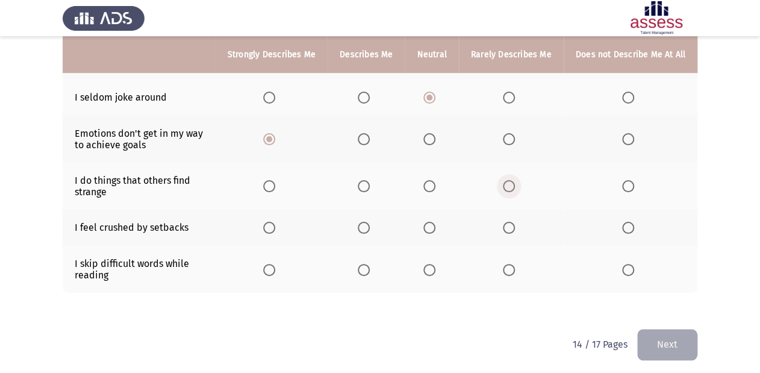
click at [517, 186] on label "Select an option" at bounding box center [511, 186] width 17 height 12
click at [515, 186] on input "Select an option" at bounding box center [509, 186] width 12 height 12
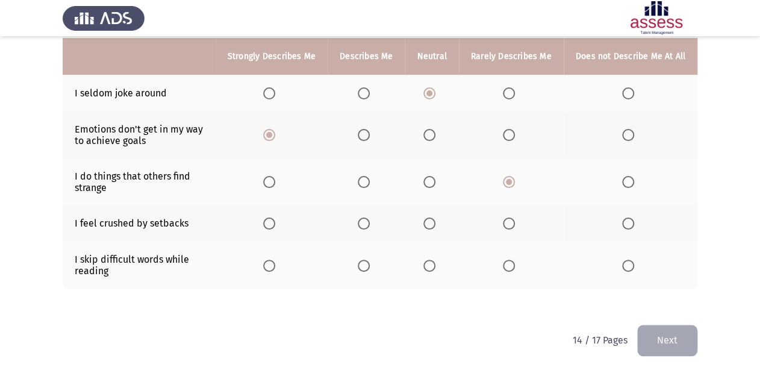
scroll to position [343, 0]
click at [632, 260] on span "Select an option" at bounding box center [628, 266] width 12 height 12
click at [632, 260] on input "Select an option" at bounding box center [628, 266] width 12 height 12
click at [513, 222] on span "Select an option" at bounding box center [509, 223] width 12 height 12
click at [513, 222] on input "Select an option" at bounding box center [509, 223] width 12 height 12
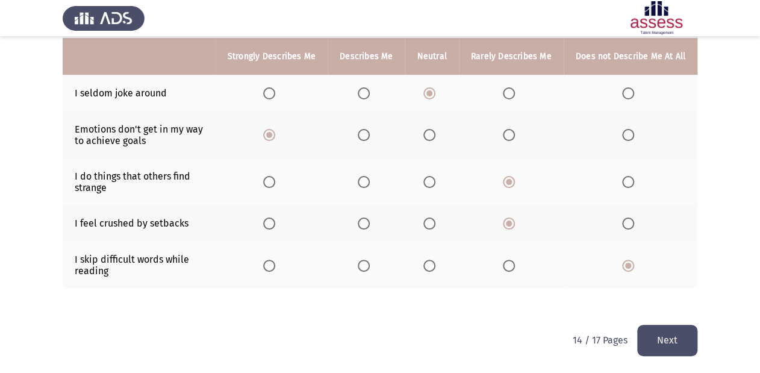
click at [638, 310] on button "Next" at bounding box center [667, 340] width 60 height 31
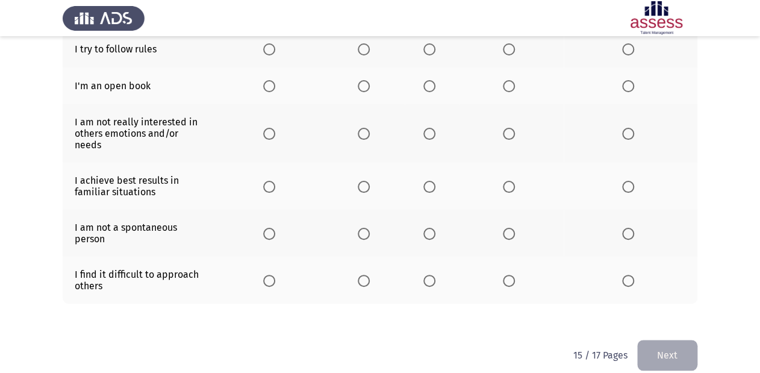
scroll to position [333, 0]
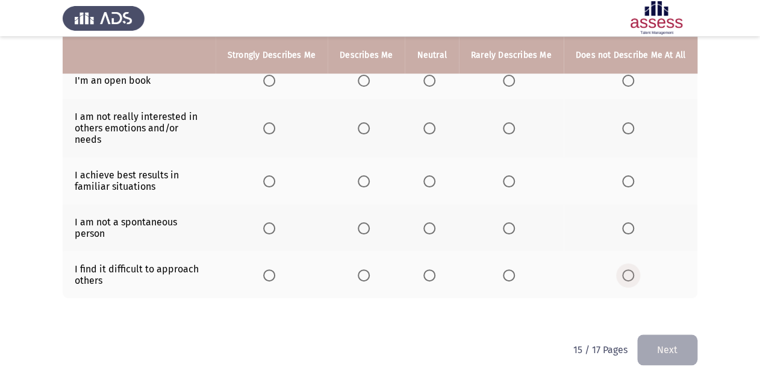
click at [631, 269] on span "Select an option" at bounding box center [628, 275] width 12 height 12
click at [631, 269] on input "Select an option" at bounding box center [628, 275] width 12 height 12
click at [513, 222] on span "Select an option" at bounding box center [509, 228] width 12 height 12
click at [513, 222] on input "Select an option" at bounding box center [509, 228] width 12 height 12
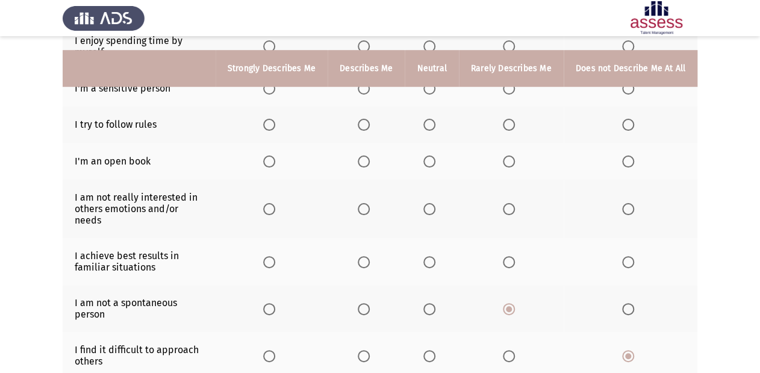
scroll to position [237, 0]
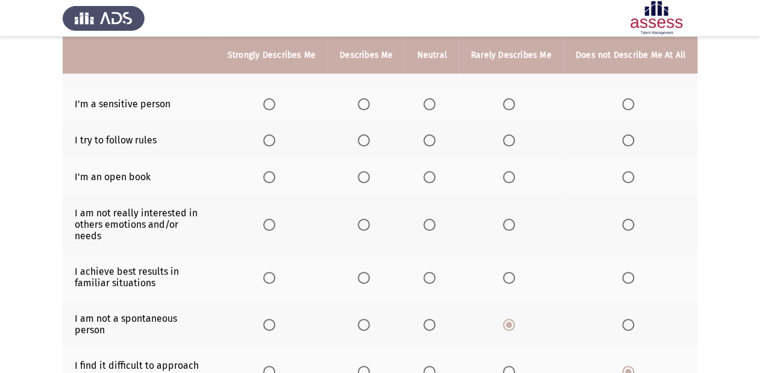
click at [275, 272] on span "Select an option" at bounding box center [269, 278] width 12 height 12
click at [275, 272] on input "Select an option" at bounding box center [269, 278] width 12 height 12
click at [628, 220] on span "Select an option" at bounding box center [628, 225] width 12 height 12
click at [628, 220] on input "Select an option" at bounding box center [628, 225] width 12 height 12
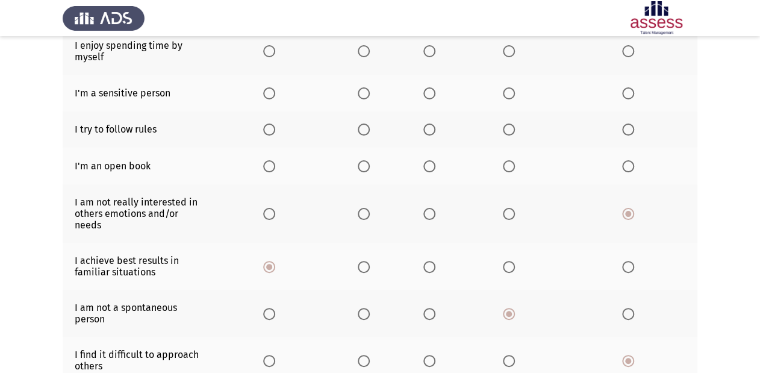
scroll to position [189, 0]
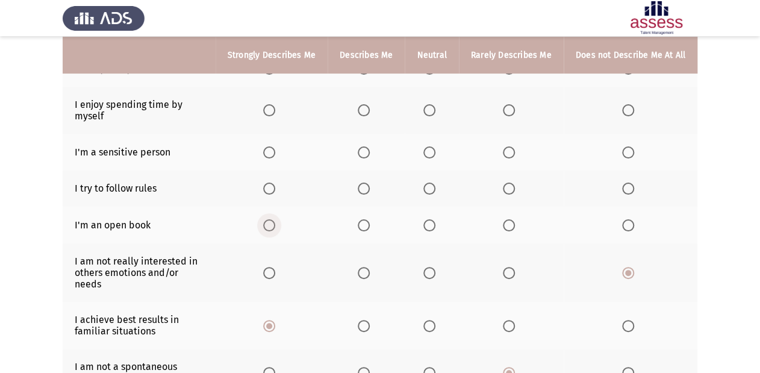
click at [273, 229] on span "Select an option" at bounding box center [269, 225] width 12 height 12
click at [273, 229] on input "Select an option" at bounding box center [269, 225] width 12 height 12
click at [273, 193] on span "Select an option" at bounding box center [269, 189] width 12 height 12
click at [273, 193] on input "Select an option" at bounding box center [269, 189] width 12 height 12
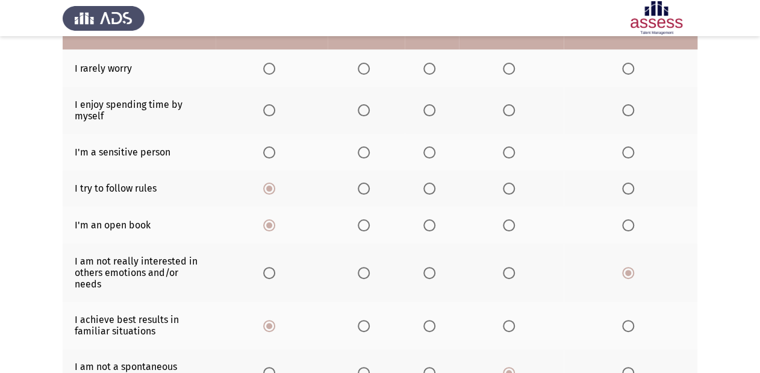
scroll to position [140, 0]
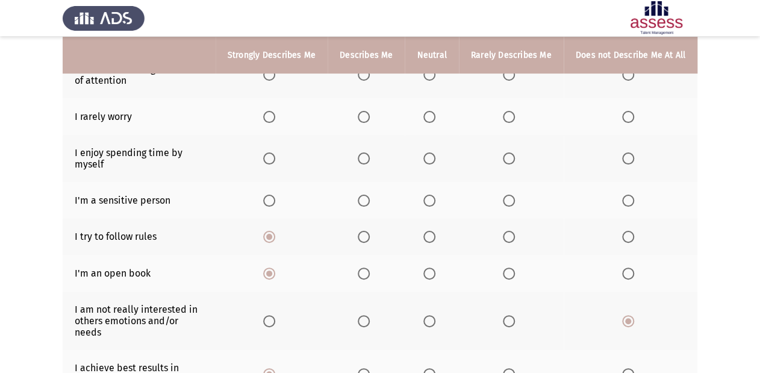
click at [622, 200] on th at bounding box center [631, 200] width 134 height 37
click at [625, 198] on span "Select an option" at bounding box center [628, 201] width 12 height 12
click at [625, 198] on input "Select an option" at bounding box center [628, 201] width 12 height 12
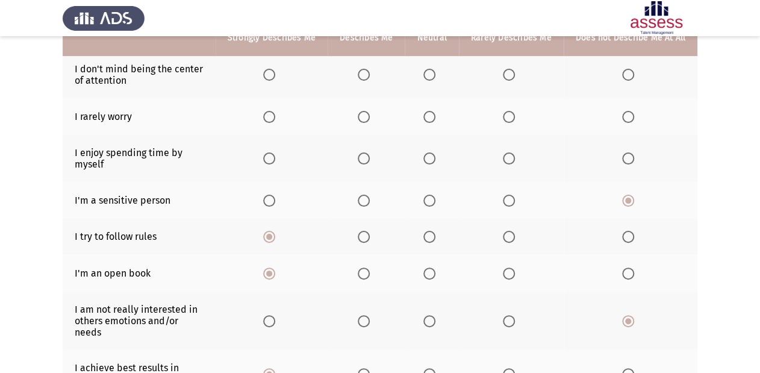
scroll to position [92, 0]
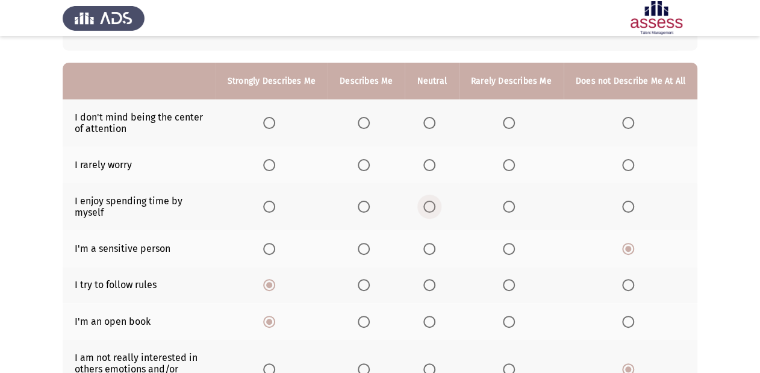
click at [431, 209] on span "Select an option" at bounding box center [429, 207] width 12 height 12
click at [431, 209] on input "Select an option" at bounding box center [429, 207] width 12 height 12
click at [515, 167] on span "Select an option" at bounding box center [509, 165] width 12 height 12
click at [515, 167] on input "Select an option" at bounding box center [509, 165] width 12 height 12
click at [634, 167] on span "Select an option" at bounding box center [628, 165] width 12 height 12
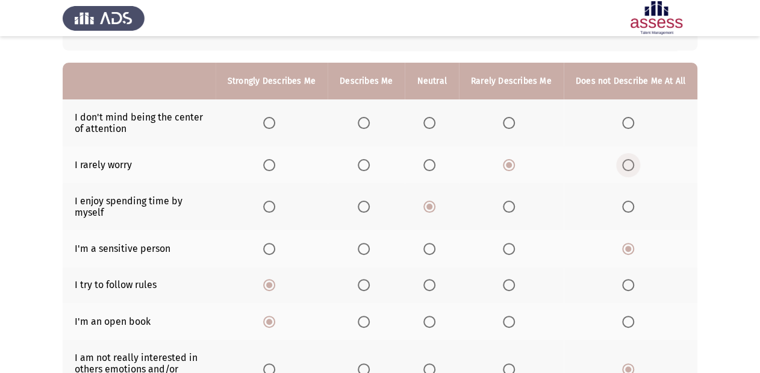
click at [634, 167] on input "Select an option" at bounding box center [628, 165] width 12 height 12
click at [272, 123] on span "Select an option" at bounding box center [269, 123] width 12 height 12
click at [272, 123] on input "Select an option" at bounding box center [269, 123] width 12 height 12
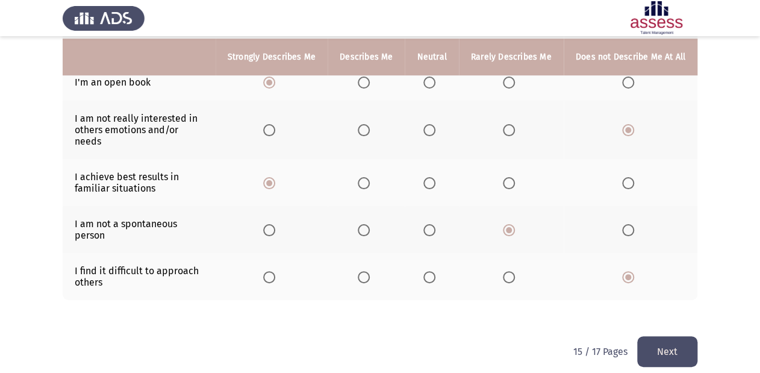
scroll to position [333, 0]
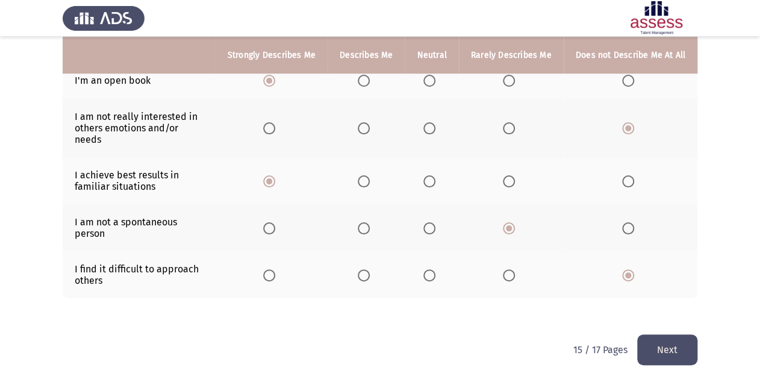
click at [638, 310] on button "Next" at bounding box center [667, 349] width 60 height 31
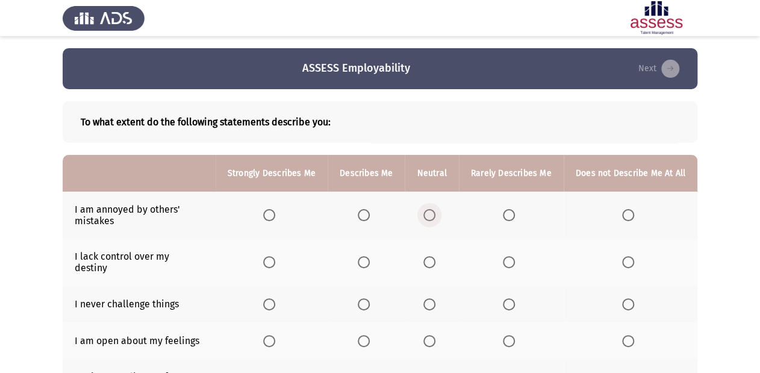
click at [433, 215] on span "Select an option" at bounding box center [429, 215] width 12 height 12
click at [433, 215] on input "Select an option" at bounding box center [429, 215] width 12 height 12
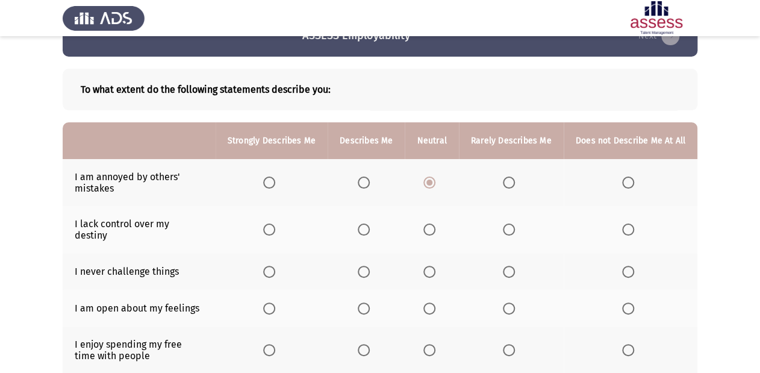
scroll to position [48, 0]
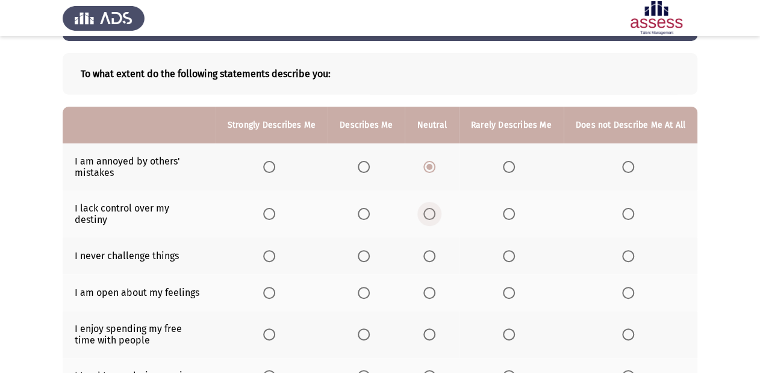
click at [429, 210] on span "Select an option" at bounding box center [429, 214] width 12 height 12
click at [429, 210] on input "Select an option" at bounding box center [429, 214] width 12 height 12
click at [629, 250] on span "Select an option" at bounding box center [628, 256] width 12 height 12
click at [629, 250] on input "Select an option" at bounding box center [628, 256] width 12 height 12
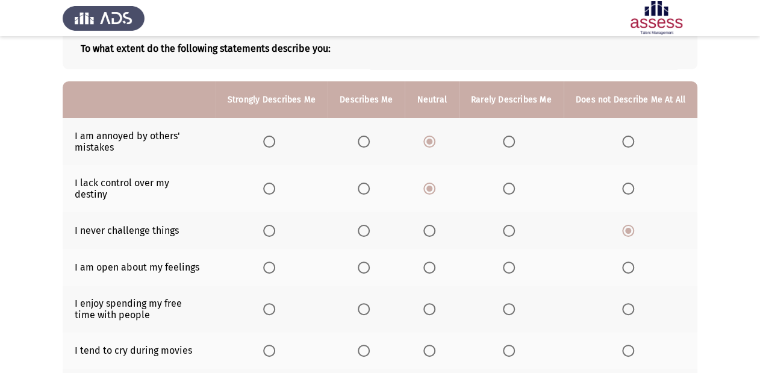
scroll to position [96, 0]
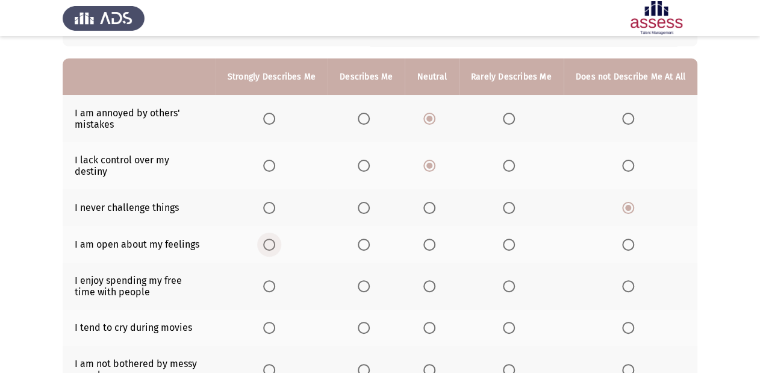
click at [275, 239] on span "Select an option" at bounding box center [269, 245] width 12 height 12
click at [275, 239] on input "Select an option" at bounding box center [269, 245] width 12 height 12
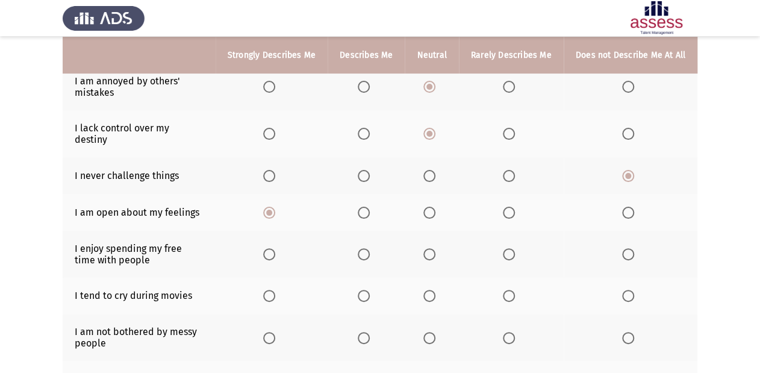
scroll to position [145, 0]
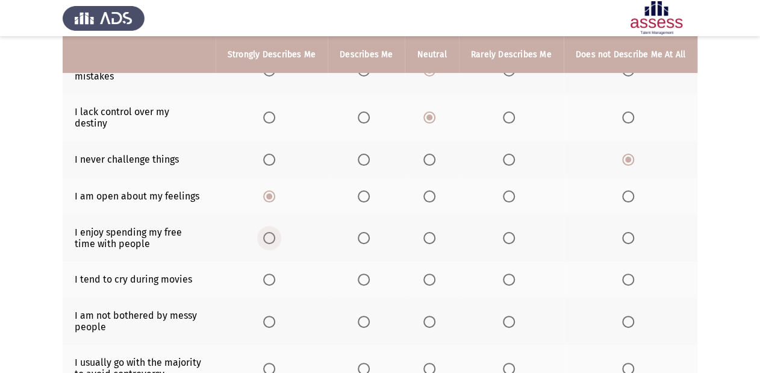
click at [275, 232] on span "Select an option" at bounding box center [269, 238] width 12 height 12
click at [275, 232] on input "Select an option" at bounding box center [269, 238] width 12 height 12
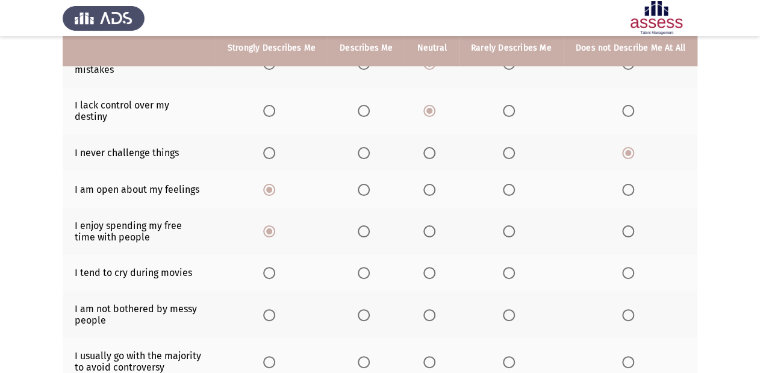
scroll to position [193, 0]
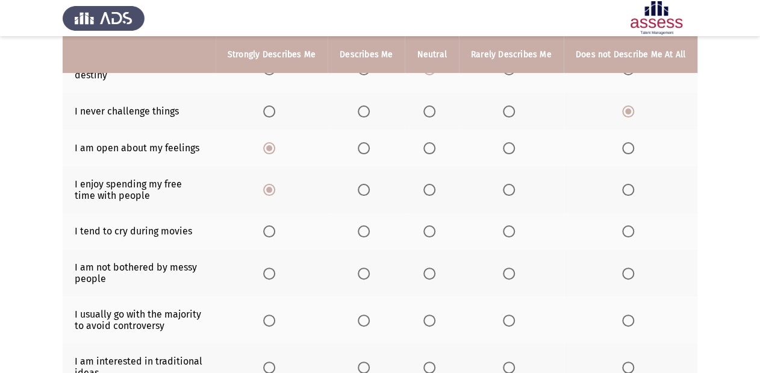
click at [629, 225] on span "Select an option" at bounding box center [628, 231] width 12 height 12
click at [629, 225] on input "Select an option" at bounding box center [628, 231] width 12 height 12
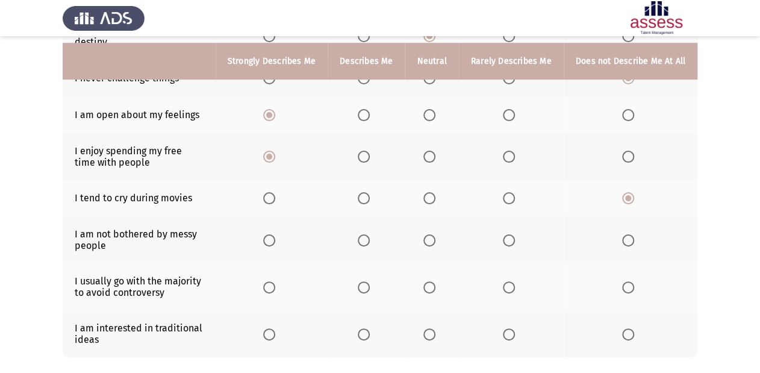
scroll to position [241, 0]
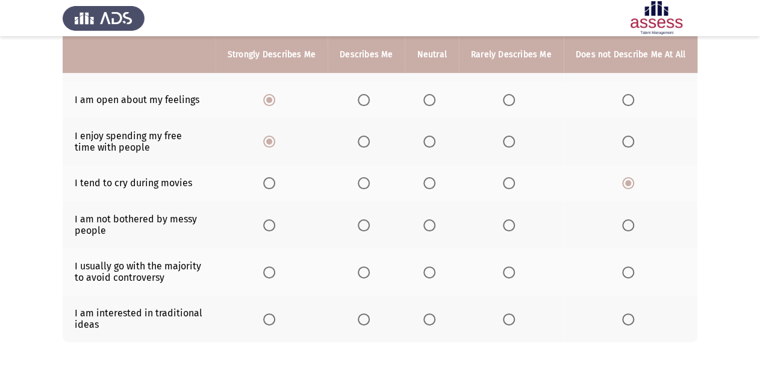
click at [435, 219] on span "Select an option" at bounding box center [429, 225] width 12 height 12
click at [435, 219] on input "Select an option" at bounding box center [429, 225] width 12 height 12
click at [275, 310] on span "Select an option" at bounding box center [269, 319] width 12 height 12
click at [275, 310] on input "Select an option" at bounding box center [269, 319] width 12 height 12
click at [363, 310] on span "Select an option" at bounding box center [364, 319] width 12 height 12
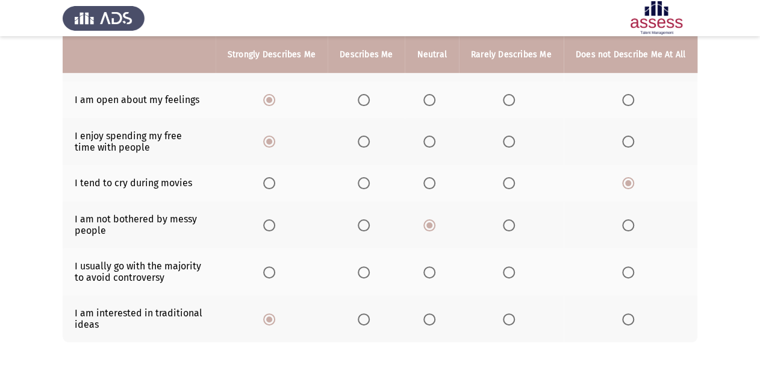
click at [363, 310] on input "Select an option" at bounding box center [364, 319] width 12 height 12
click at [433, 267] on span "Select an option" at bounding box center [429, 272] width 12 height 12
click at [433, 267] on input "Select an option" at bounding box center [429, 272] width 12 height 12
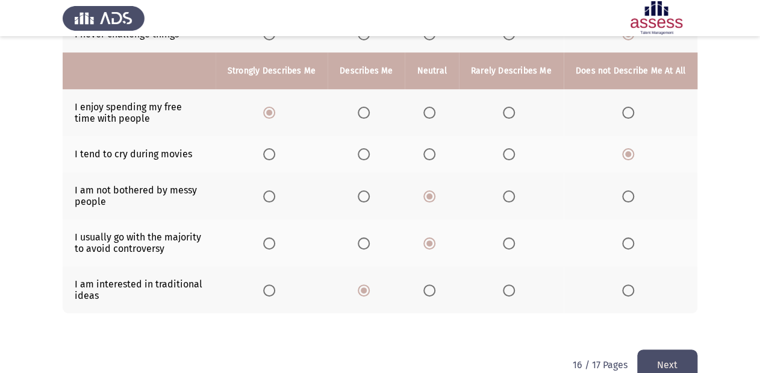
scroll to position [286, 0]
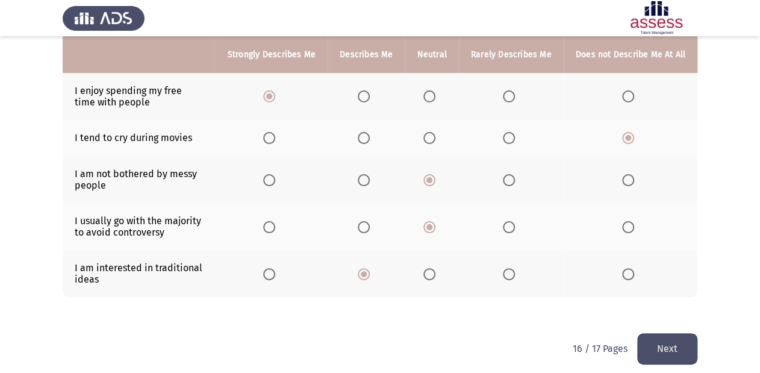
click at [638, 310] on button "Next" at bounding box center [667, 348] width 60 height 31
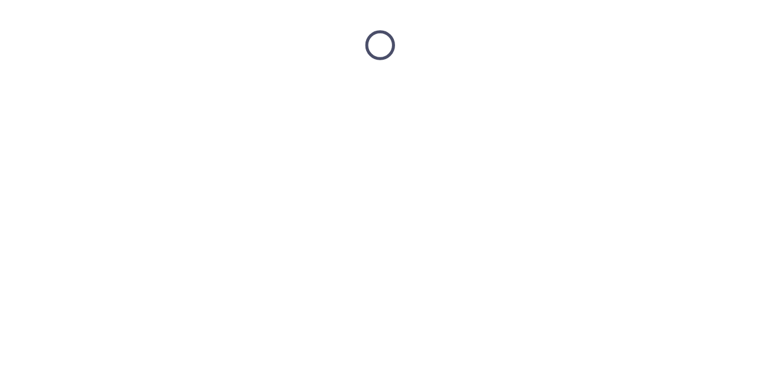
scroll to position [0, 0]
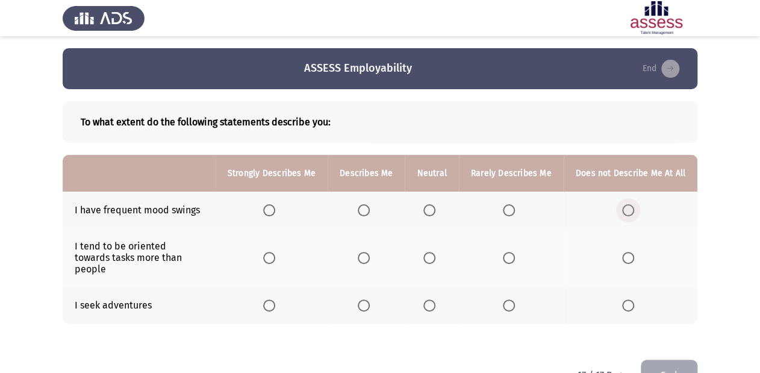
click at [626, 210] on span "Select an option" at bounding box center [628, 210] width 12 height 12
click at [626, 210] on input "Select an option" at bounding box center [628, 210] width 12 height 12
click at [268, 252] on span "Select an option" at bounding box center [269, 258] width 12 height 12
click at [268, 252] on input "Select an option" at bounding box center [269, 258] width 12 height 12
click at [369, 299] on span "Select an option" at bounding box center [364, 305] width 12 height 12
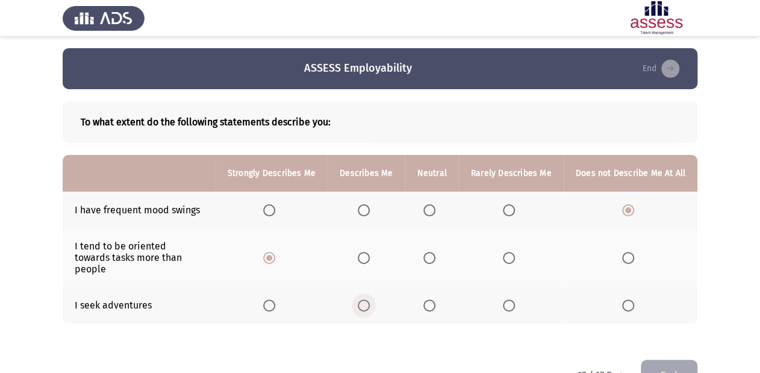
click at [369, 299] on input "Select an option" at bounding box center [364, 305] width 12 height 12
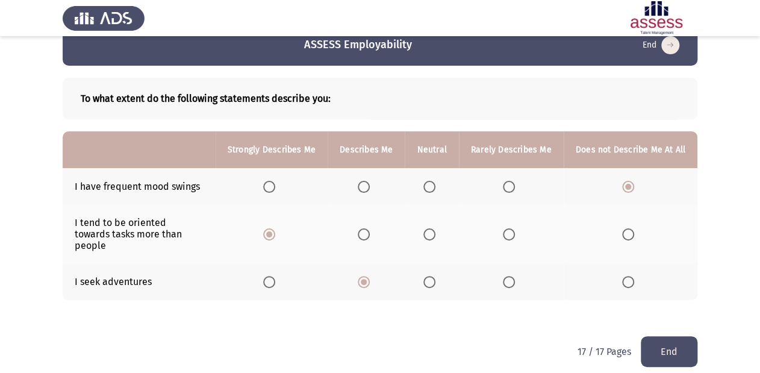
click at [638, 310] on button "End" at bounding box center [669, 351] width 57 height 31
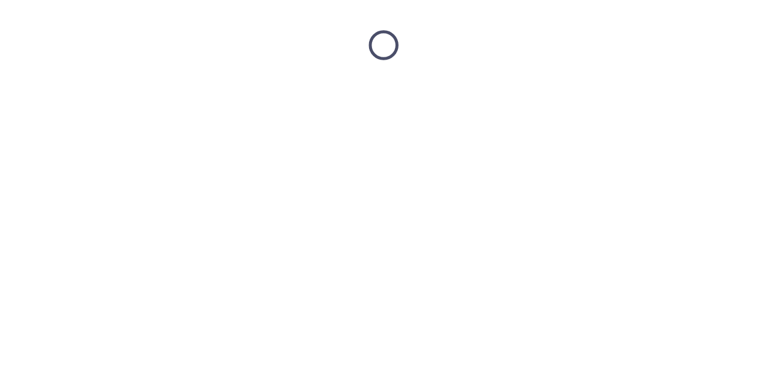
scroll to position [0, 0]
